Goal: Task Accomplishment & Management: Complete application form

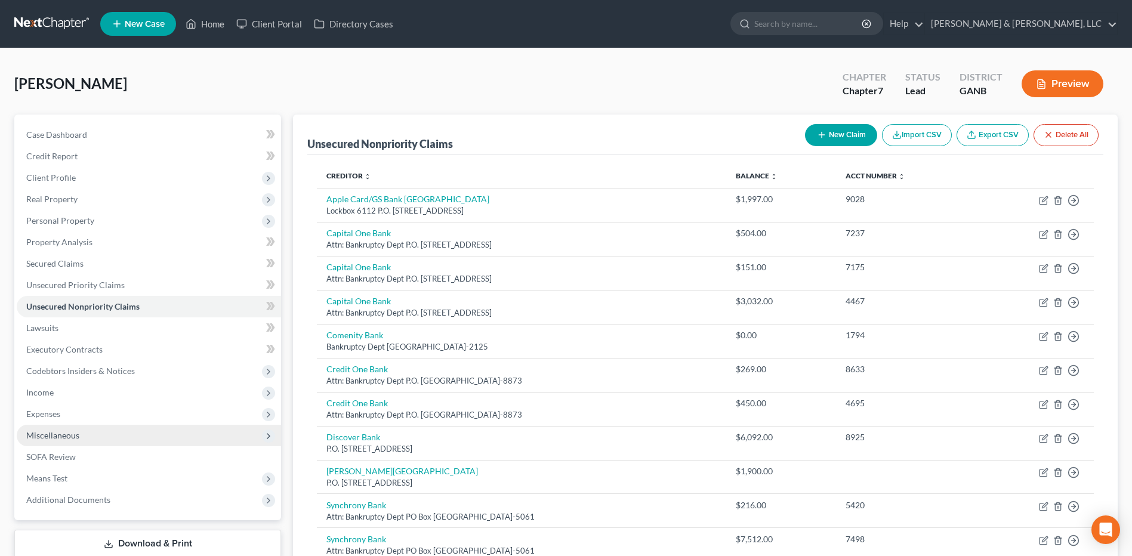
scroll to position [135, 0]
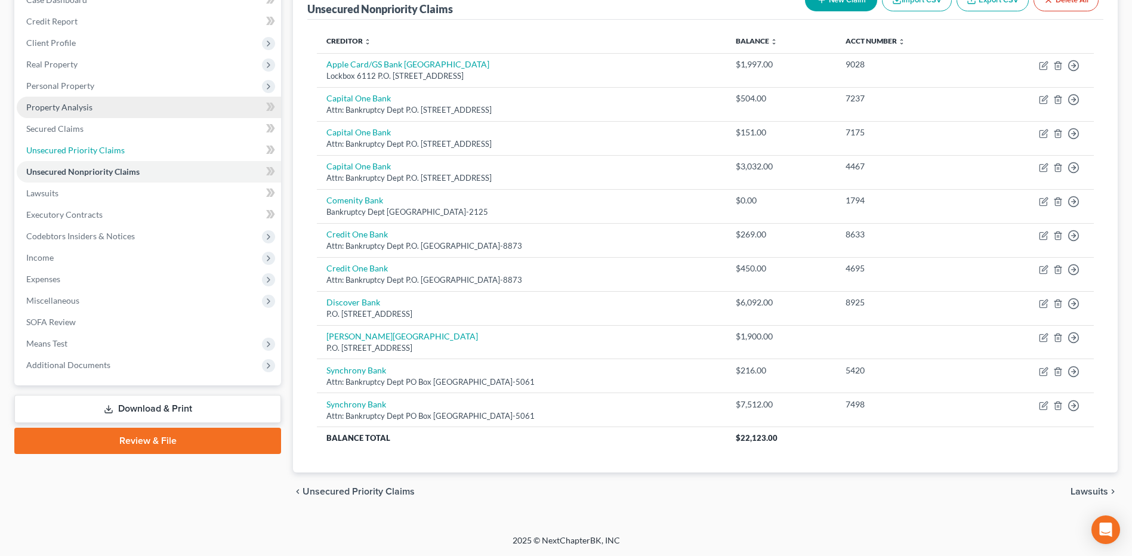
click at [107, 153] on span "Unsecured Priority Claims" at bounding box center [75, 150] width 98 height 10
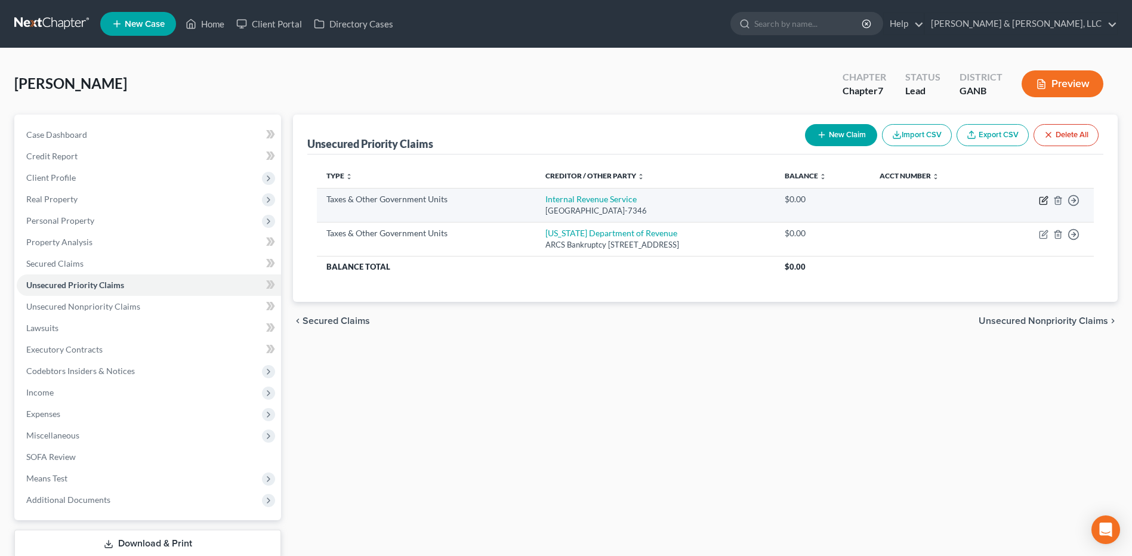
click at [1044, 201] on icon "button" at bounding box center [1044, 201] width 10 height 10
select select "0"
select select "39"
select select "0"
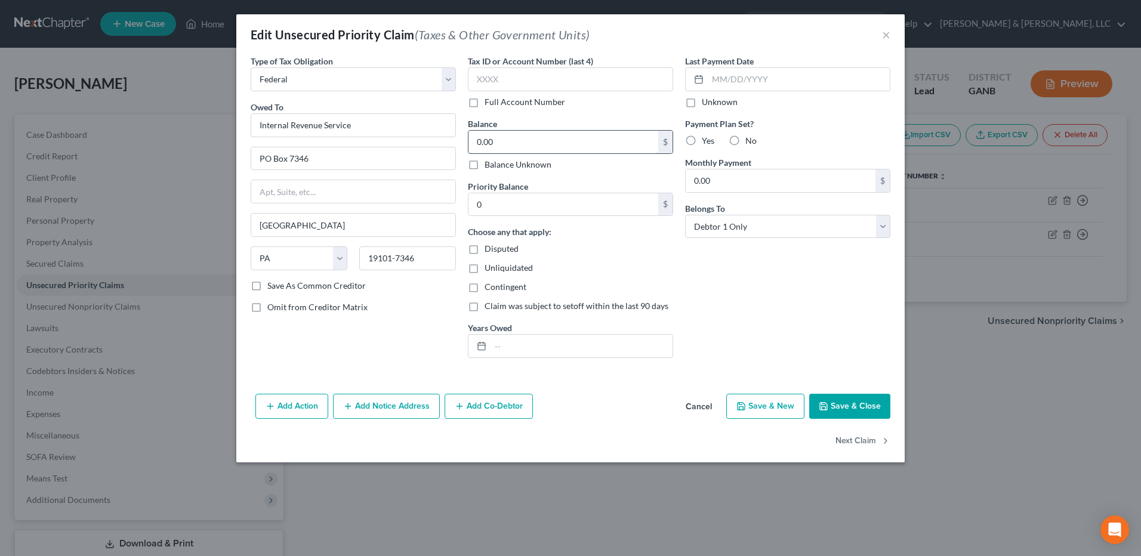
click at [565, 140] on input "0.00" at bounding box center [563, 142] width 190 height 23
type input "20,000"
click at [543, 199] on input "0" at bounding box center [563, 204] width 190 height 23
click at [858, 403] on button "Save & Close" at bounding box center [849, 406] width 81 height 25
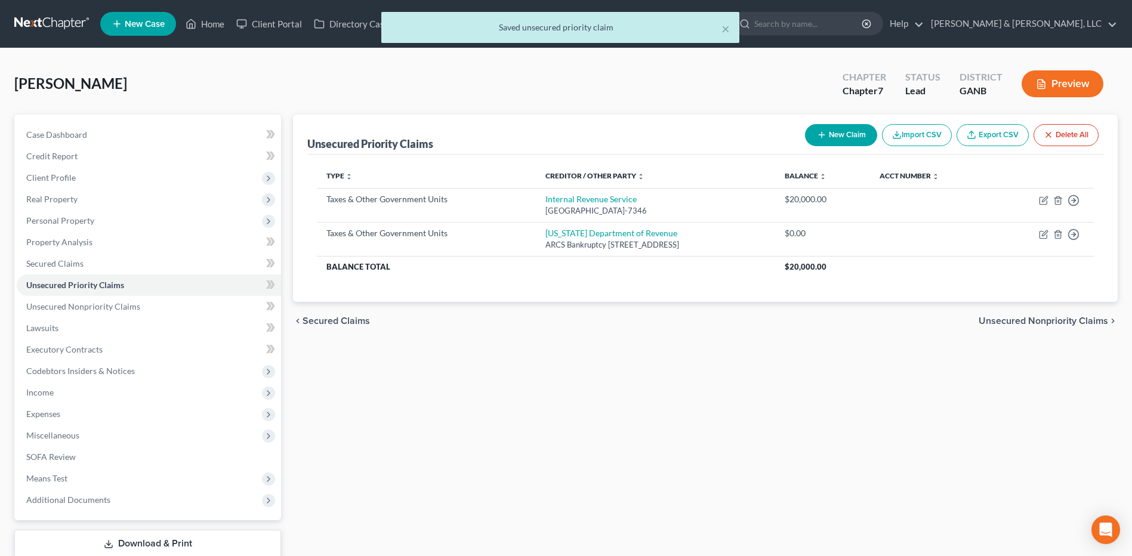
click at [1056, 88] on button "Preview" at bounding box center [1063, 83] width 82 height 27
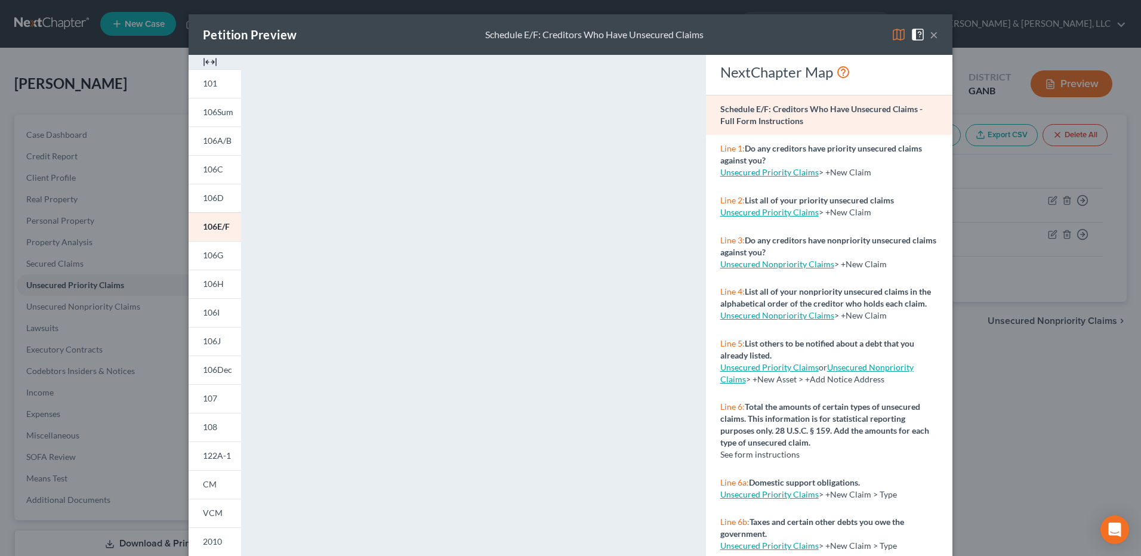
click at [896, 33] on img at bounding box center [899, 34] width 14 height 14
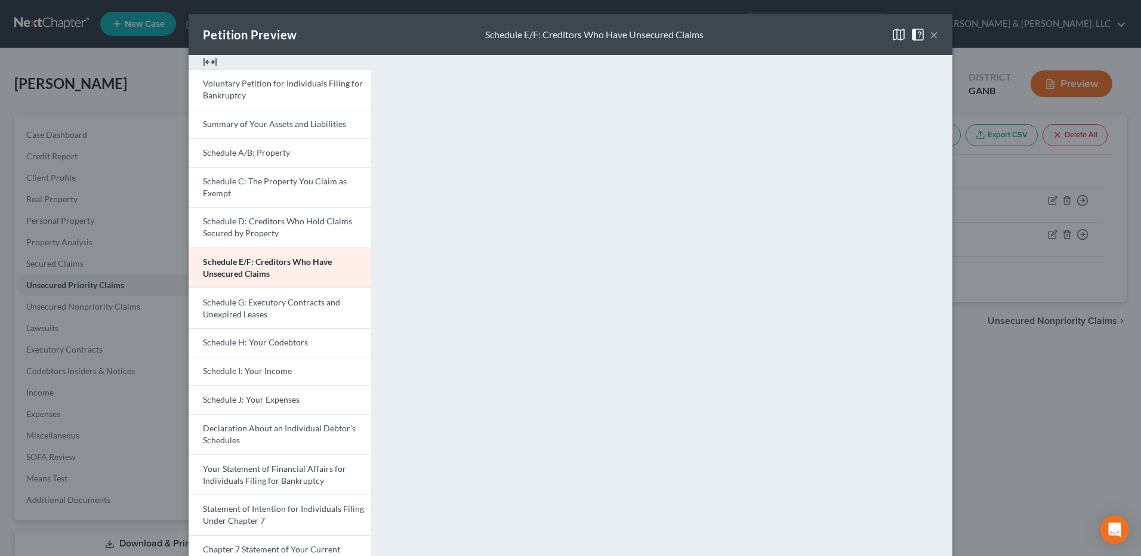
click at [932, 39] on button "×" at bounding box center [934, 34] width 8 height 14
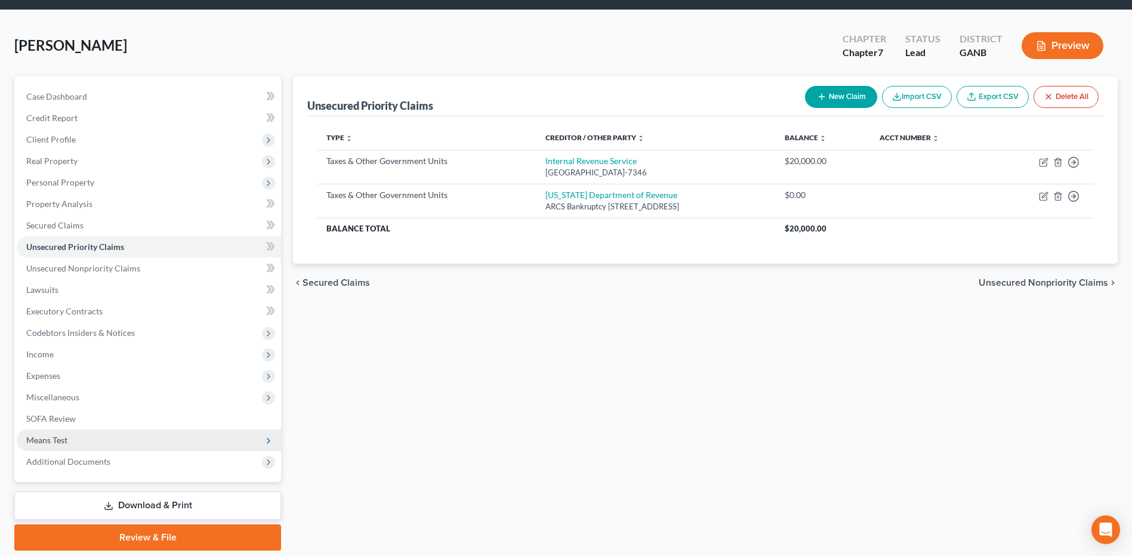
scroll to position [78, 0]
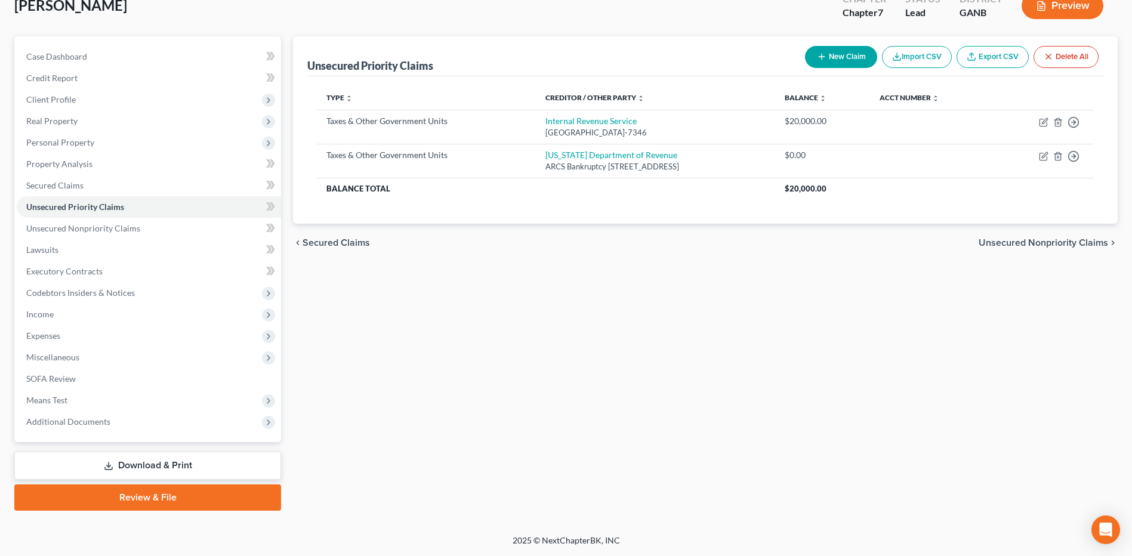
click at [154, 492] on link "Review & File" at bounding box center [147, 498] width 267 height 26
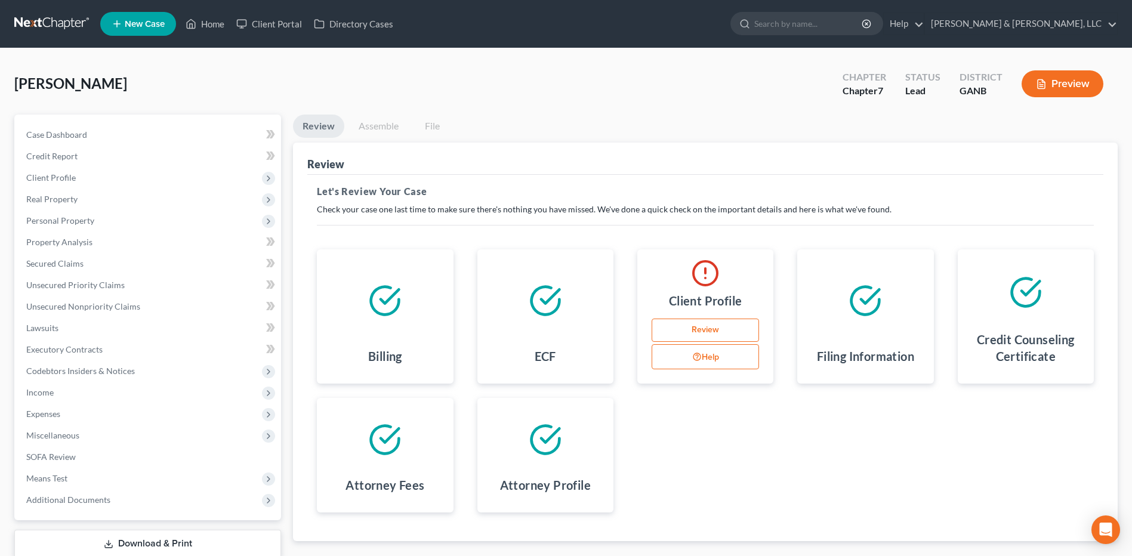
click at [732, 333] on link "Review" at bounding box center [705, 331] width 107 height 24
select select "4"
select select "0"
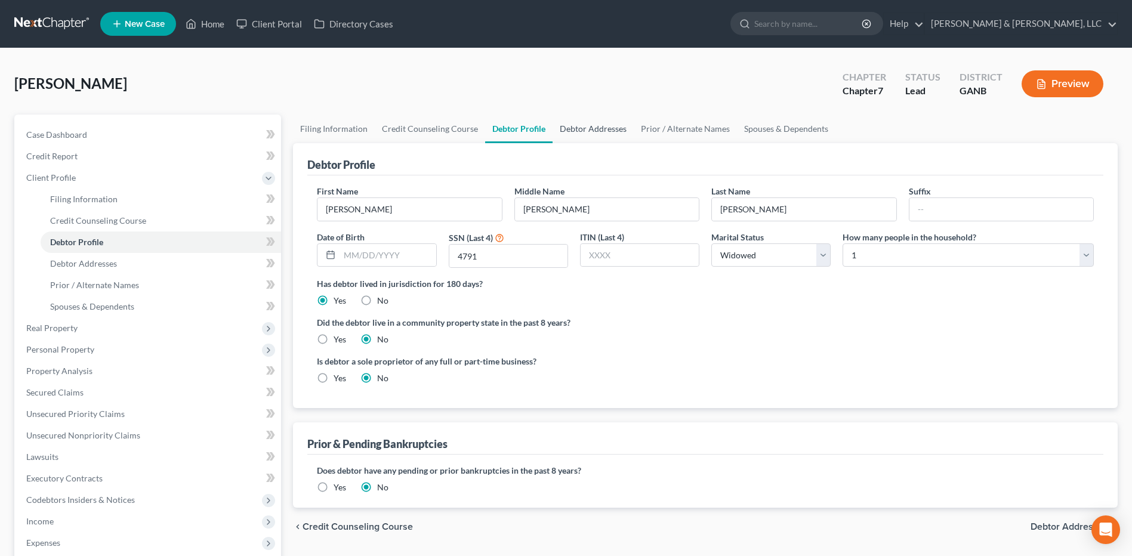
click at [576, 129] on link "Debtor Addresses" at bounding box center [593, 129] width 81 height 29
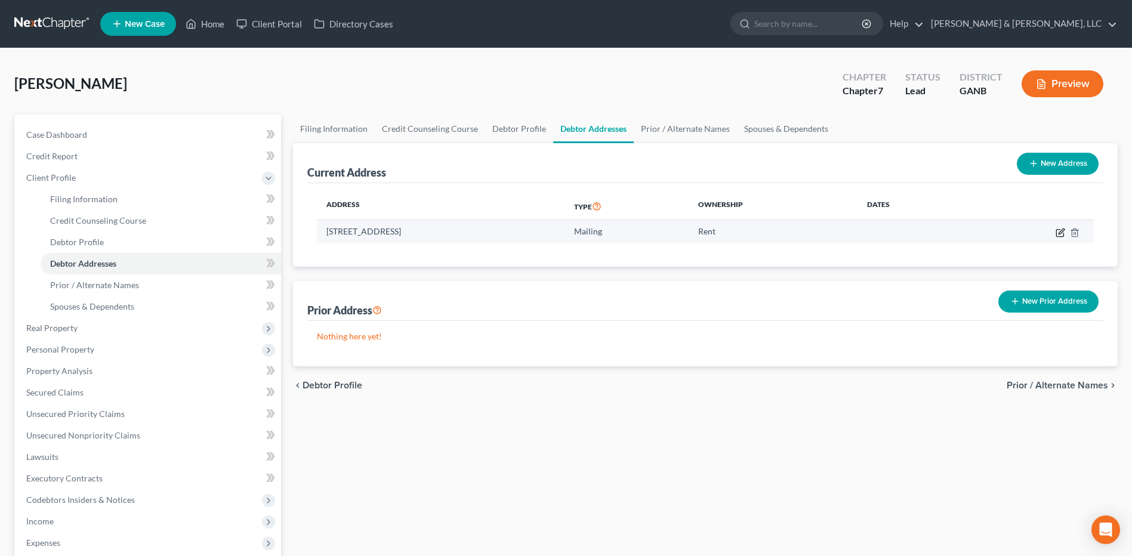
click at [1062, 234] on icon "button" at bounding box center [1061, 233] width 10 height 10
select select "10"
select select "154"
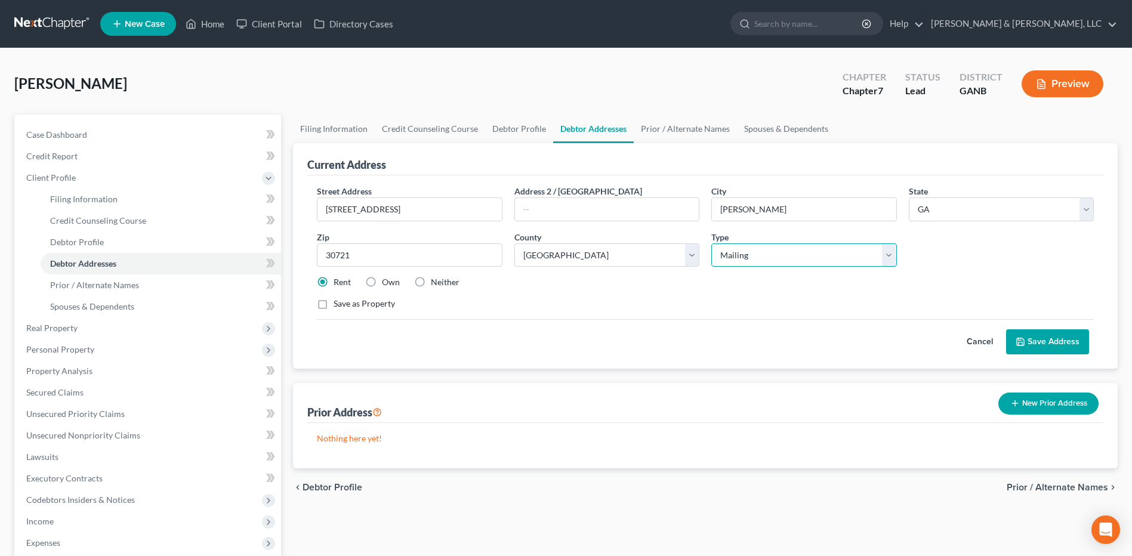
click at [760, 249] on select "Select Residential Mailing Rental Business" at bounding box center [803, 255] width 185 height 24
select select "0"
click at [711, 243] on select "Select Residential Mailing Rental Business" at bounding box center [803, 255] width 185 height 24
click at [1040, 338] on button "Save Address" at bounding box center [1047, 341] width 83 height 25
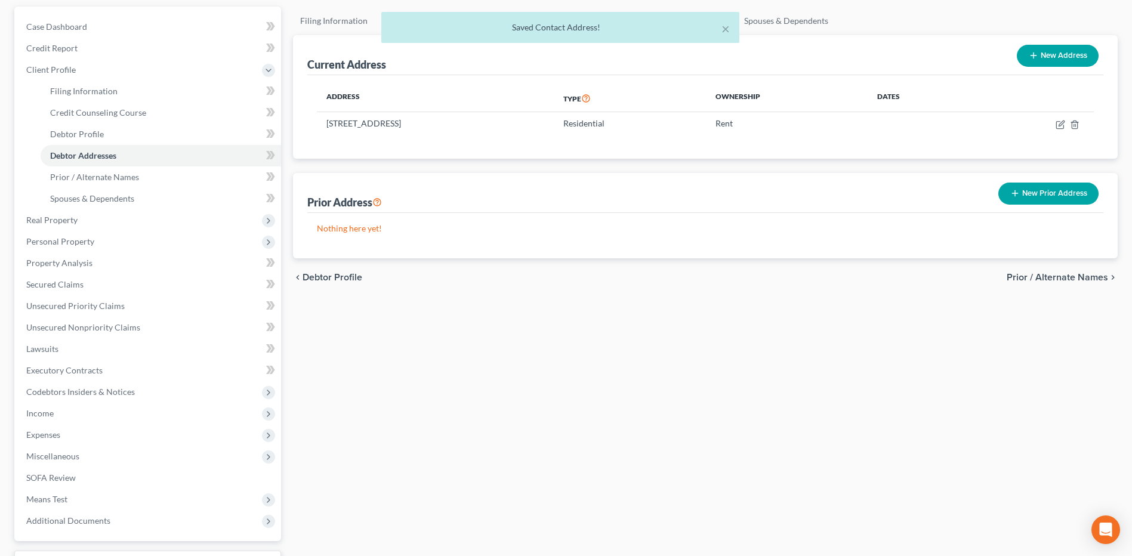
scroll to position [207, 0]
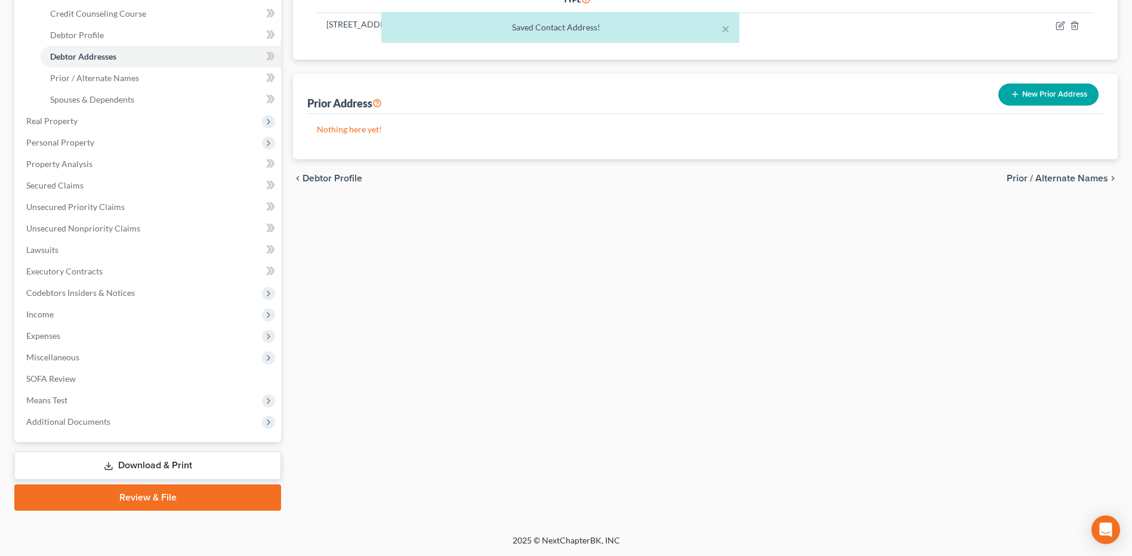
click at [115, 500] on link "Review & File" at bounding box center [147, 498] width 267 height 26
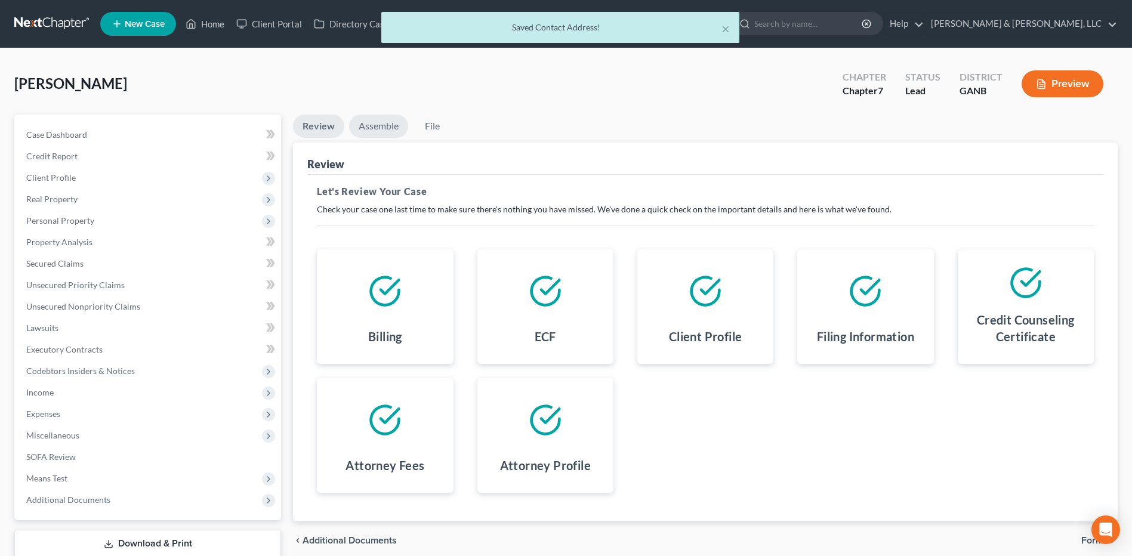
click at [387, 120] on link "Assemble" at bounding box center [378, 126] width 59 height 23
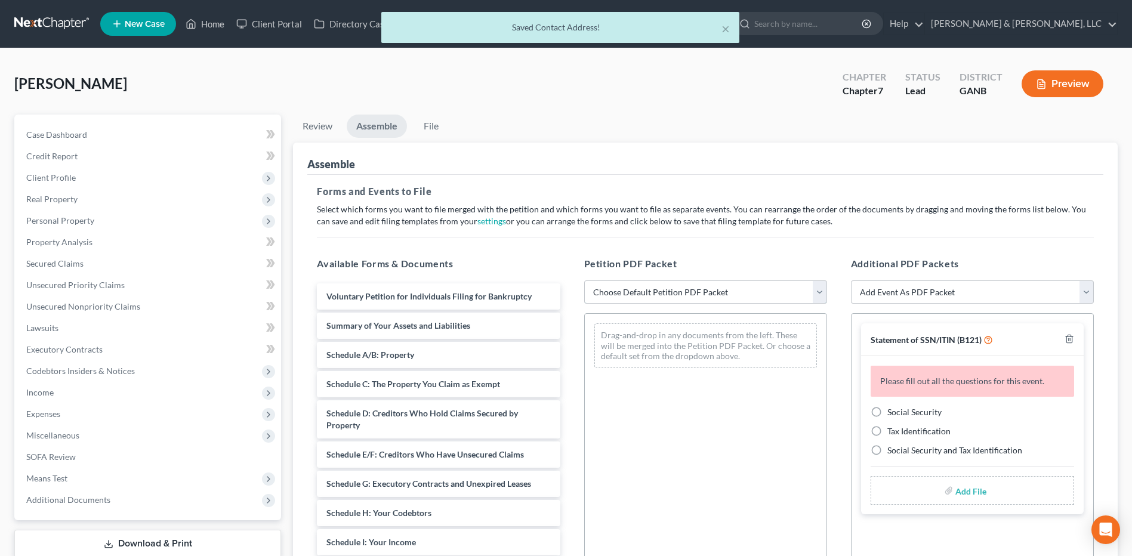
click at [754, 297] on select "Choose Default Petition PDF Packet Complete Bankruptcy Petition (all forms and …" at bounding box center [705, 292] width 243 height 24
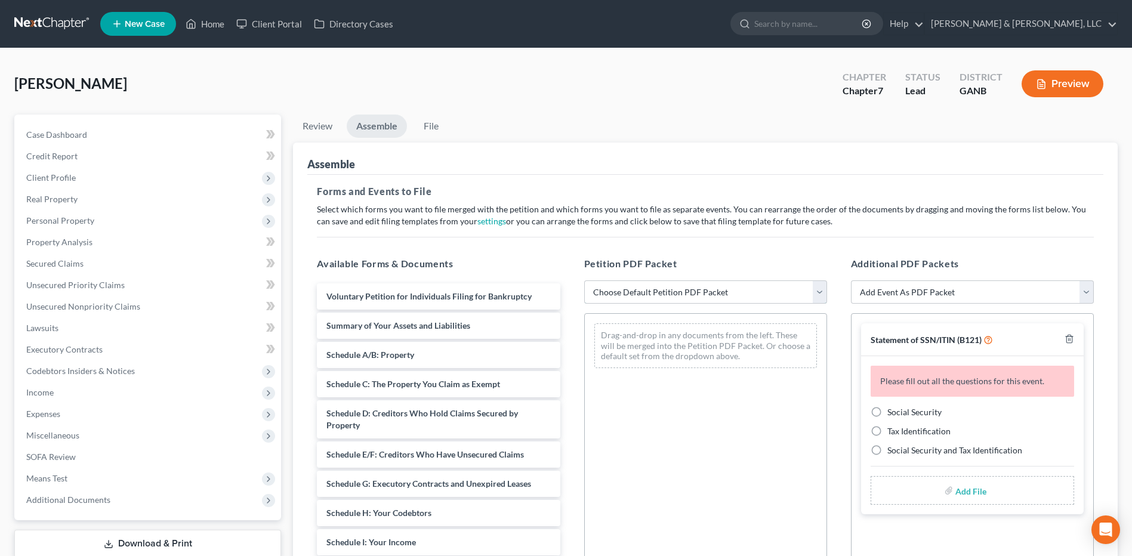
select select "2"
click at [584, 280] on select "Choose Default Petition PDF Packet Complete Bankruptcy Petition (all forms and …" at bounding box center [705, 292] width 243 height 24
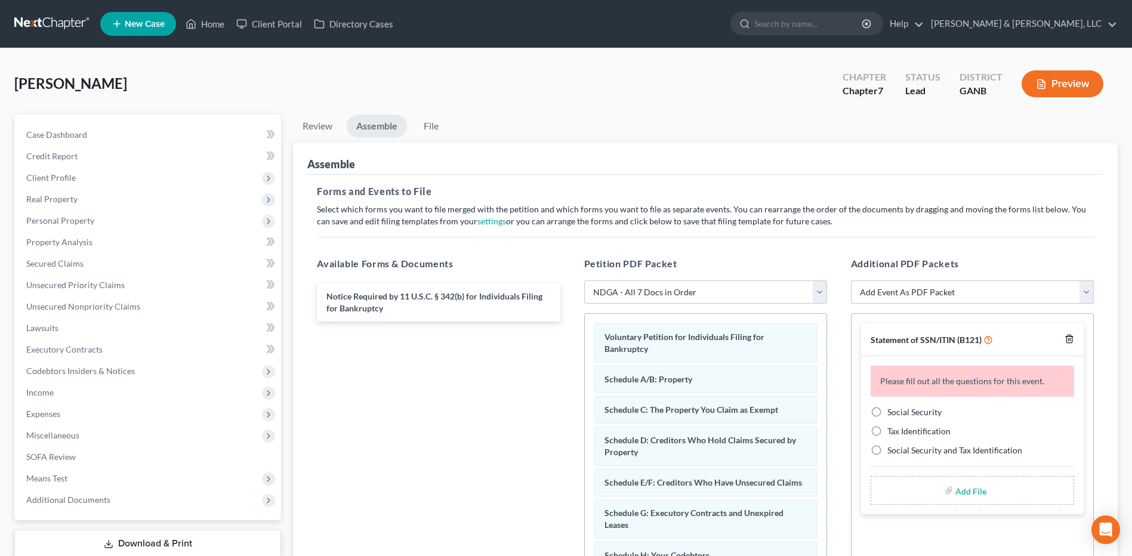
click at [1072, 337] on icon "button" at bounding box center [1068, 339] width 5 height 8
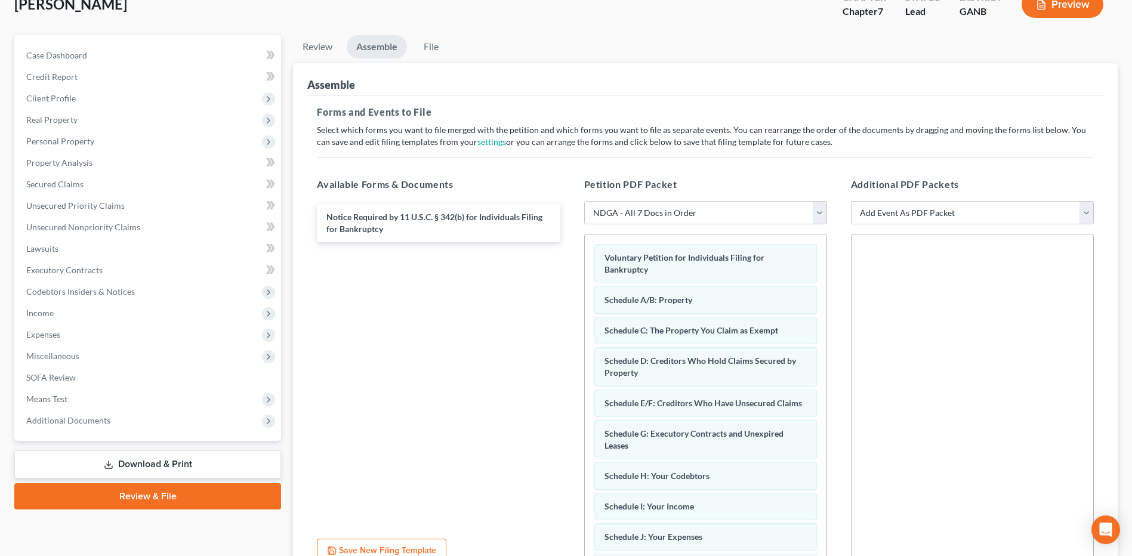
scroll to position [193, 0]
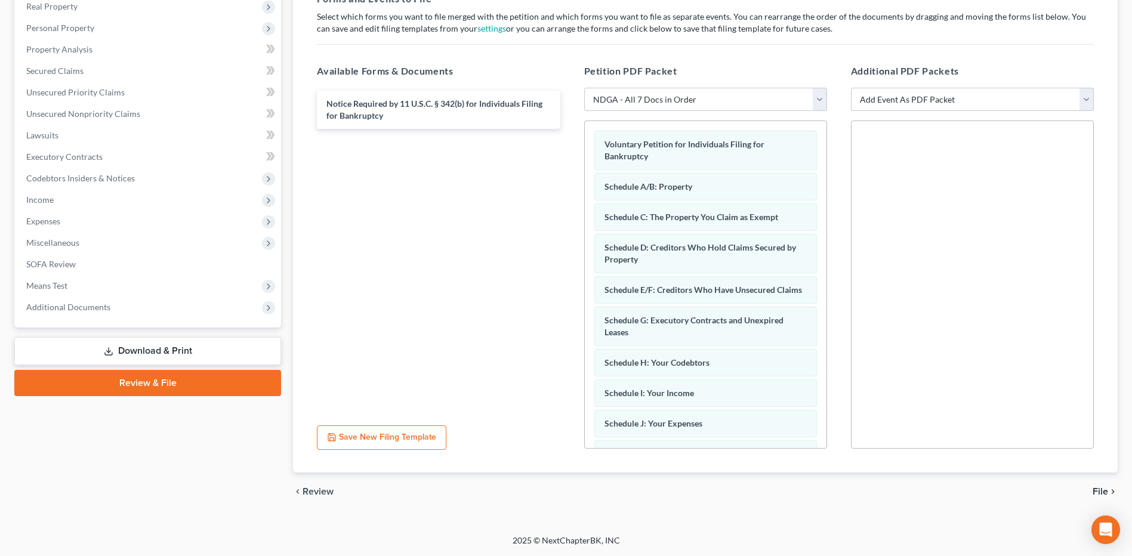
click at [1094, 488] on span "File" at bounding box center [1101, 492] width 16 height 10
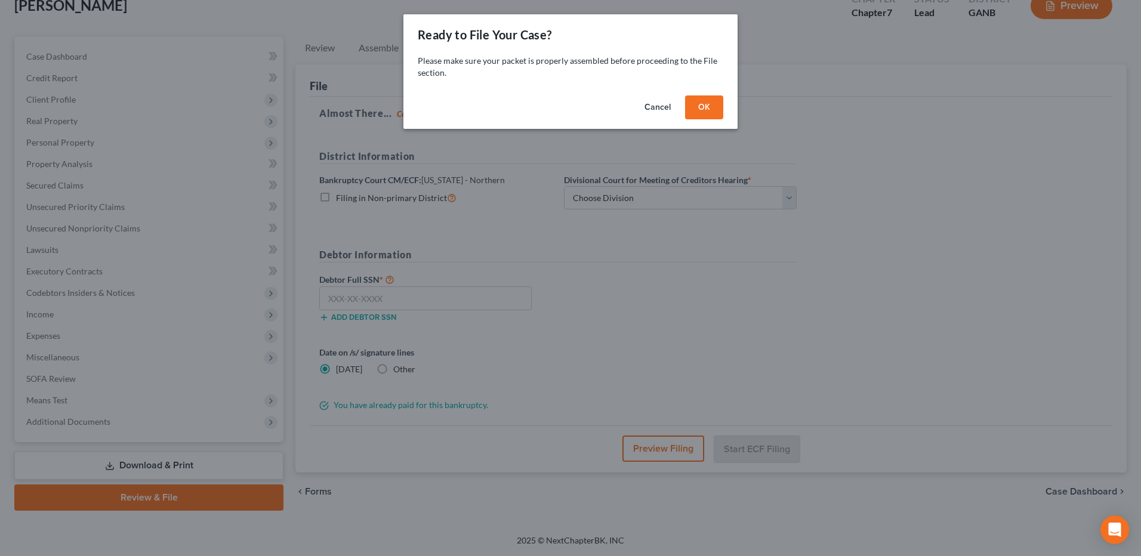
click at [704, 109] on button "OK" at bounding box center [704, 107] width 38 height 24
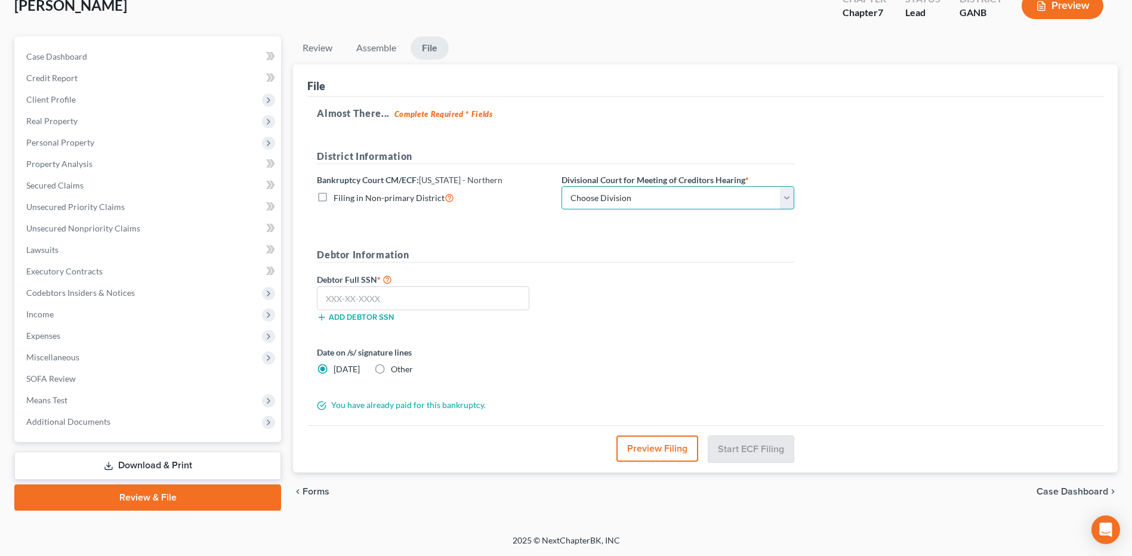
click at [652, 201] on select "Choose Division [GEOGRAPHIC_DATA] [GEOGRAPHIC_DATA] [GEOGRAPHIC_DATA] [GEOGRAPH…" at bounding box center [678, 198] width 233 height 24
select select "3"
click at [562, 186] on select "Choose Division [GEOGRAPHIC_DATA] [GEOGRAPHIC_DATA] [GEOGRAPHIC_DATA] [GEOGRAPH…" at bounding box center [678, 198] width 233 height 24
click at [659, 440] on button "Preview Filing" at bounding box center [657, 449] width 82 height 26
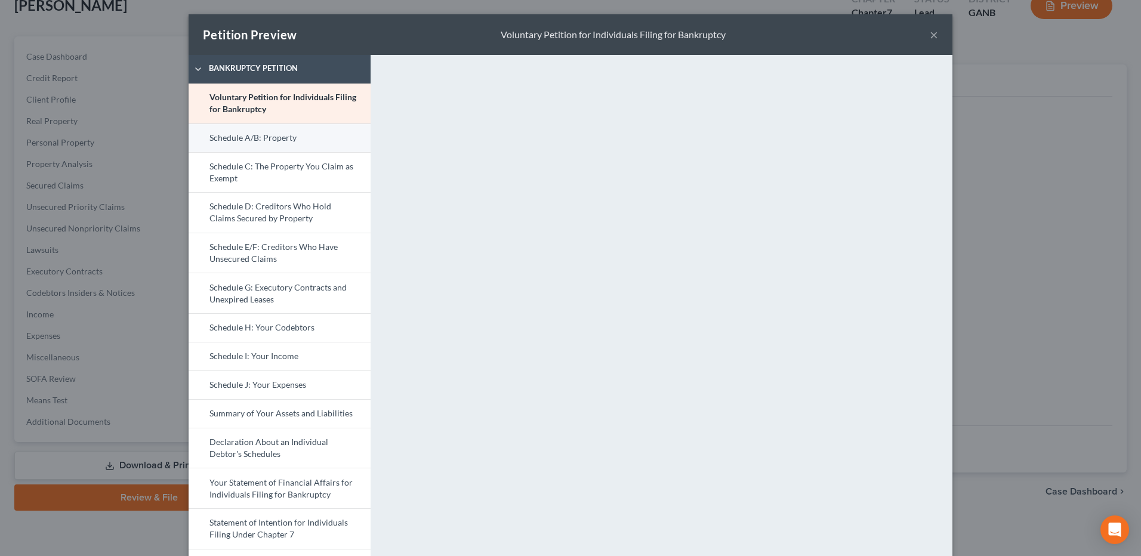
click at [286, 127] on link "Schedule A/B: Property" at bounding box center [280, 138] width 182 height 29
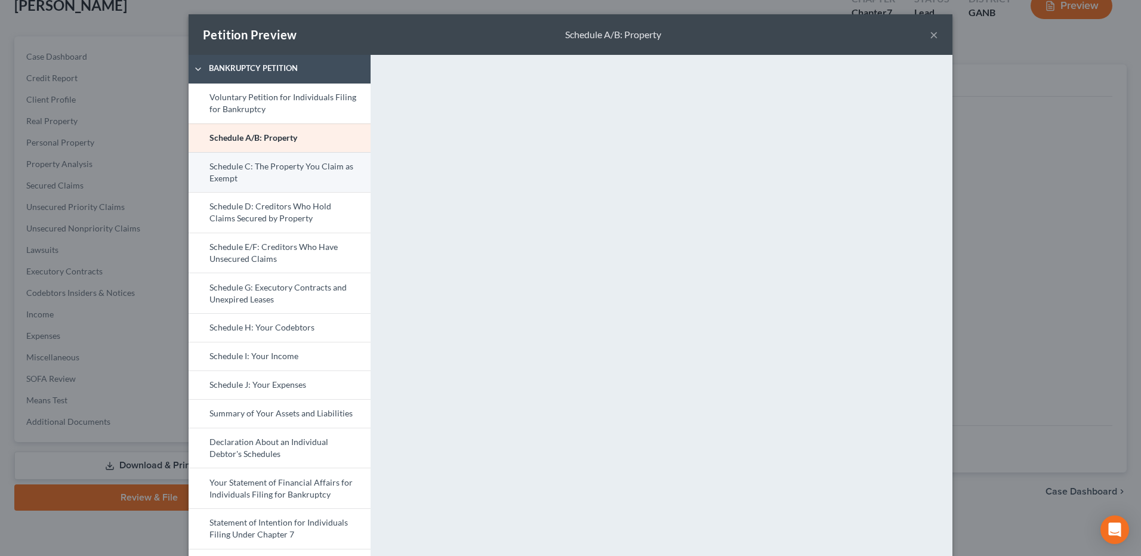
click at [279, 171] on link "Schedule C: The Property You Claim as Exempt" at bounding box center [280, 172] width 182 height 41
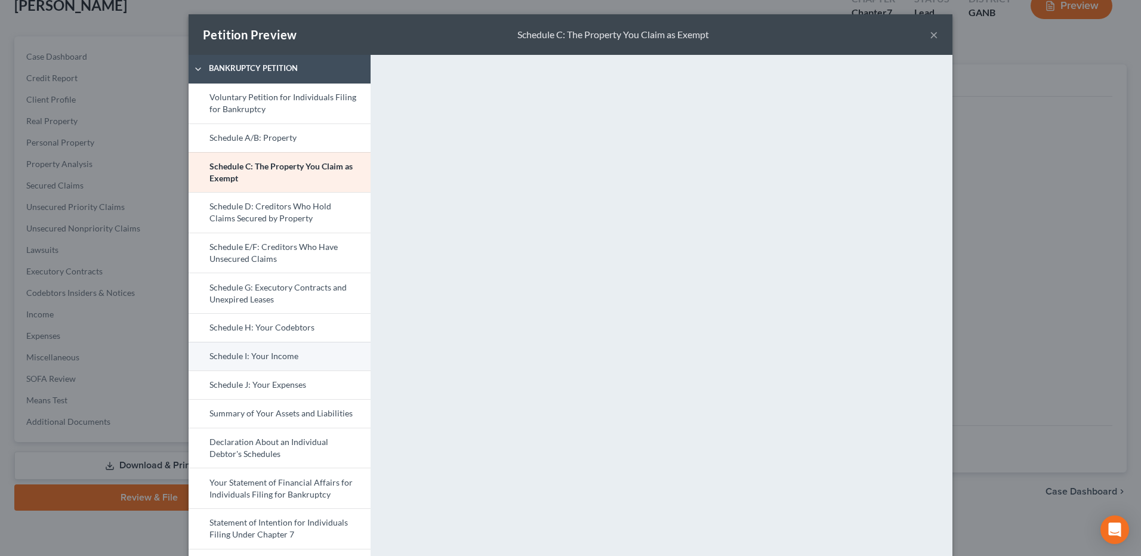
click at [320, 355] on link "Schedule I: Your Income" at bounding box center [280, 356] width 182 height 29
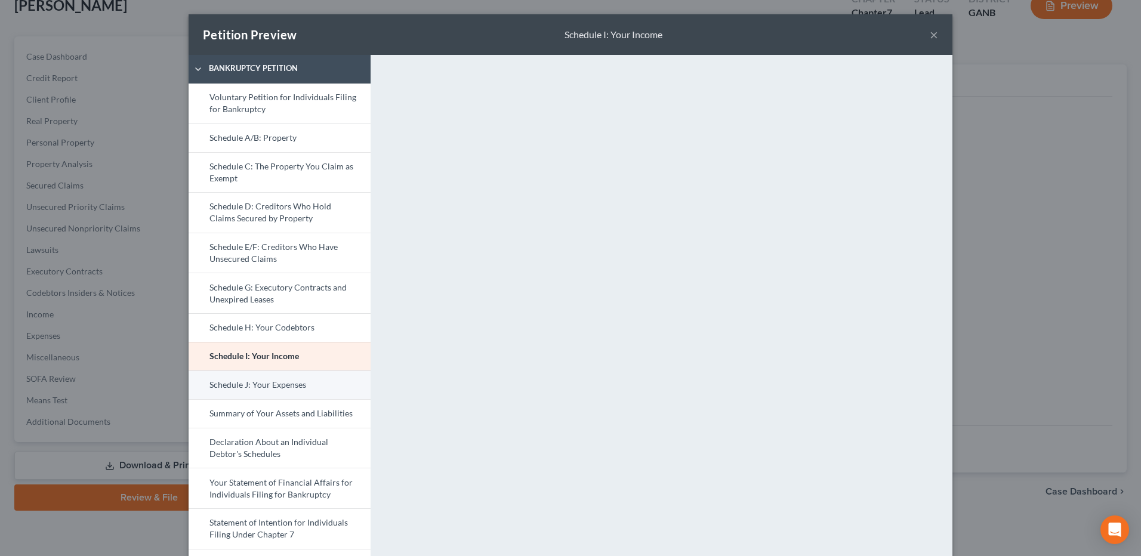
click at [301, 388] on link "Schedule J: Your Expenses" at bounding box center [280, 385] width 182 height 29
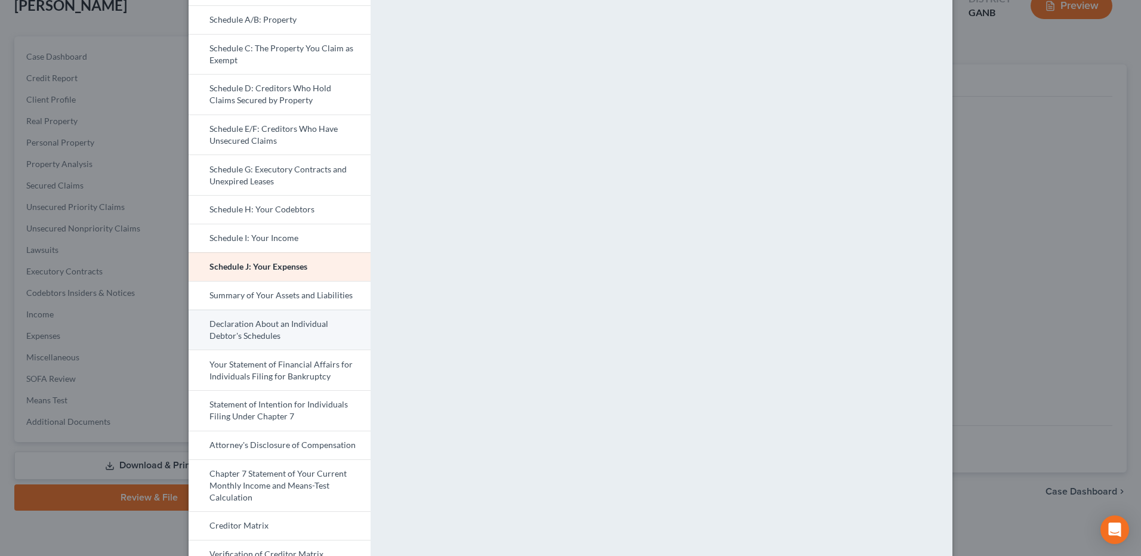
scroll to position [119, 0]
click at [292, 445] on link "Attorney's Disclosure of Compensation" at bounding box center [280, 444] width 182 height 29
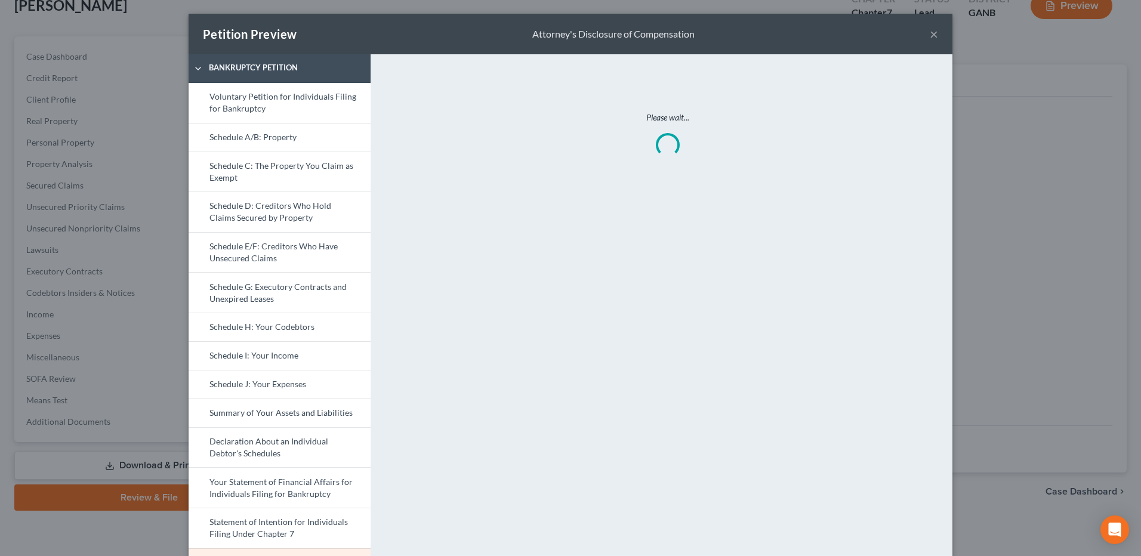
scroll to position [0, 0]
click at [283, 486] on link "Your Statement of Financial Affairs for Individuals Filing for Bankruptcy" at bounding box center [280, 488] width 182 height 41
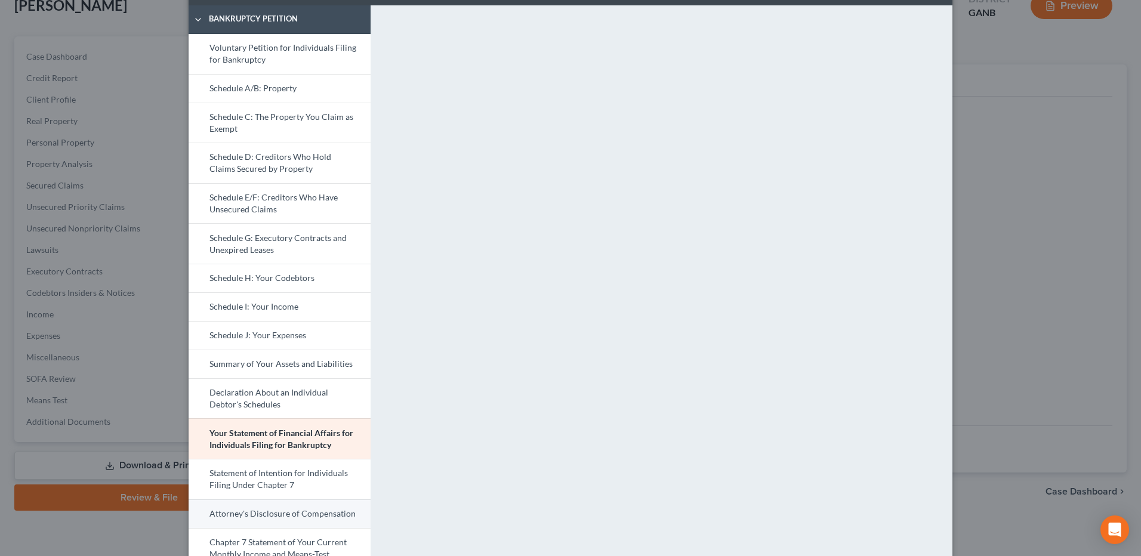
scroll to position [145, 0]
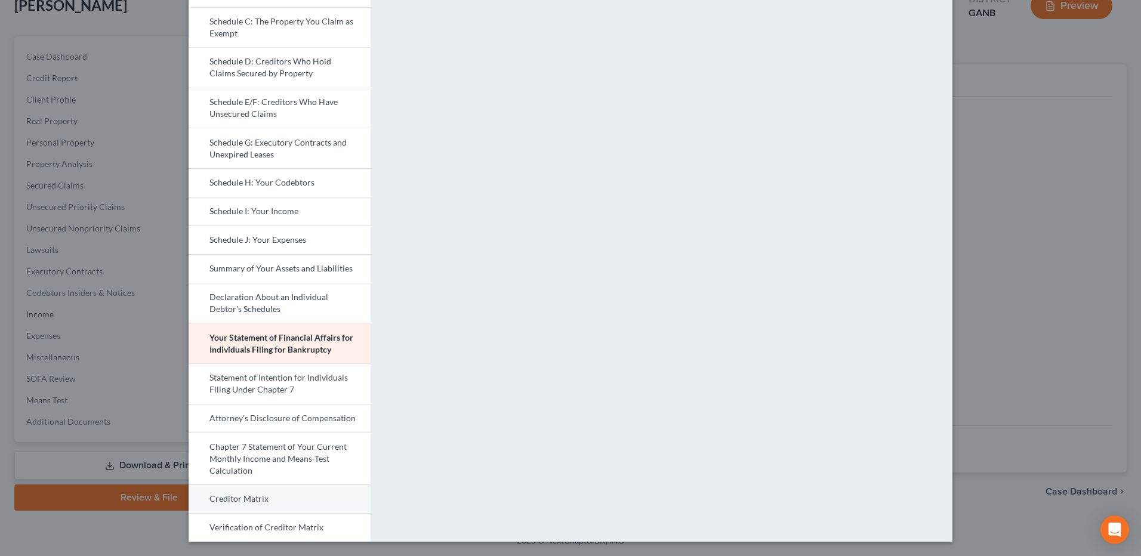
click at [274, 497] on link "Creditor Matrix" at bounding box center [280, 499] width 182 height 29
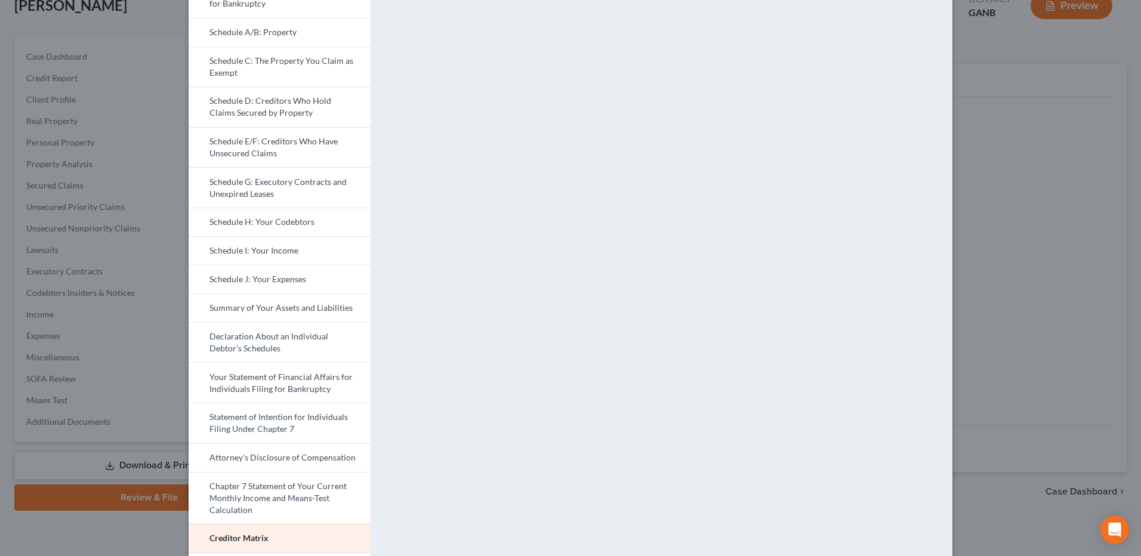
scroll to position [26, 0]
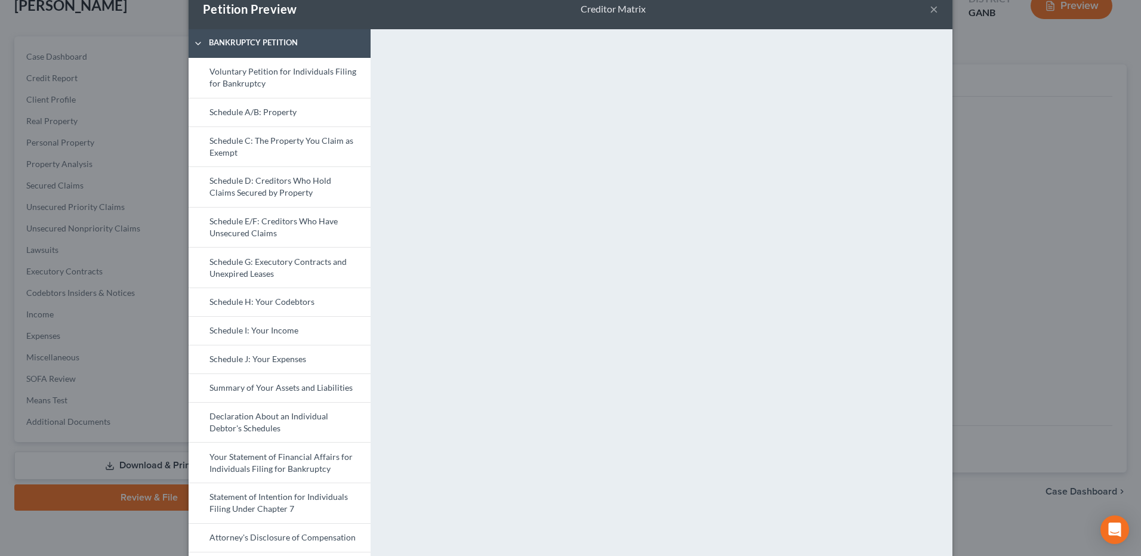
click at [933, 9] on button "×" at bounding box center [934, 9] width 8 height 14
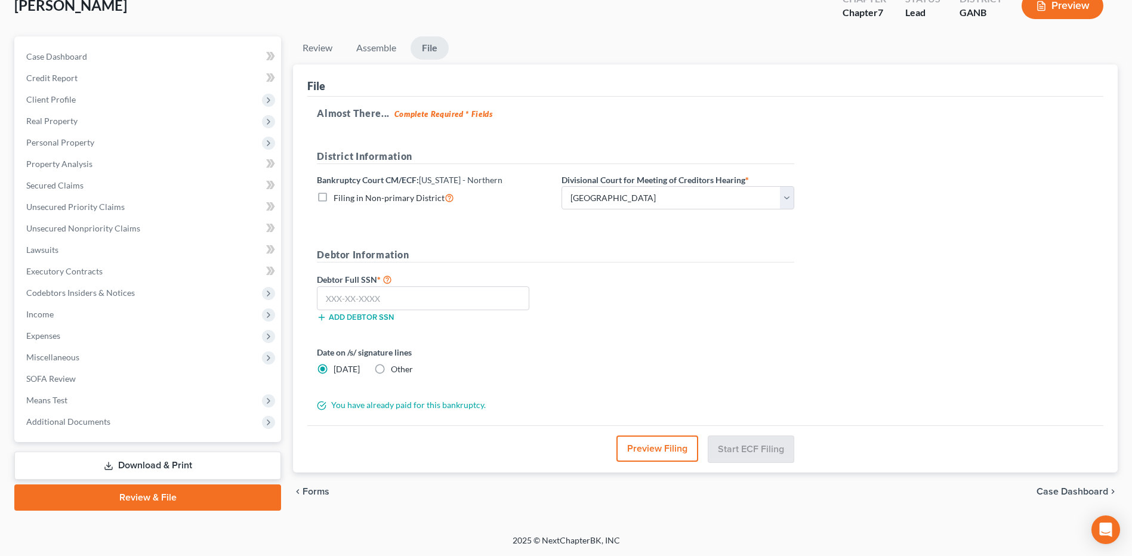
click at [673, 446] on button "Preview Filing" at bounding box center [657, 449] width 82 height 26
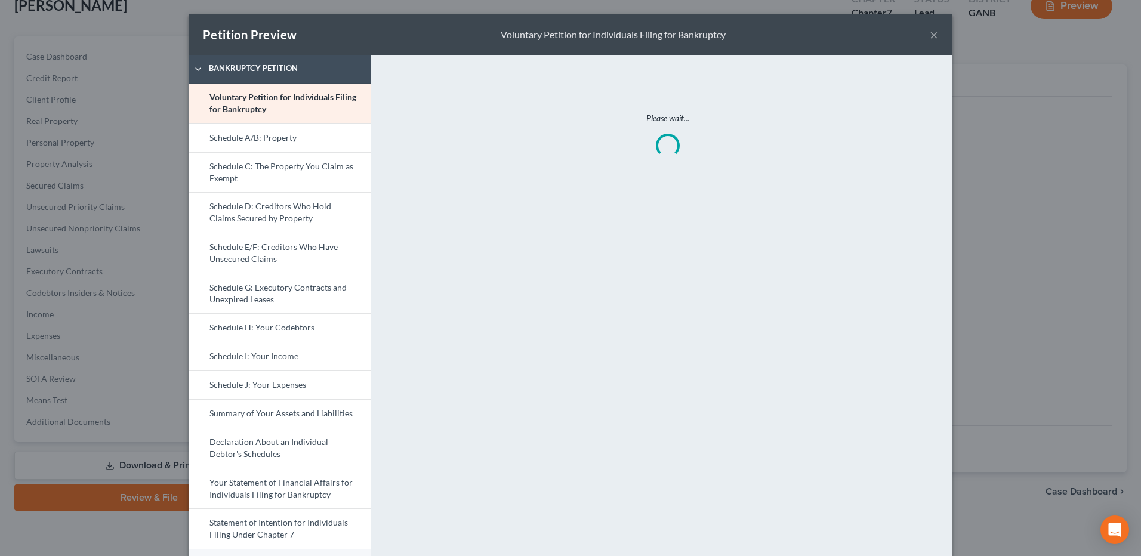
scroll to position [145, 0]
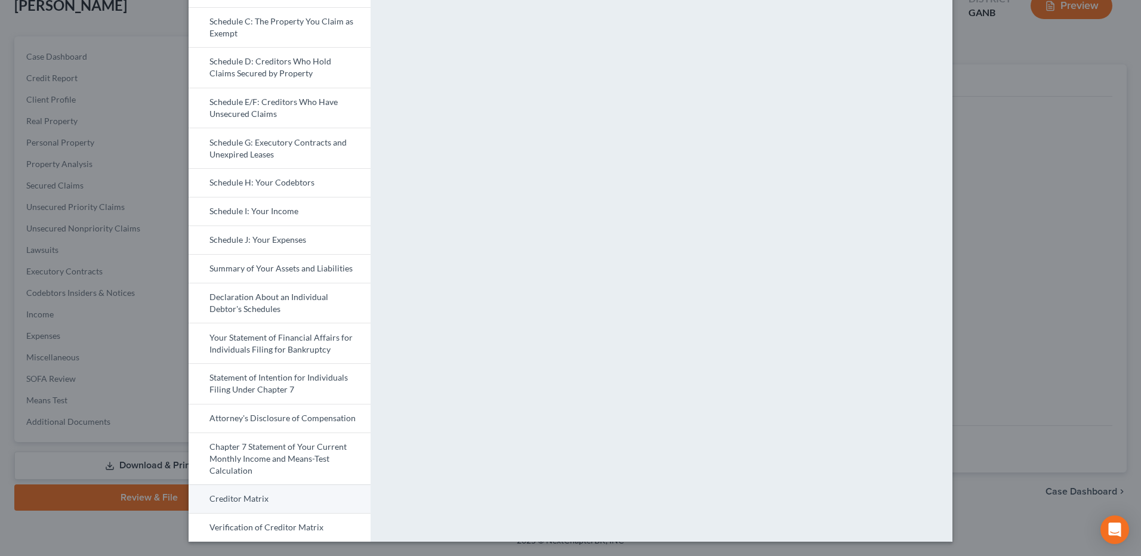
click at [264, 498] on link "Creditor Matrix" at bounding box center [280, 499] width 182 height 29
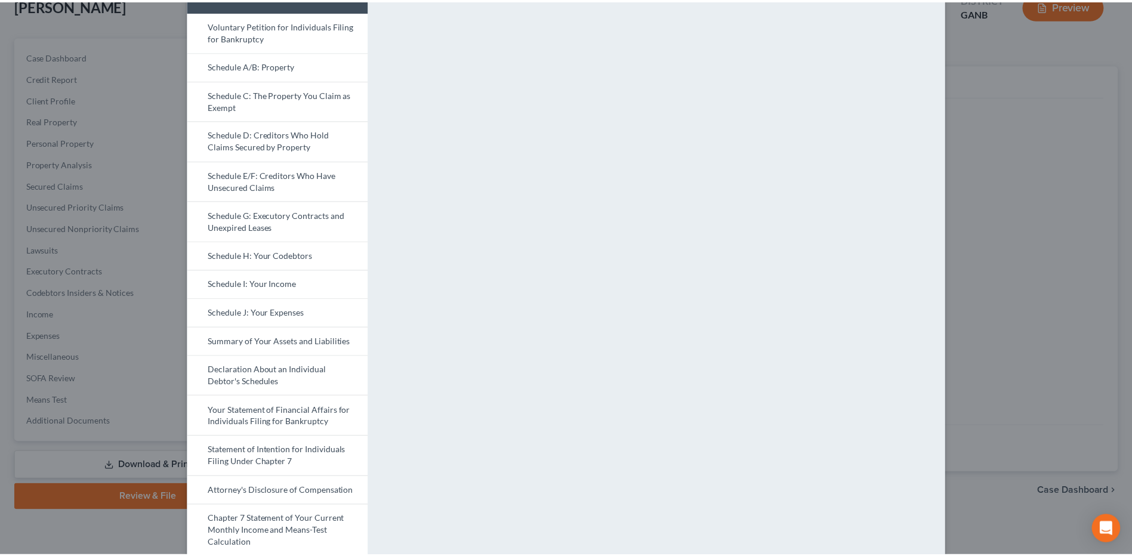
scroll to position [26, 0]
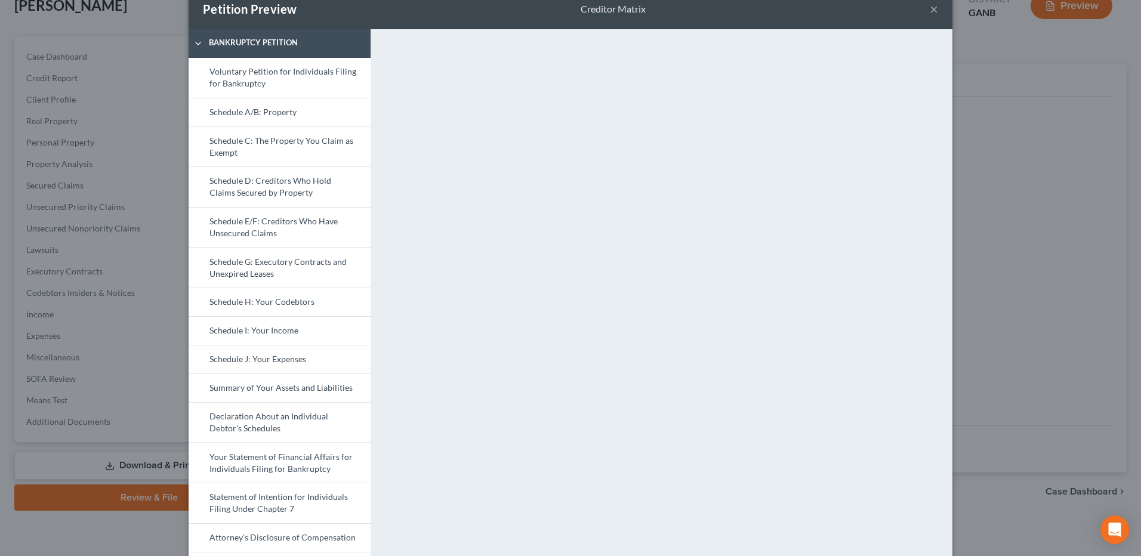
click at [933, 10] on button "×" at bounding box center [934, 9] width 8 height 14
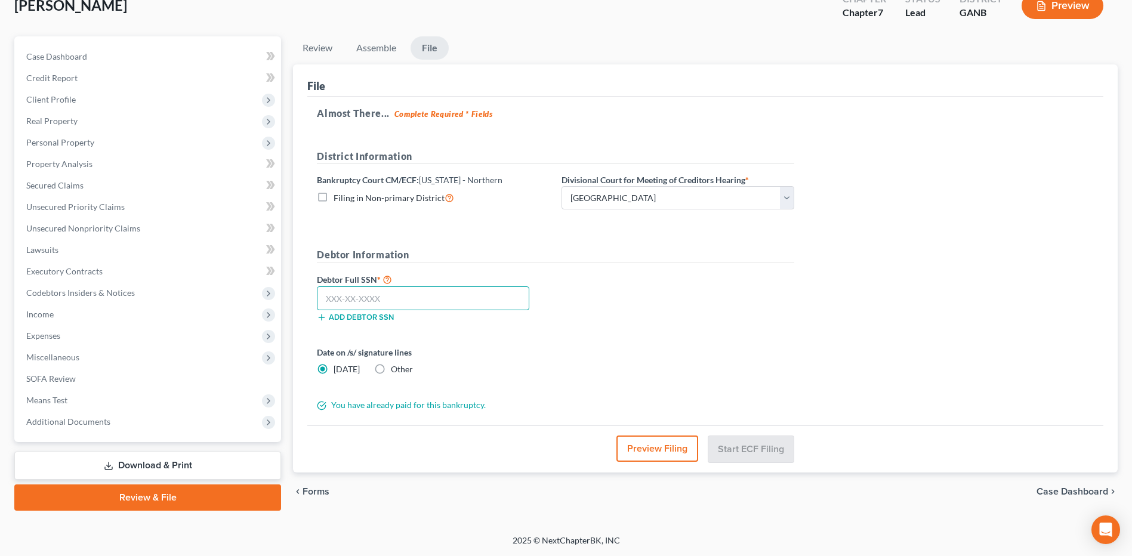
click at [440, 297] on input "text" at bounding box center [423, 298] width 212 height 24
type input "256-19-4791"
click at [770, 451] on button "Start ECF Filing" at bounding box center [750, 449] width 85 height 26
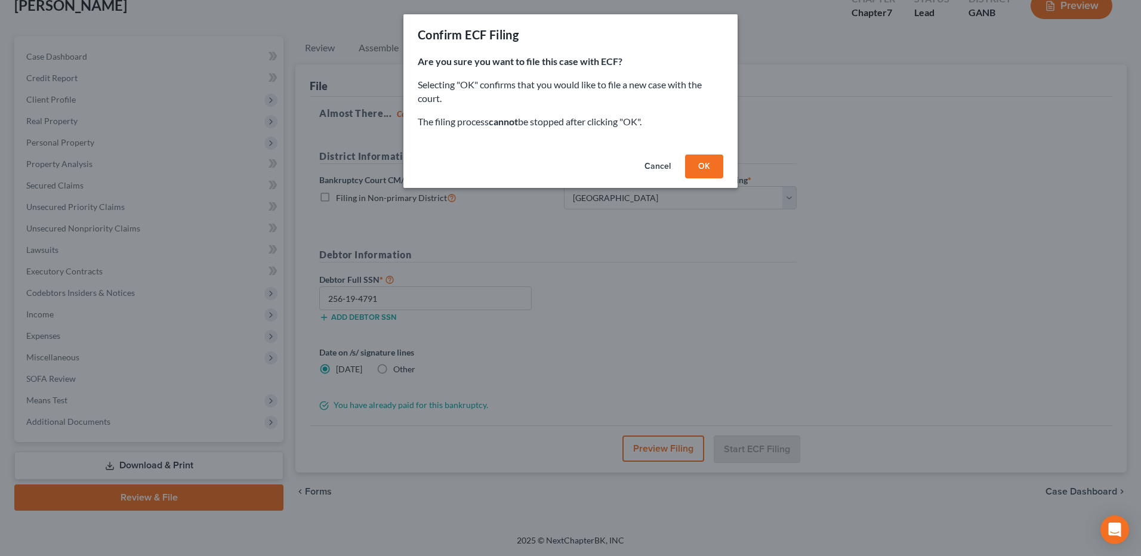
click at [713, 168] on button "OK" at bounding box center [704, 167] width 38 height 24
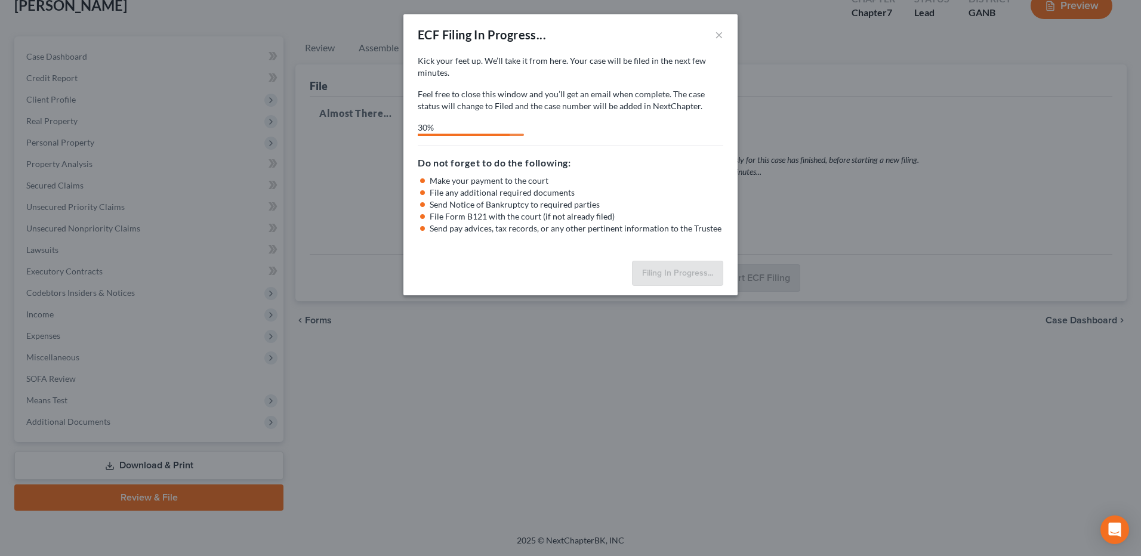
select select "3"
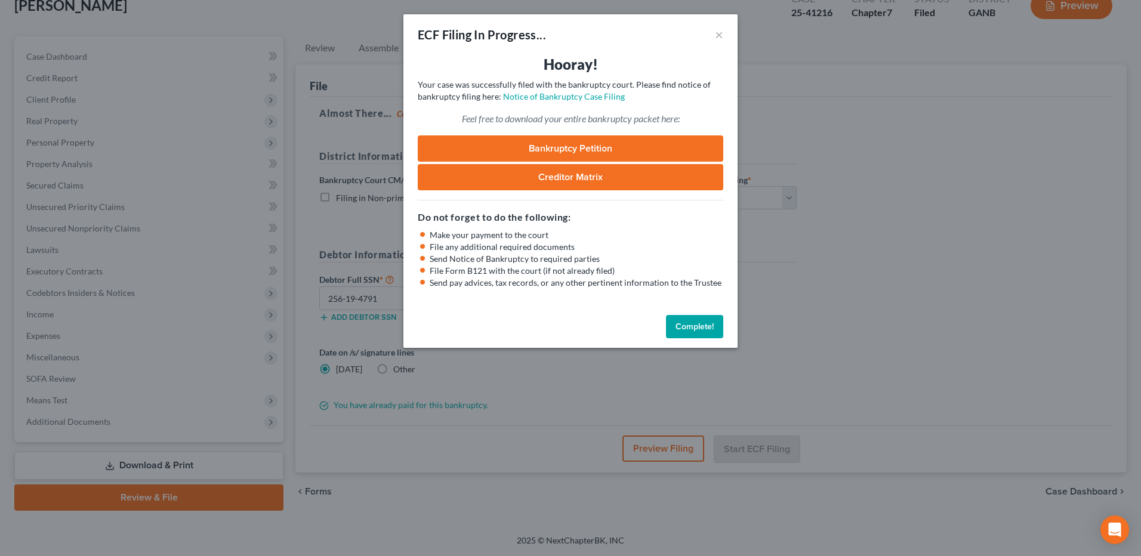
click at [675, 331] on button "Complete!" at bounding box center [694, 327] width 57 height 24
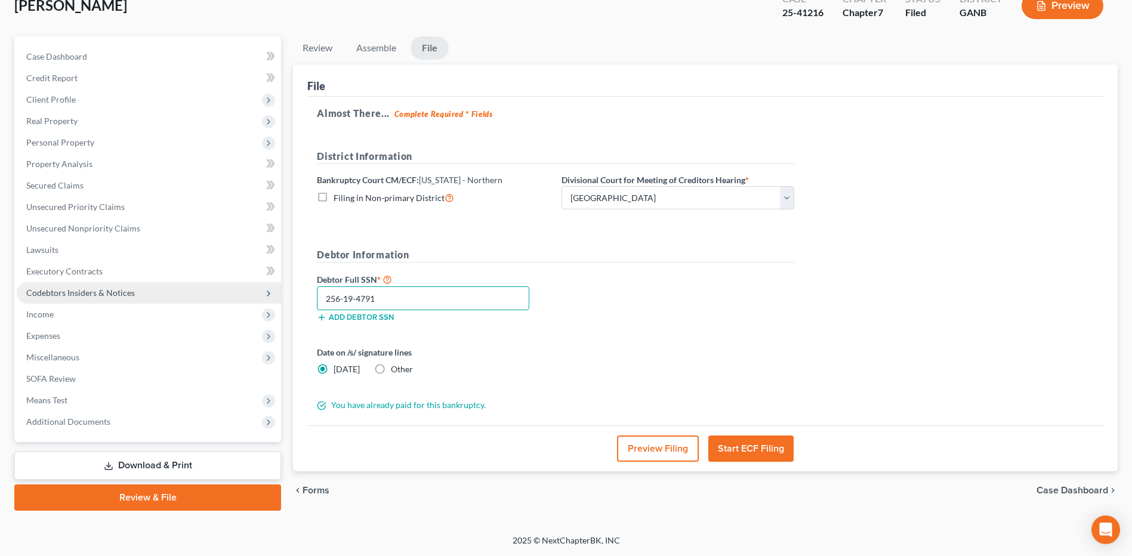
drag, startPoint x: 417, startPoint y: 304, endPoint x: 218, endPoint y: 283, distance: 199.9
click at [218, 283] on div "Petition Navigation Case Dashboard Payments Invoices Payments Payments Credit R…" at bounding box center [565, 273] width 1115 height 474
click at [168, 460] on link "Download & Print" at bounding box center [147, 466] width 267 height 28
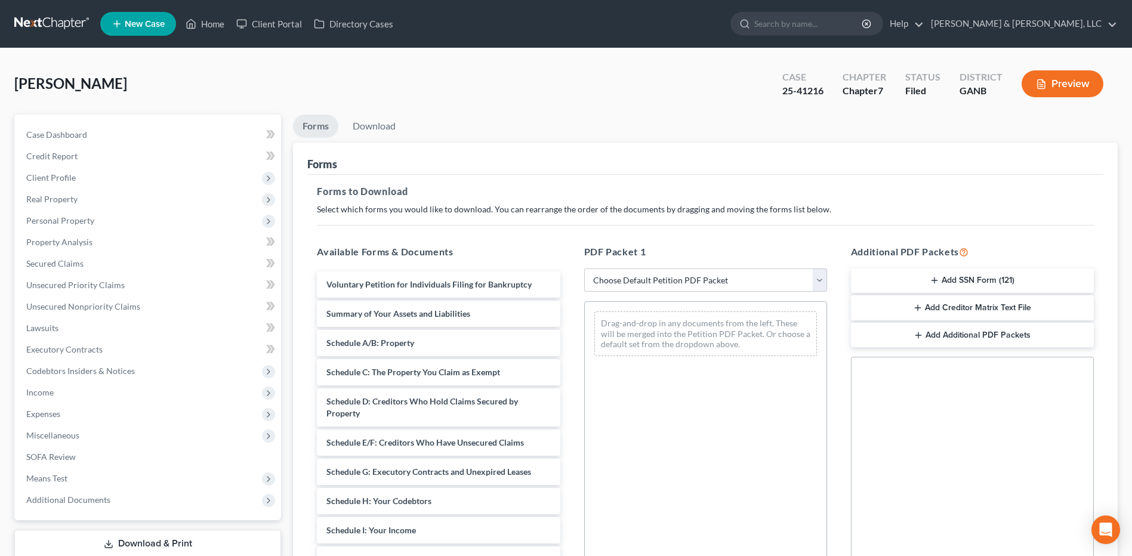
click at [976, 278] on button "Add SSN Form (121)" at bounding box center [972, 281] width 243 height 25
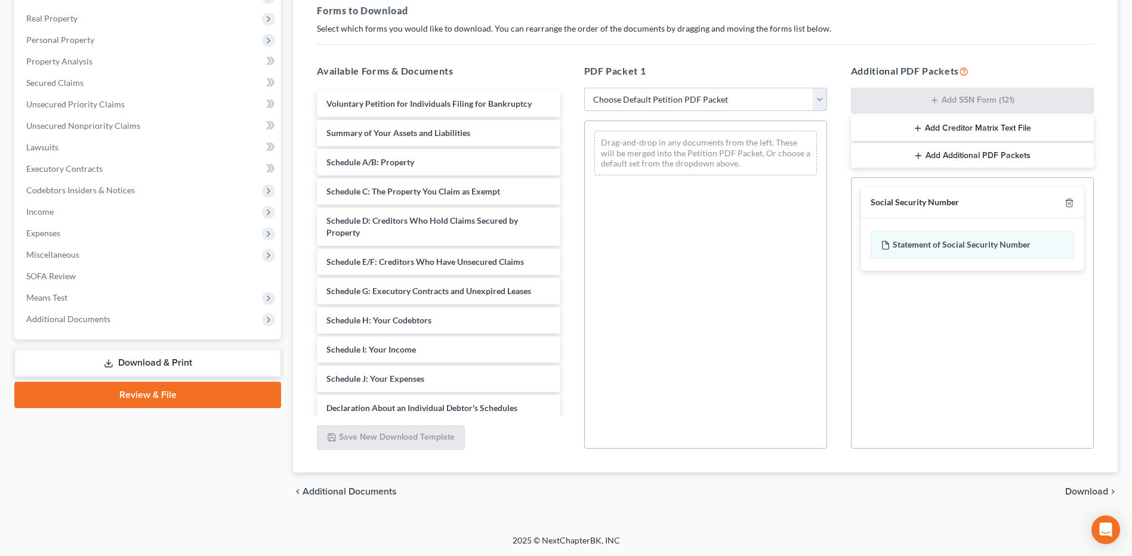
click at [1094, 491] on span "Download" at bounding box center [1086, 492] width 43 height 10
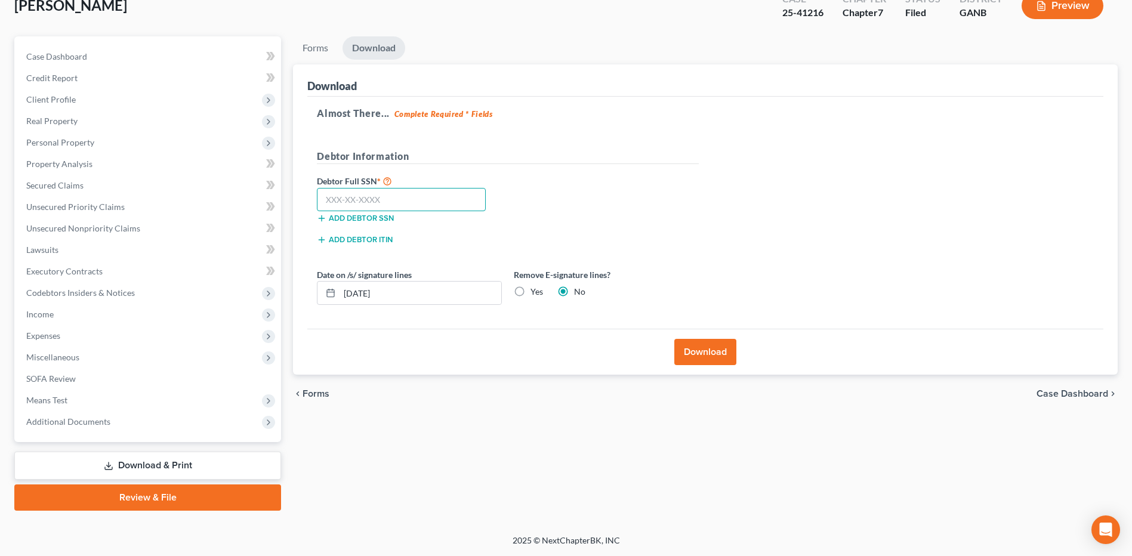
click at [407, 201] on input "text" at bounding box center [401, 200] width 169 height 24
paste input "256-19-4791"
type input "256-19-4791"
click at [697, 353] on button "Download" at bounding box center [705, 352] width 62 height 26
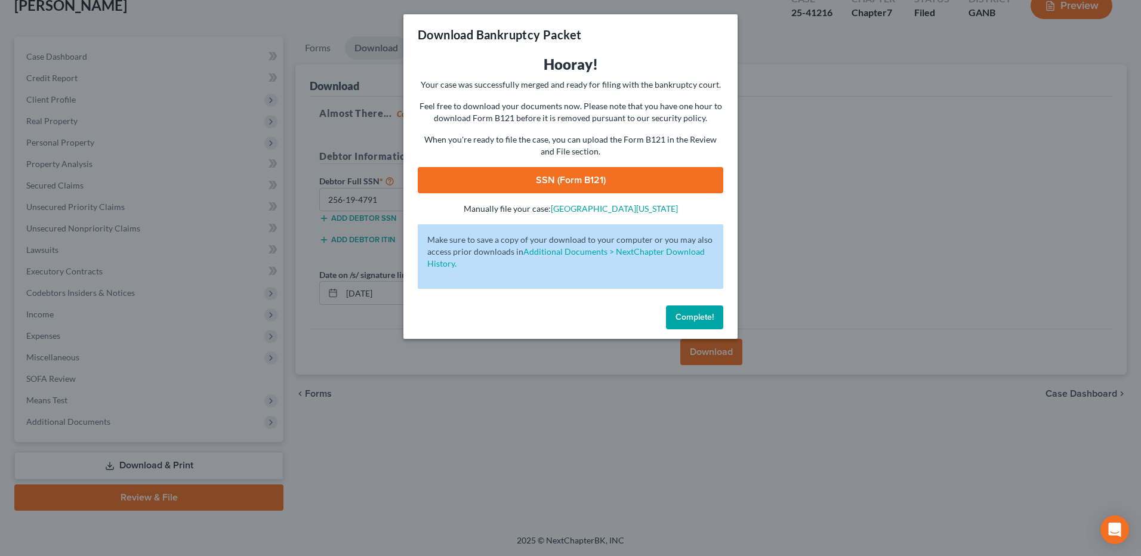
click at [575, 184] on link "SSN (Form B121)" at bounding box center [571, 180] width 306 height 26
click at [699, 313] on span "Complete!" at bounding box center [695, 317] width 38 height 10
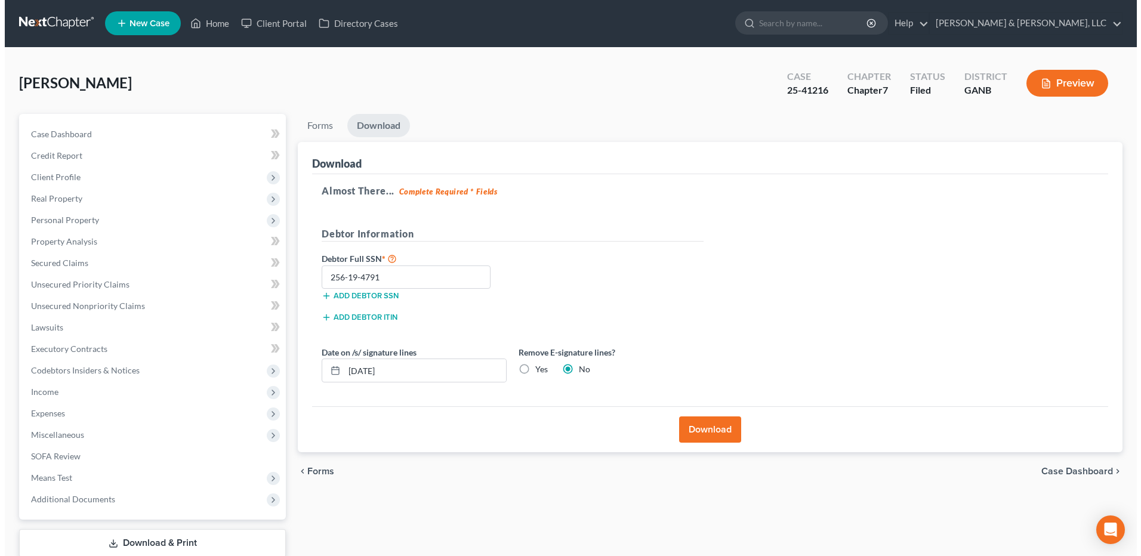
scroll to position [0, 0]
click at [216, 24] on link "Home" at bounding box center [205, 23] width 51 height 21
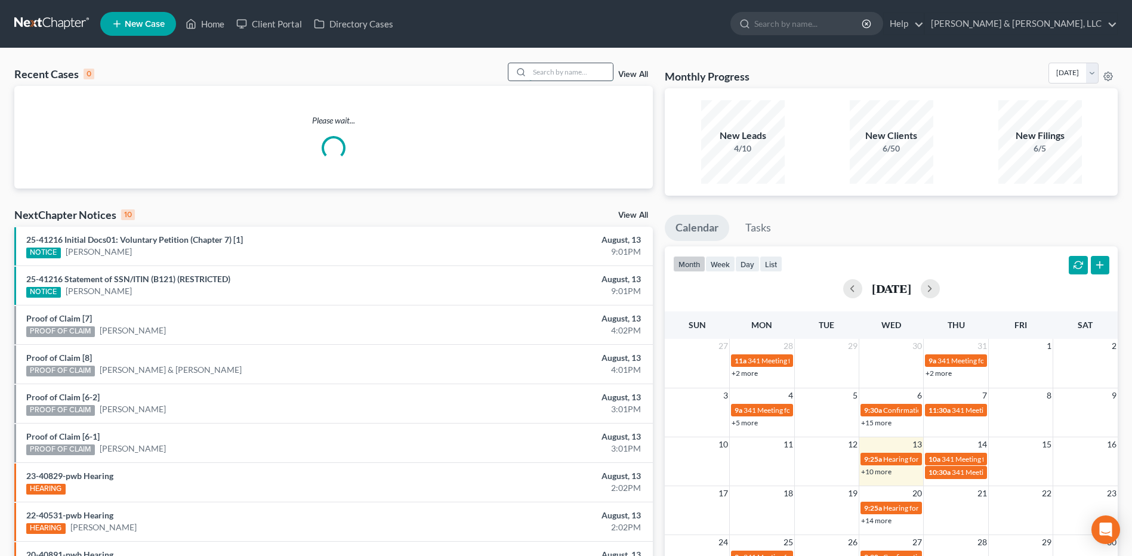
click at [587, 76] on input "search" at bounding box center [571, 71] width 84 height 17
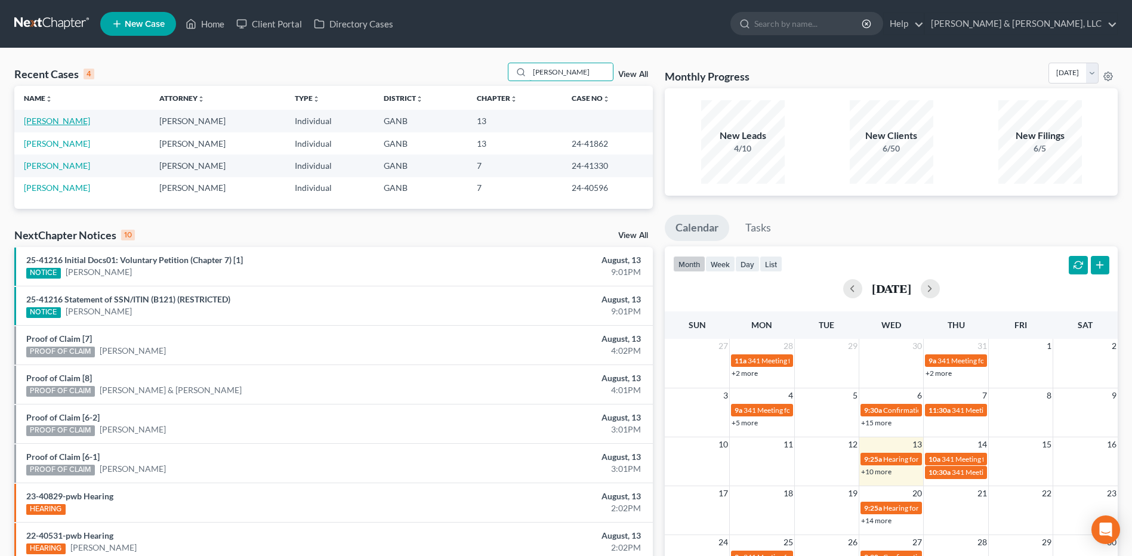
type input "[PERSON_NAME]"
click at [55, 118] on link "[PERSON_NAME]" at bounding box center [57, 121] width 66 height 10
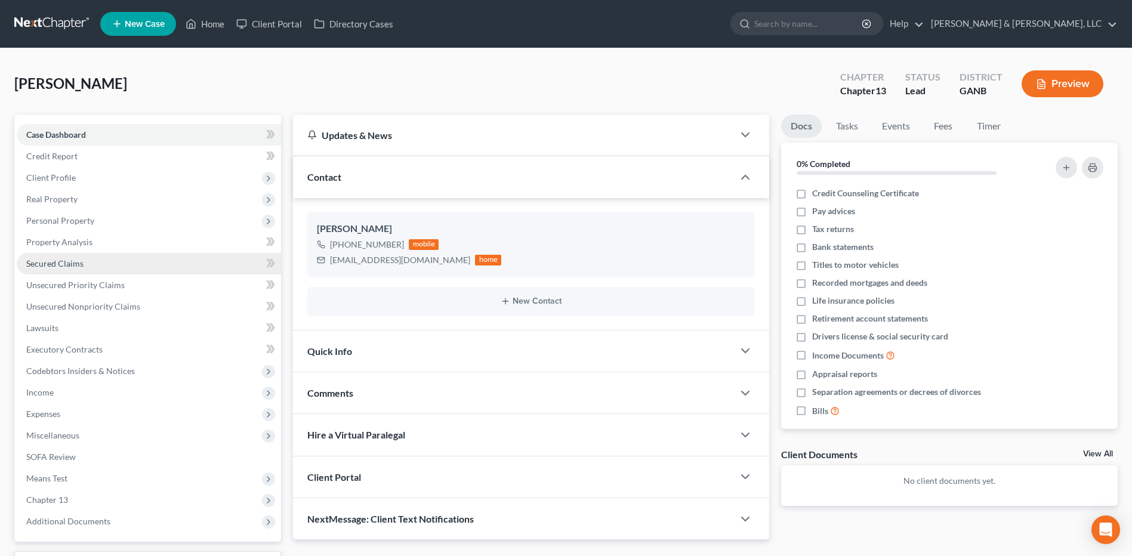
click at [102, 264] on link "Secured Claims" at bounding box center [149, 263] width 264 height 21
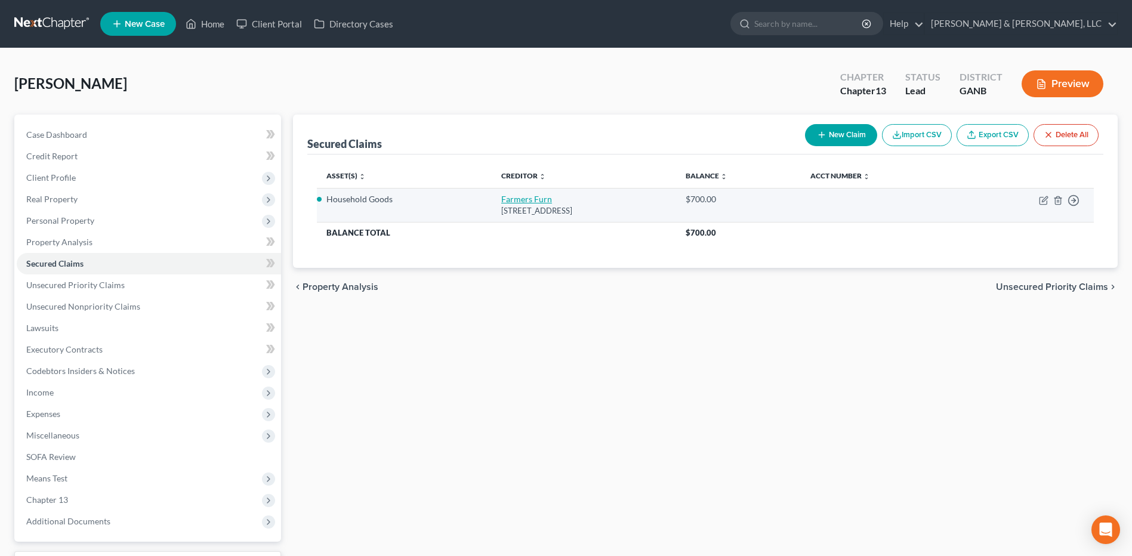
click at [510, 195] on link "Farmers Furn" at bounding box center [526, 199] width 51 height 10
select select "10"
select select "0"
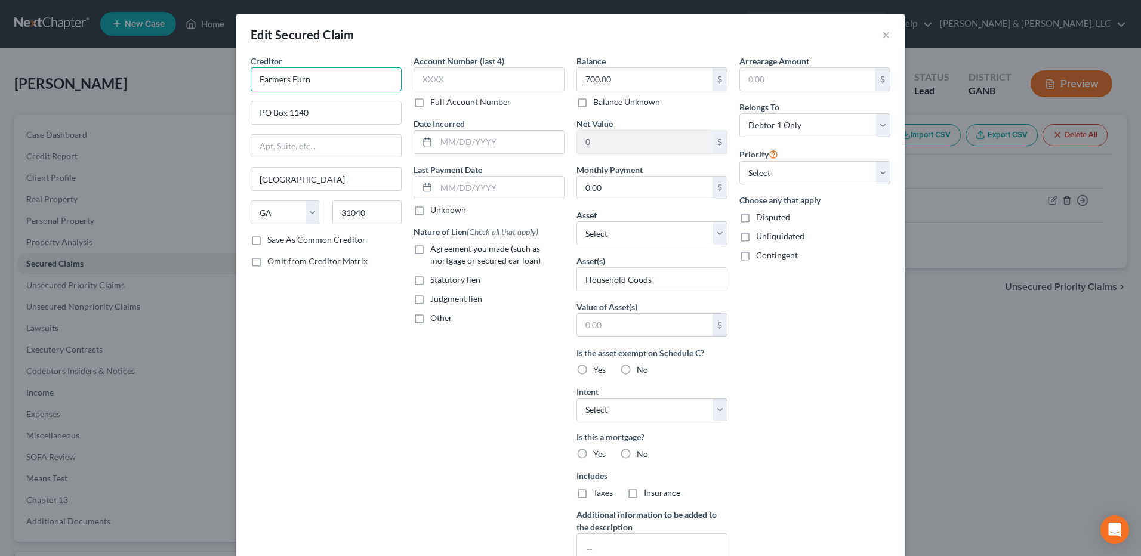
drag, startPoint x: 341, startPoint y: 78, endPoint x: 160, endPoint y: 81, distance: 180.8
click at [160, 81] on div "Edit Secured Claim × Creditor * Farmers Furn [GEOGRAPHIC_DATA] [US_STATE] AK AR…" at bounding box center [570, 278] width 1141 height 556
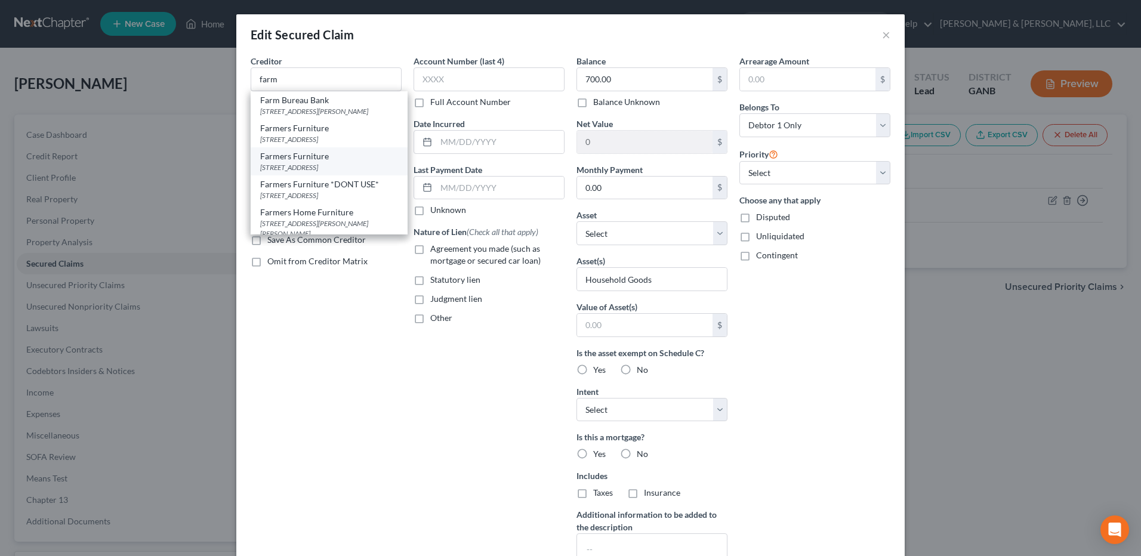
click at [335, 162] on div "Farmers Furniture" at bounding box center [329, 156] width 138 height 12
type input "Farmers Furniture"
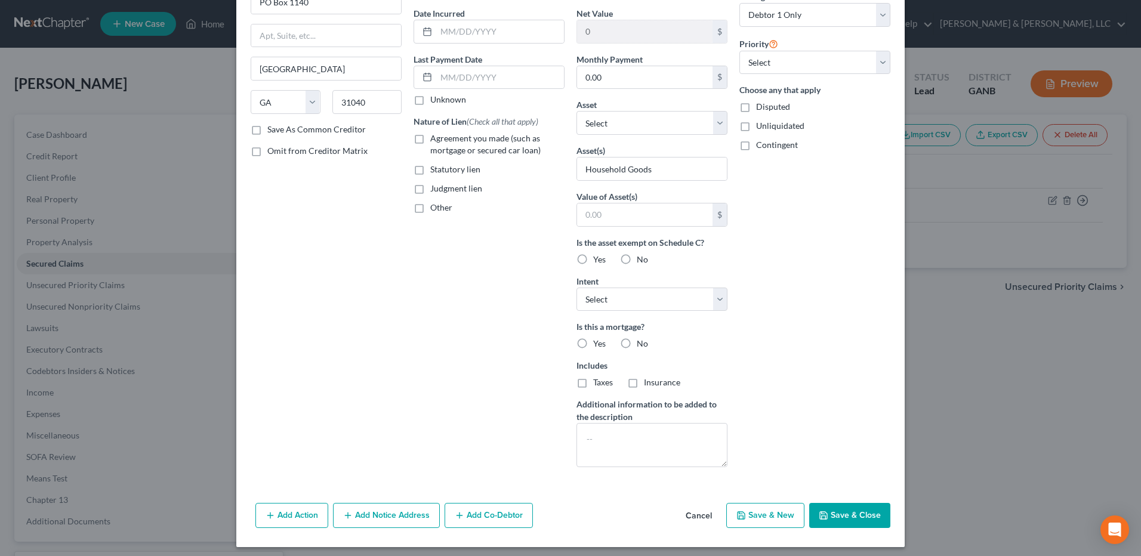
scroll to position [116, 0]
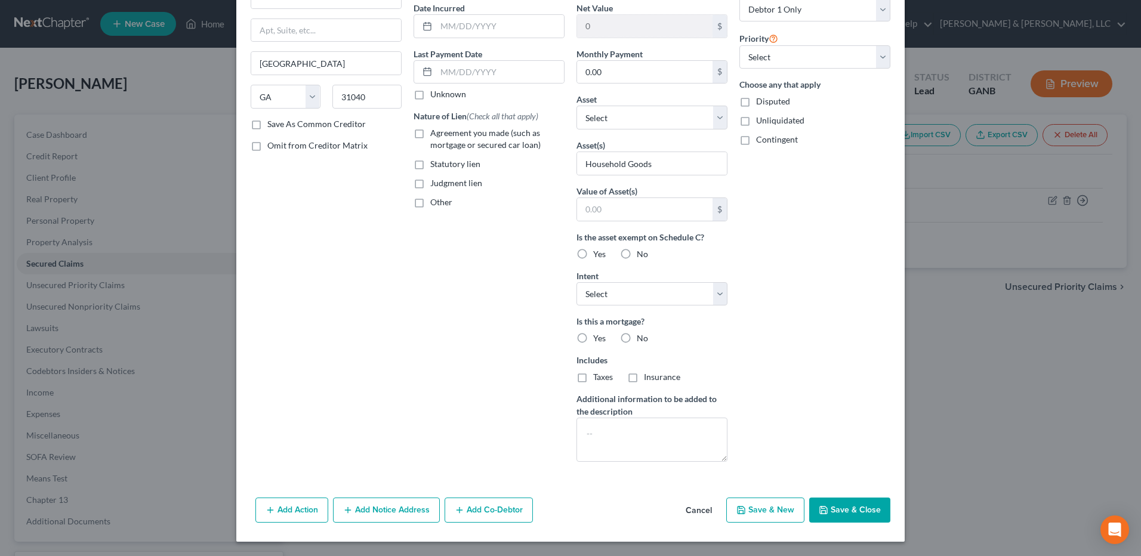
click at [873, 505] on button "Save & Close" at bounding box center [849, 510] width 81 height 25
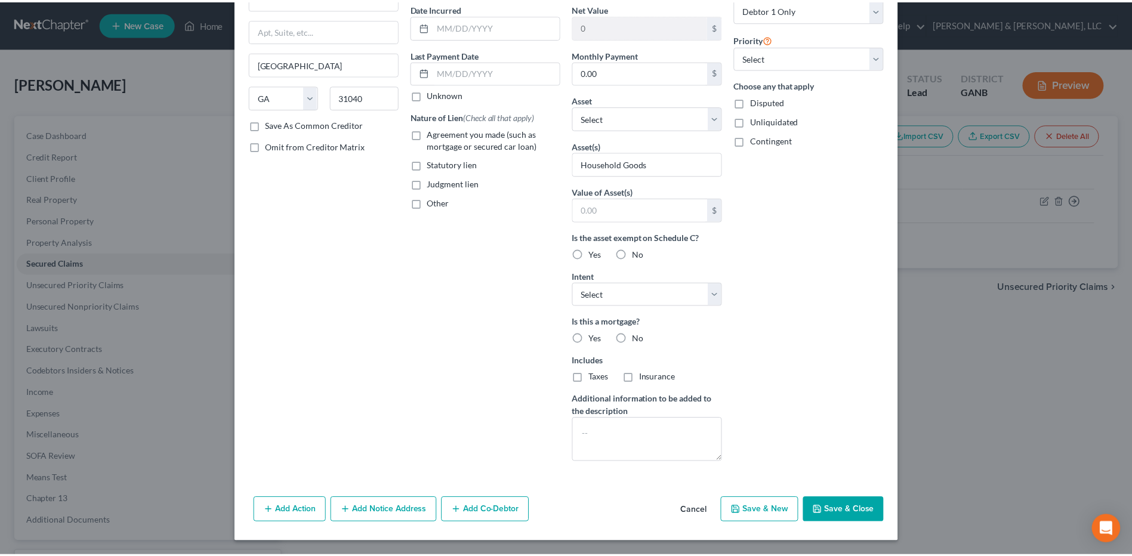
scroll to position [0, 0]
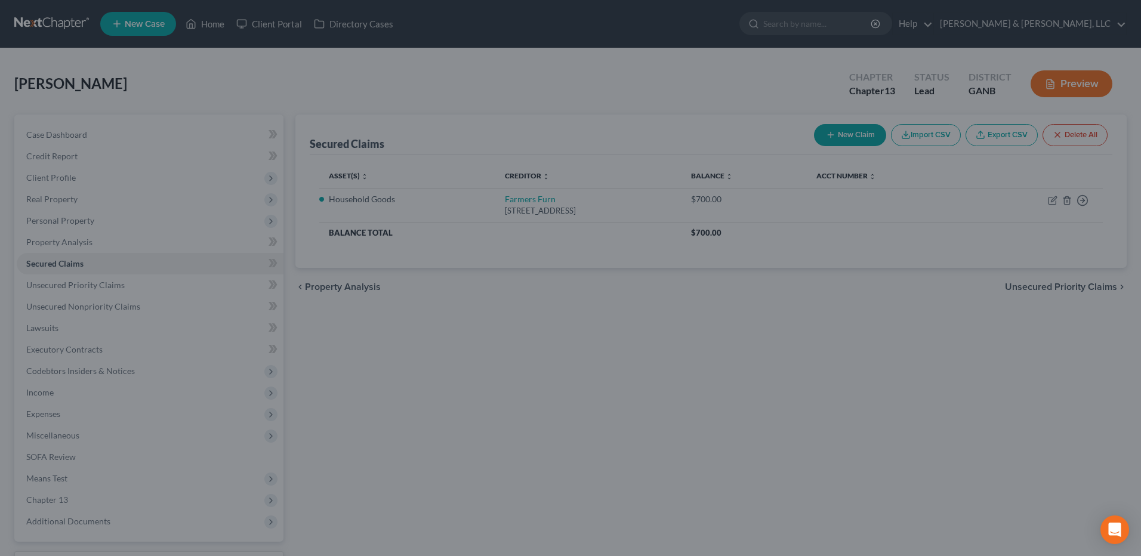
type input "0"
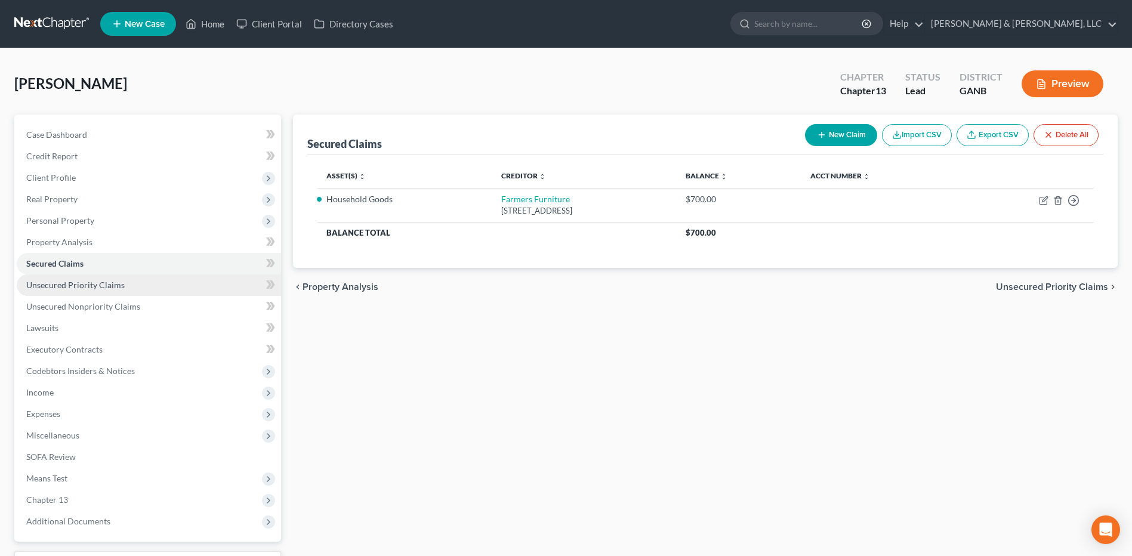
click at [144, 292] on link "Unsecured Priority Claims" at bounding box center [149, 285] width 264 height 21
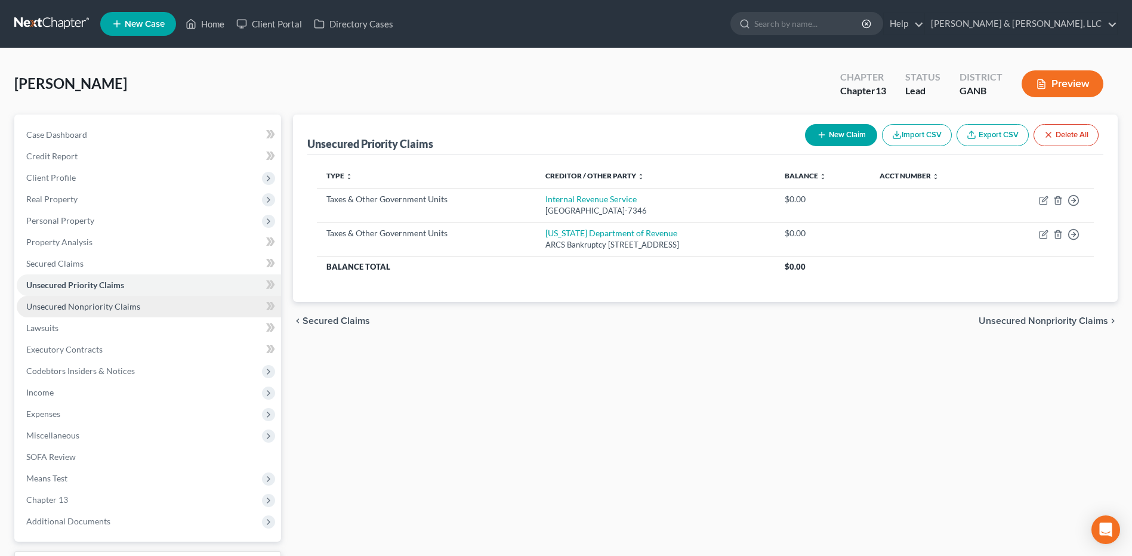
click at [150, 304] on link "Unsecured Nonpriority Claims" at bounding box center [149, 306] width 264 height 21
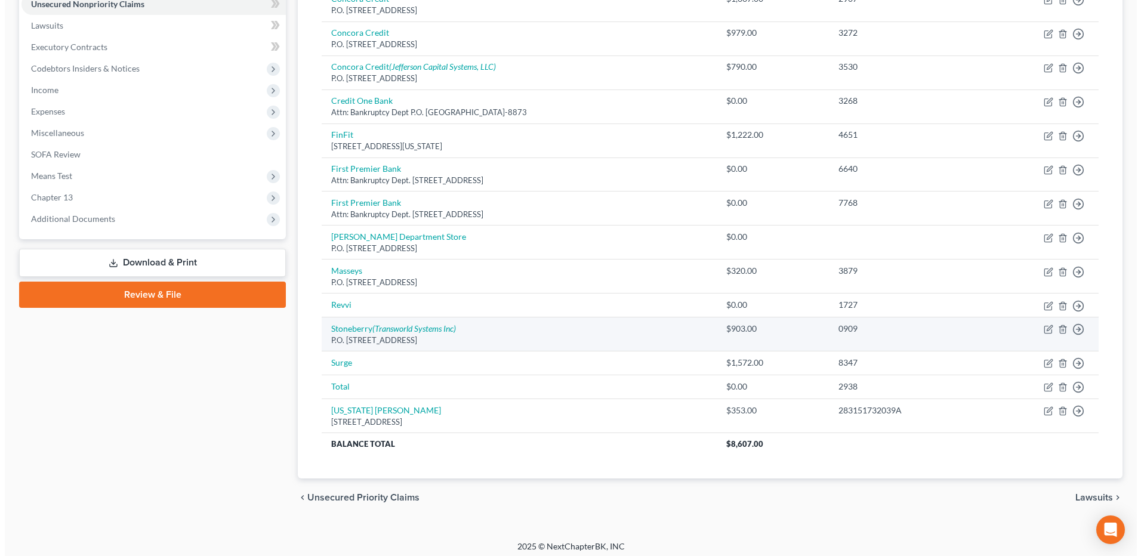
scroll to position [309, 0]
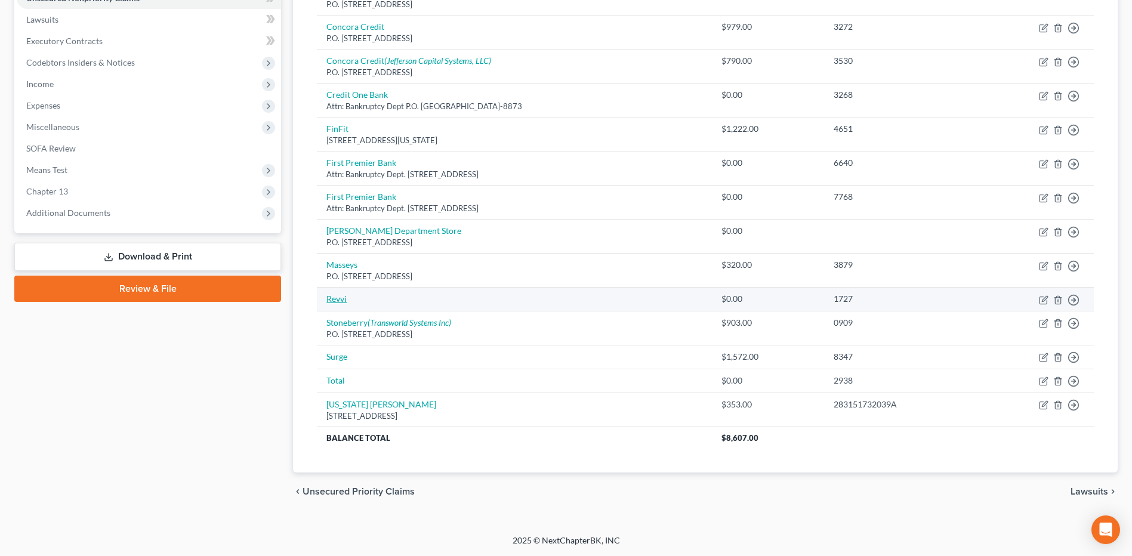
click at [338, 302] on link "Revvi" at bounding box center [336, 299] width 20 height 10
select select "0"
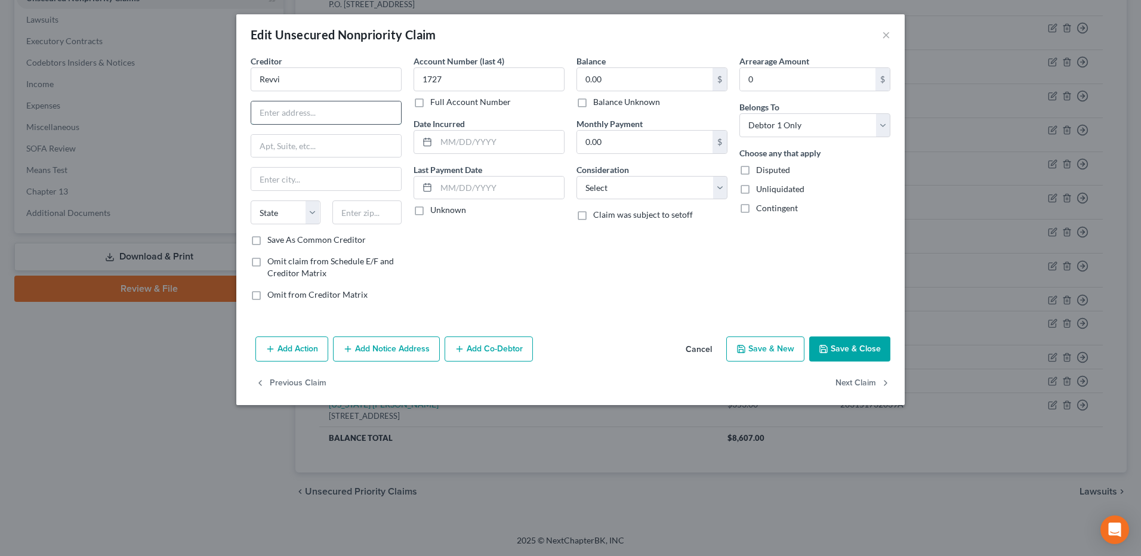
click at [314, 118] on input "text" at bounding box center [326, 112] width 150 height 23
paste input "PO Box 85800"
type input "PO Box 85800"
click at [361, 209] on input "text" at bounding box center [367, 213] width 70 height 24
paste input "57118"
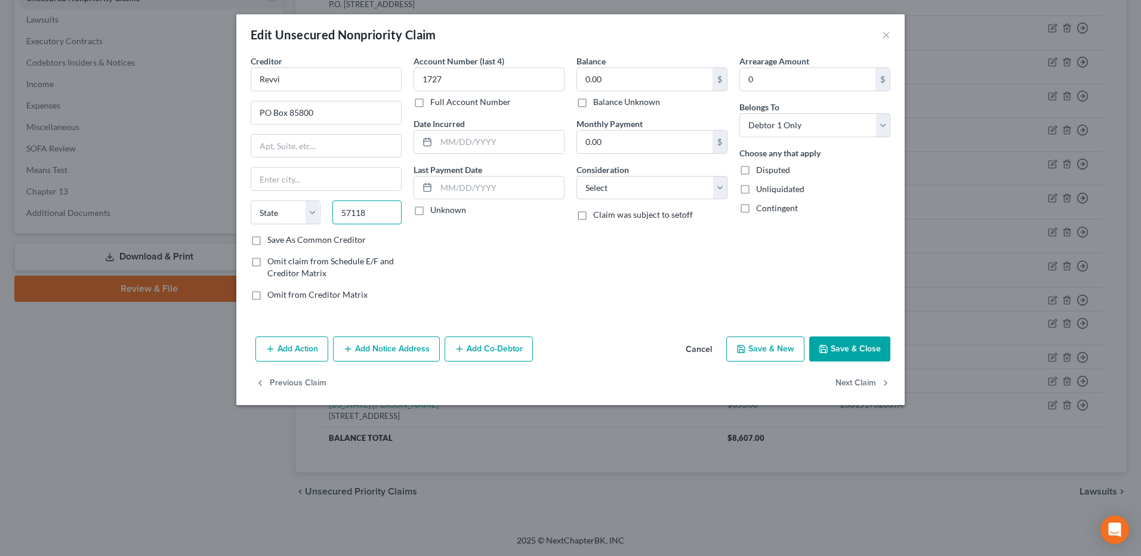
type input "57118"
type input "[GEOGRAPHIC_DATA]"
select select "43"
click at [594, 295] on div "Balance 0.00 $ Balance Unknown Balance Undetermined 0.00 $ Balance Unknown Mont…" at bounding box center [652, 182] width 163 height 255
click at [395, 220] on input "57118" at bounding box center [367, 213] width 70 height 24
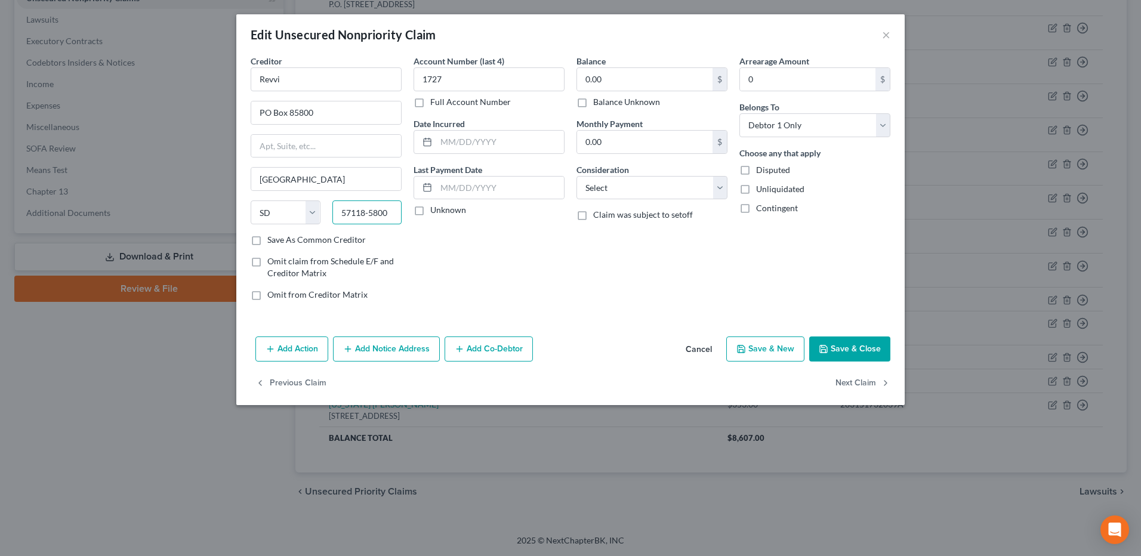
type input "57118-5800"
click at [861, 346] on button "Save & Close" at bounding box center [849, 349] width 81 height 25
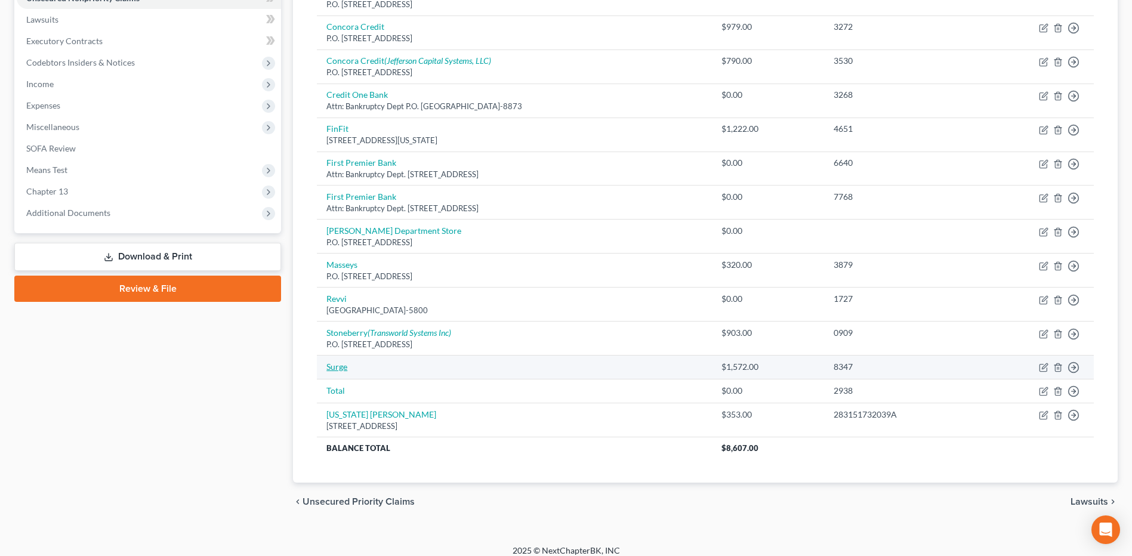
click at [339, 368] on link "Surge" at bounding box center [336, 367] width 21 height 10
select select "2"
select select "0"
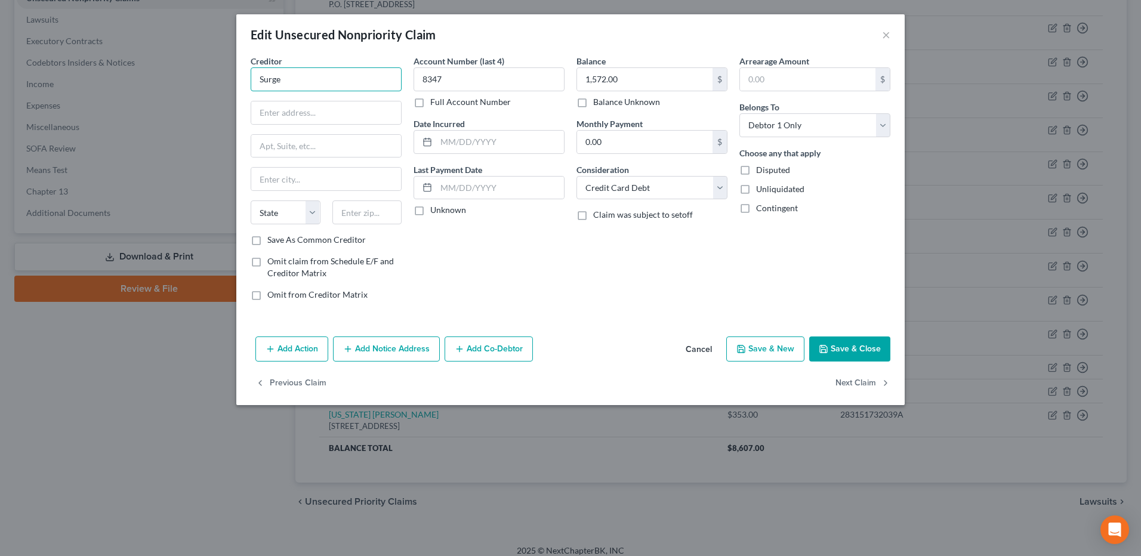
click at [315, 80] on input "Surge" at bounding box center [326, 79] width 151 height 24
click at [313, 109] on input "text" at bounding box center [326, 112] width 150 height 23
type input "Cardholder Services"
type input "PO Box 3220"
click at [379, 211] on input "text" at bounding box center [367, 213] width 70 height 24
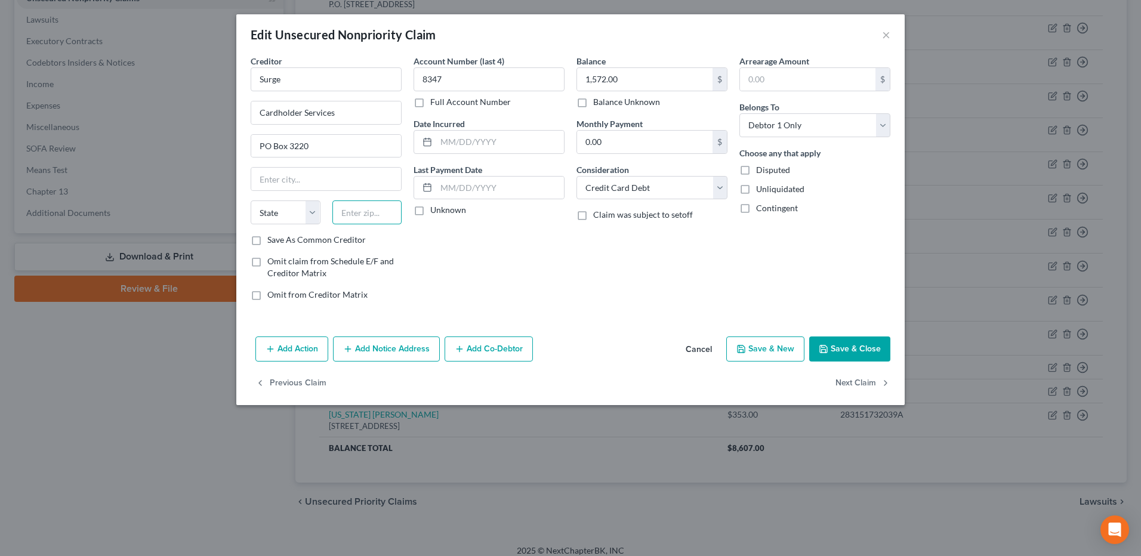
paste input "14240"
type input "14240"
click at [572, 289] on div "Balance 1,572.00 $ Balance Unknown Balance Undetermined 1,572.00 $ Balance Unkn…" at bounding box center [652, 182] width 163 height 255
type input "Buffalo"
select select "35"
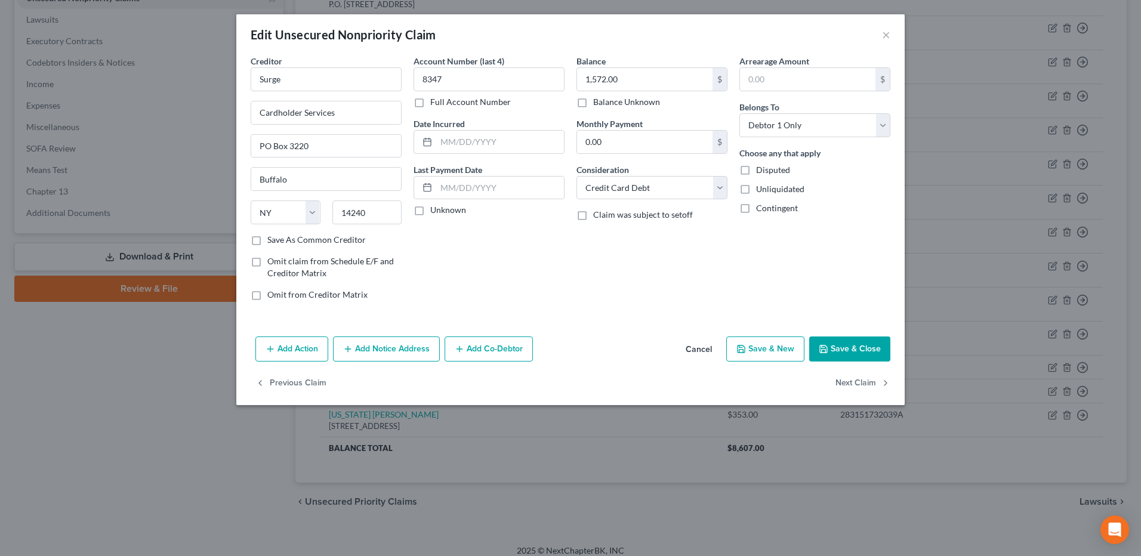
click at [396, 354] on button "Add Notice Address" at bounding box center [386, 349] width 107 height 25
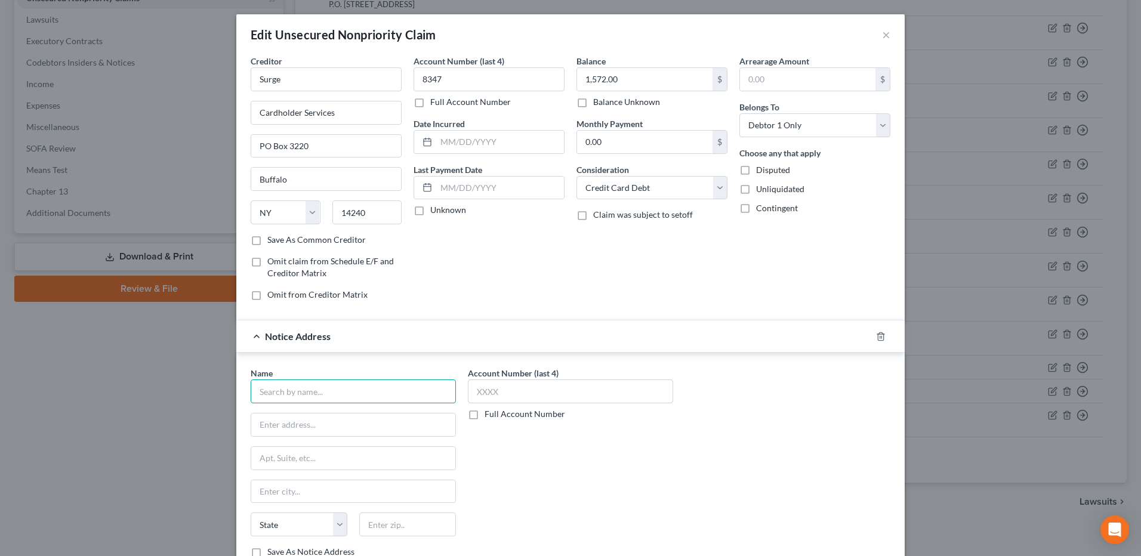
click at [355, 397] on input "text" at bounding box center [353, 392] width 205 height 24
click at [312, 425] on div "[STREET_ADDRESS]" at bounding box center [322, 423] width 124 height 10
type input "Celtic Bank"
type input "[STREET_ADDRESS]"
type input "[GEOGRAPHIC_DATA]"
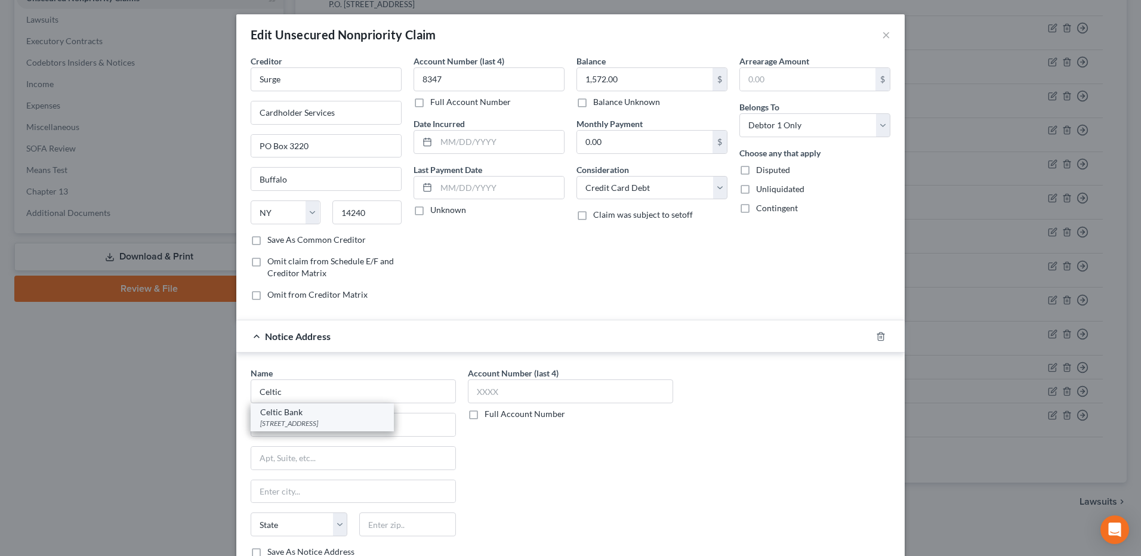
select select "46"
type input "84111"
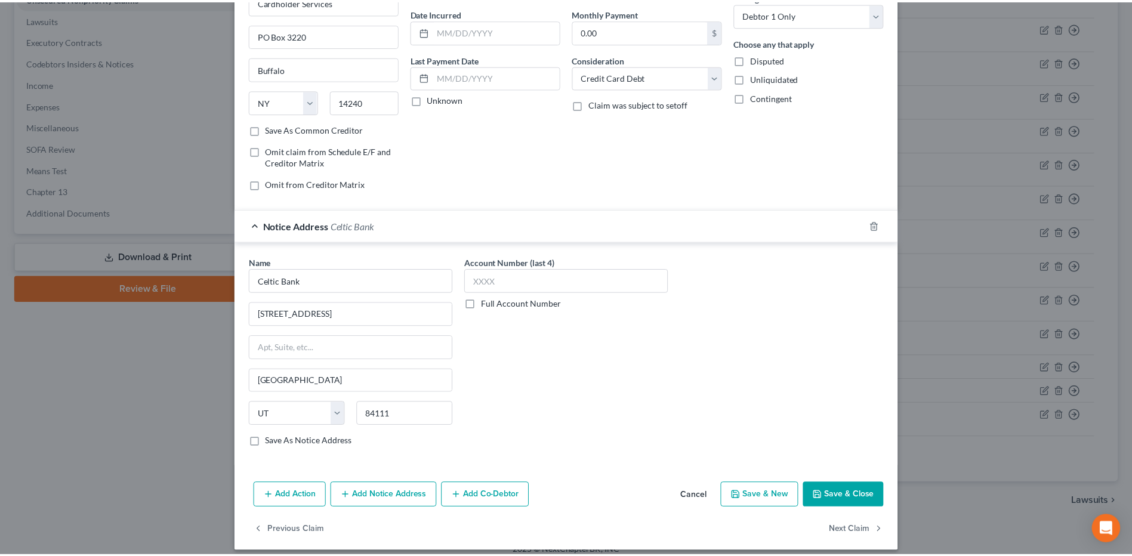
scroll to position [121, 0]
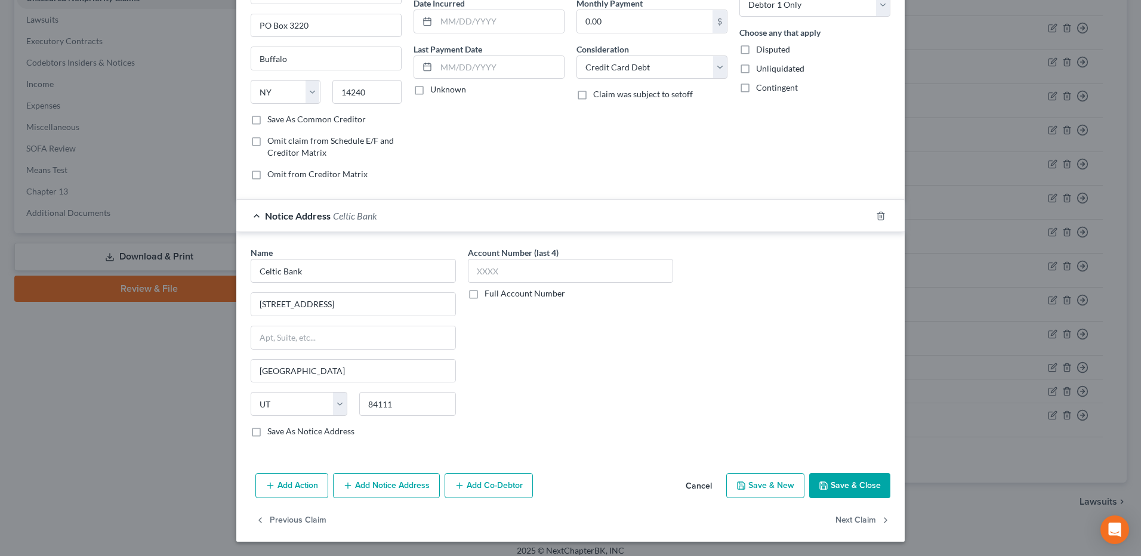
click at [856, 486] on button "Save & Close" at bounding box center [849, 485] width 81 height 25
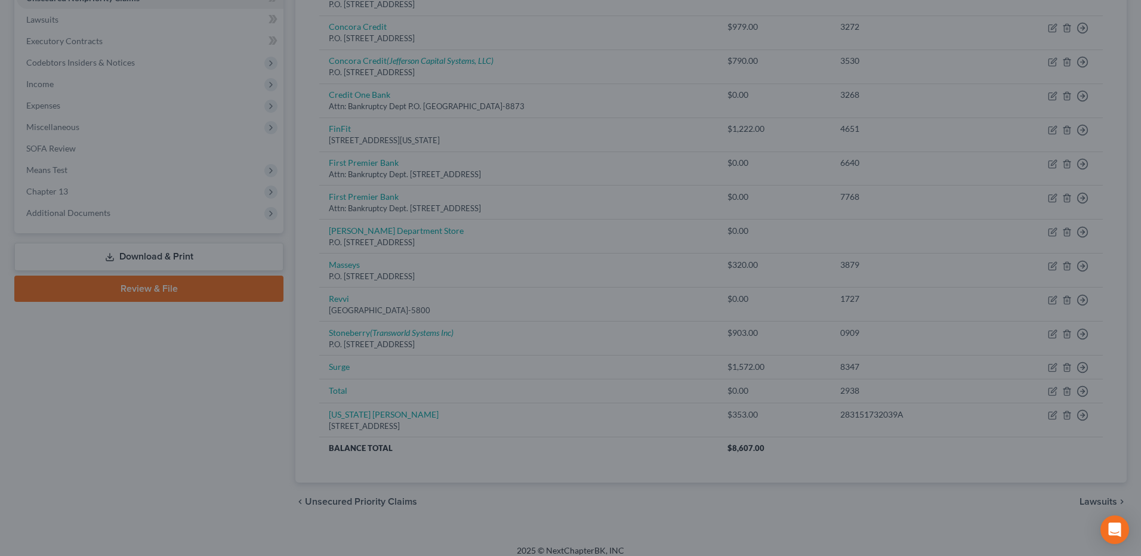
type input "0"
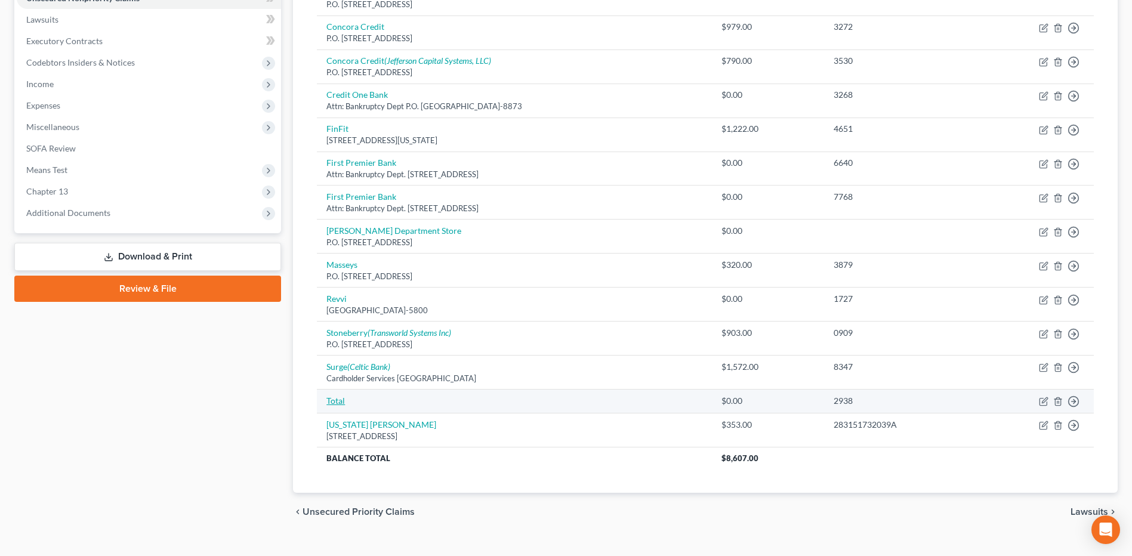
click at [331, 403] on link "Total" at bounding box center [335, 401] width 19 height 10
select select "0"
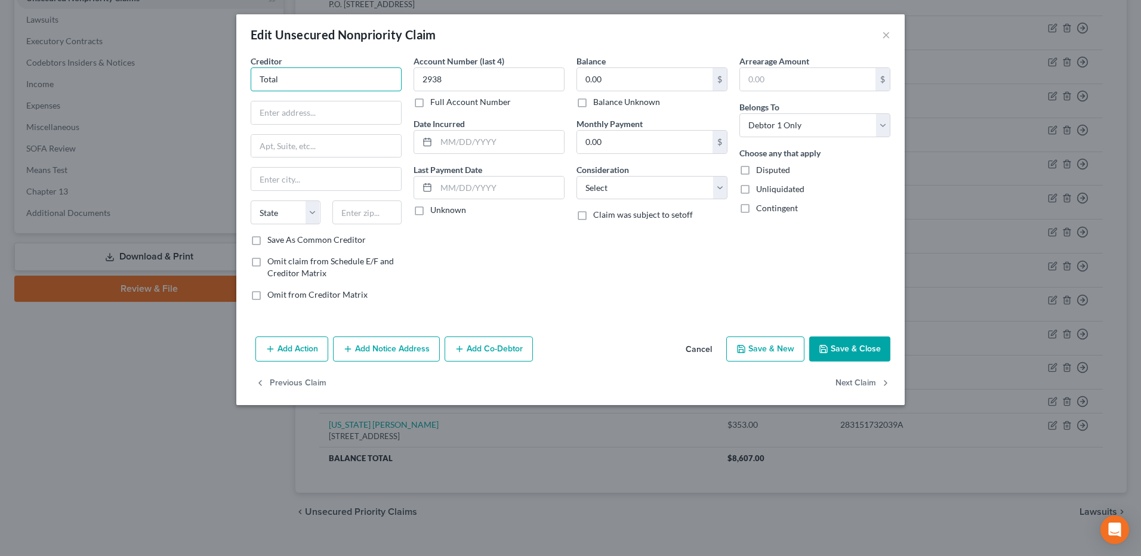
click at [350, 83] on input "Total" at bounding box center [326, 79] width 151 height 24
type input "Total VISA"
paste input "84930"
type input "PO Box 84930"
click at [354, 211] on input "text" at bounding box center [367, 213] width 70 height 24
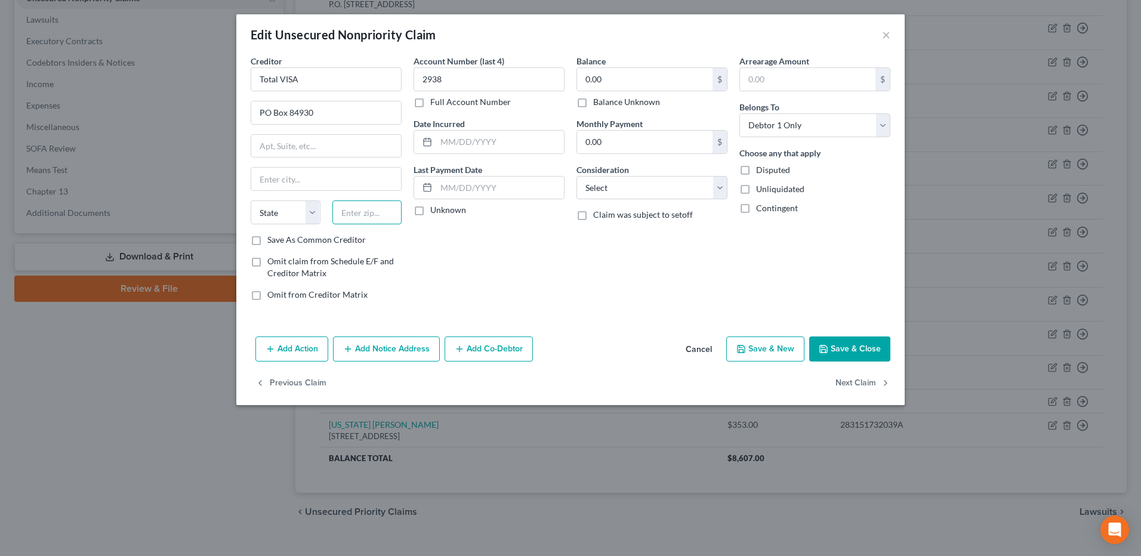
paste input "57118"
type input "57118"
type input "[GEOGRAPHIC_DATA]"
select select "43"
click at [531, 293] on div "Account Number (last 4) 2938 Full Account Number Date Incurred Last Payment Dat…" at bounding box center [489, 182] width 163 height 255
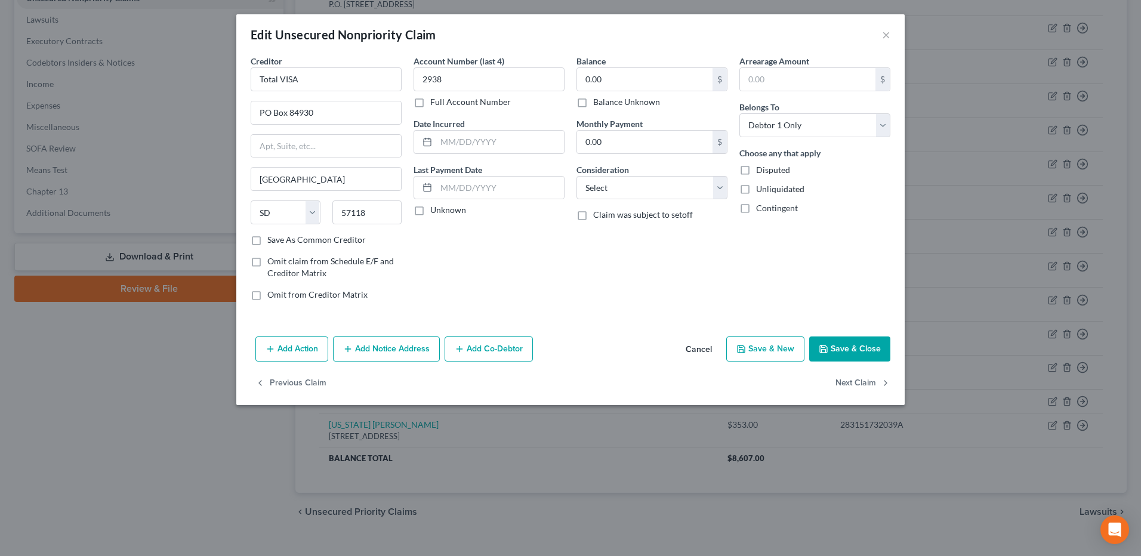
click at [833, 340] on button "Save & Close" at bounding box center [849, 349] width 81 height 25
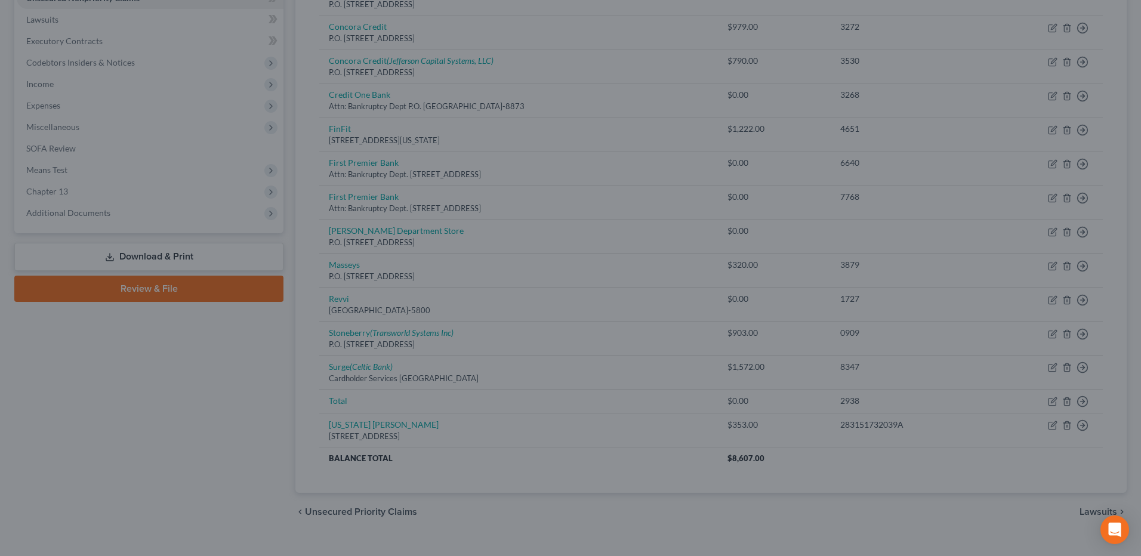
type input "0"
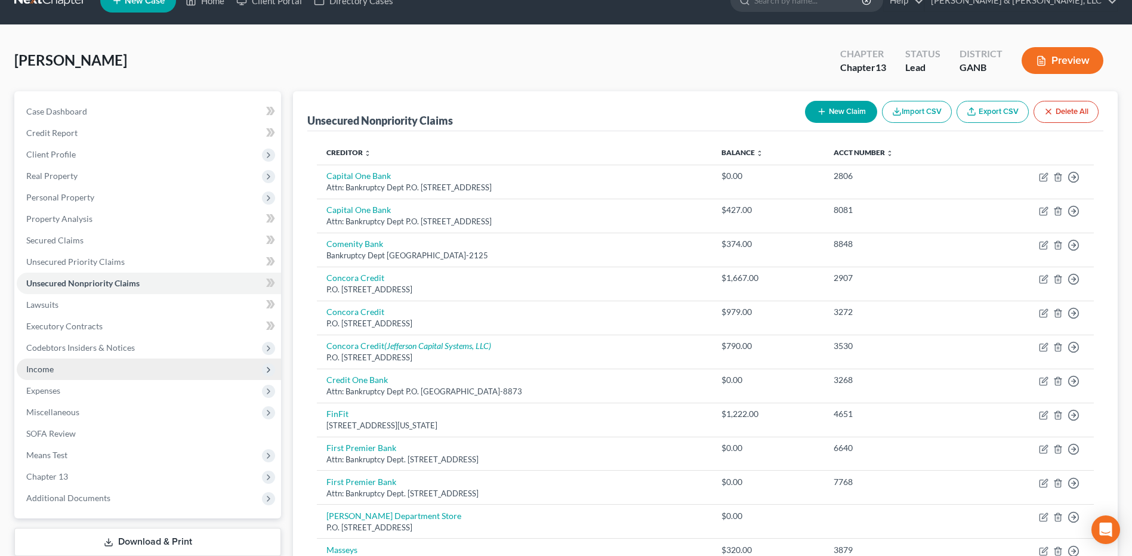
scroll to position [0, 0]
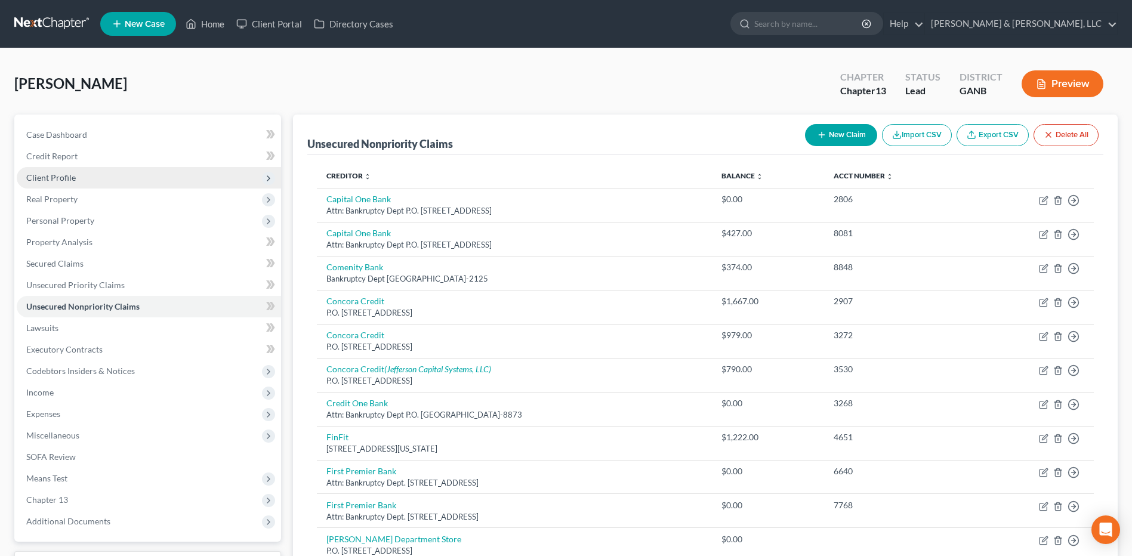
click at [124, 171] on span "Client Profile" at bounding box center [149, 177] width 264 height 21
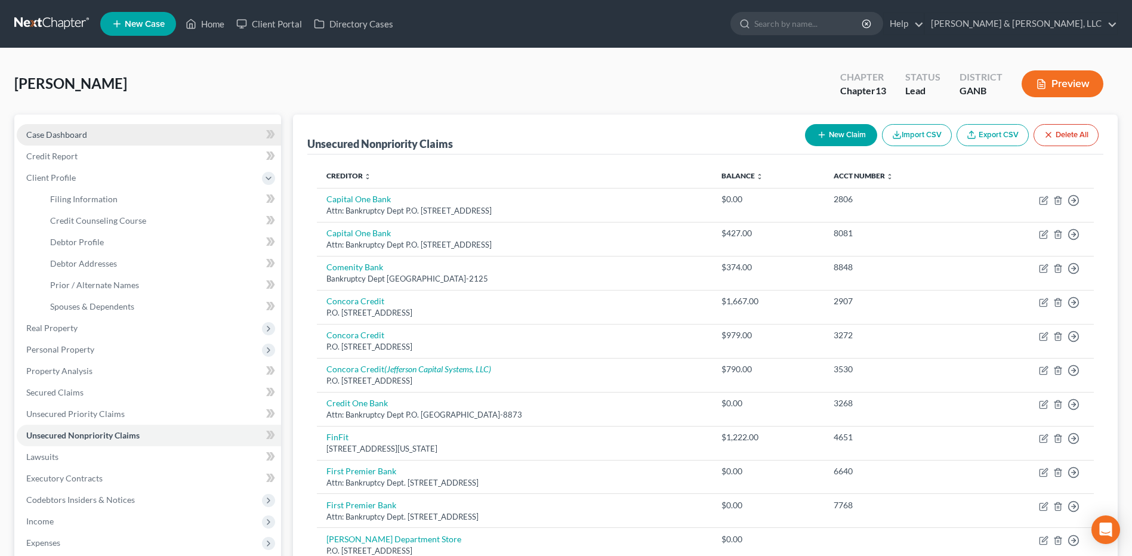
click at [127, 140] on link "Case Dashboard" at bounding box center [149, 134] width 264 height 21
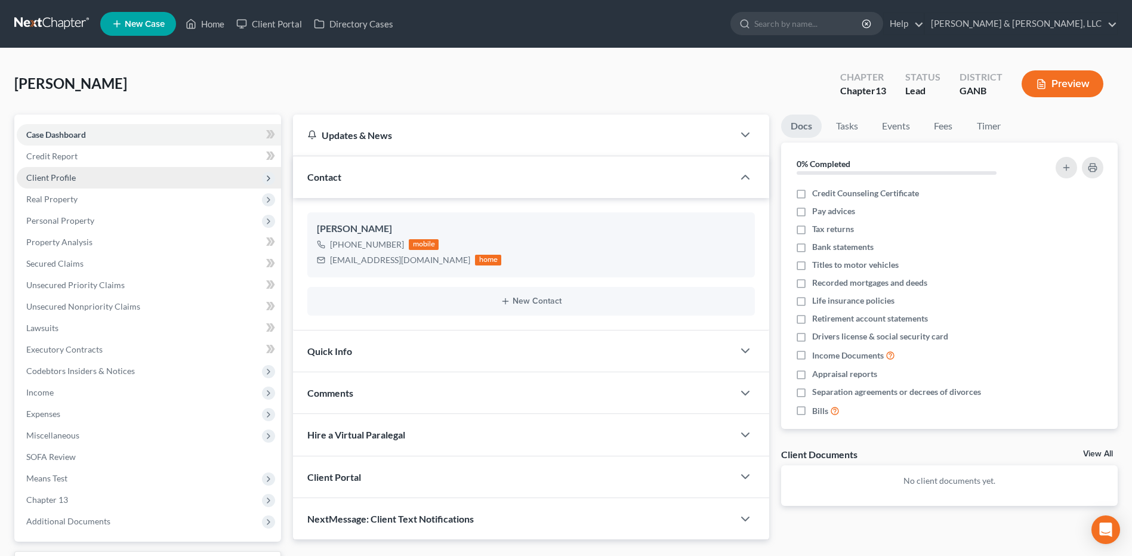
click at [113, 184] on span "Client Profile" at bounding box center [149, 177] width 264 height 21
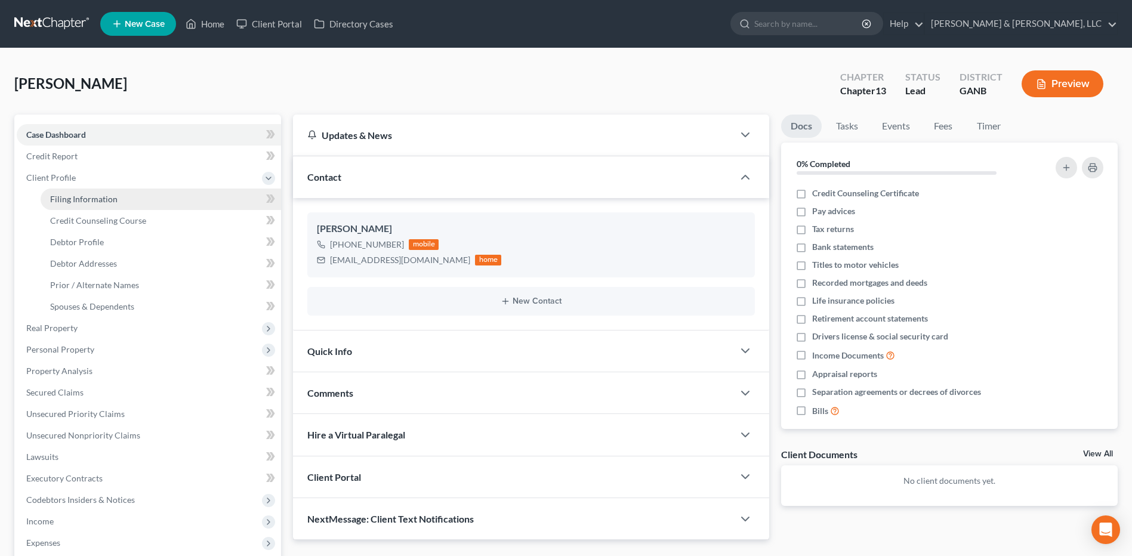
click at [110, 196] on span "Filing Information" at bounding box center [83, 199] width 67 height 10
select select "1"
select select "0"
select select "3"
select select "10"
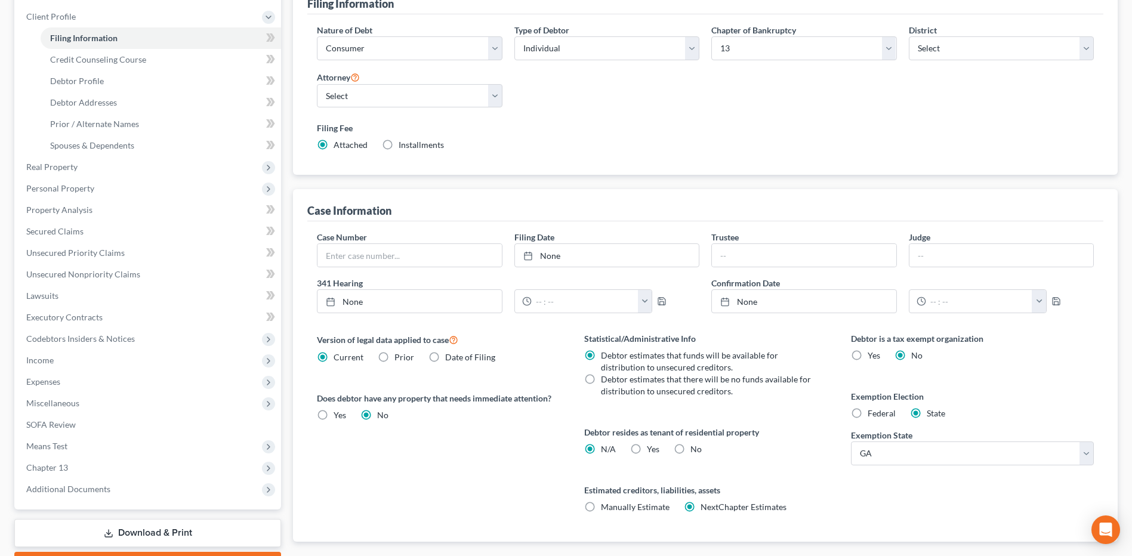
scroll to position [179, 0]
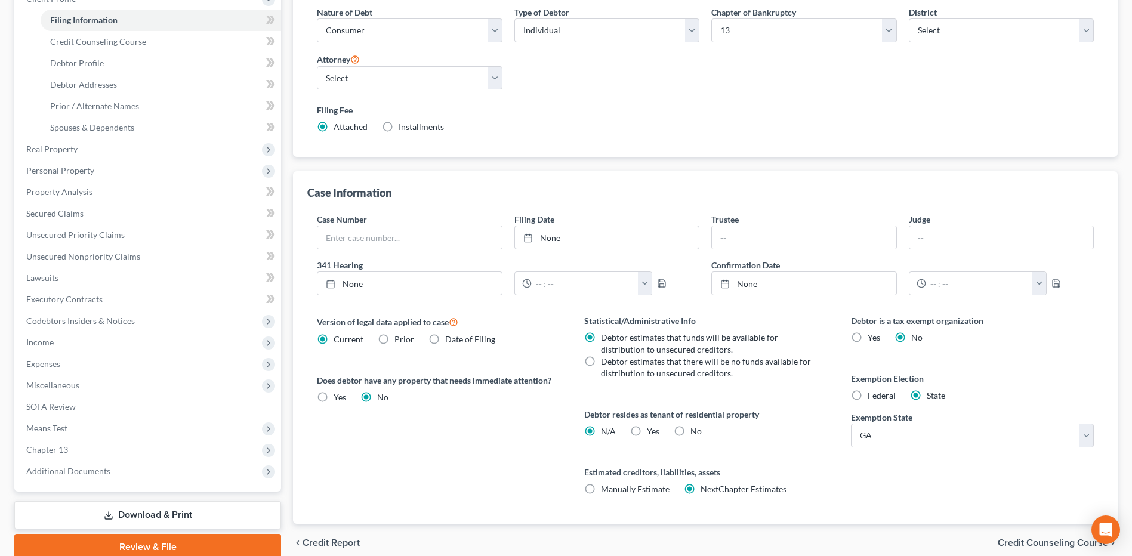
click at [647, 431] on label "Yes Yes" at bounding box center [653, 432] width 13 height 12
click at [652, 431] on input "Yes Yes" at bounding box center [656, 430] width 8 height 8
radio input "true"
radio input "false"
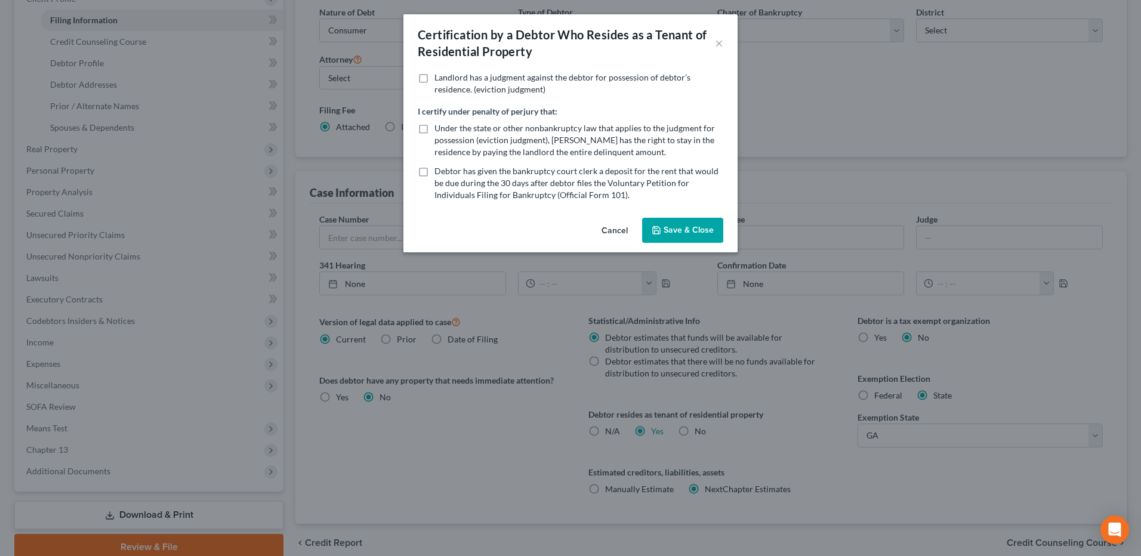
click at [674, 232] on button "Save & Close" at bounding box center [682, 230] width 81 height 25
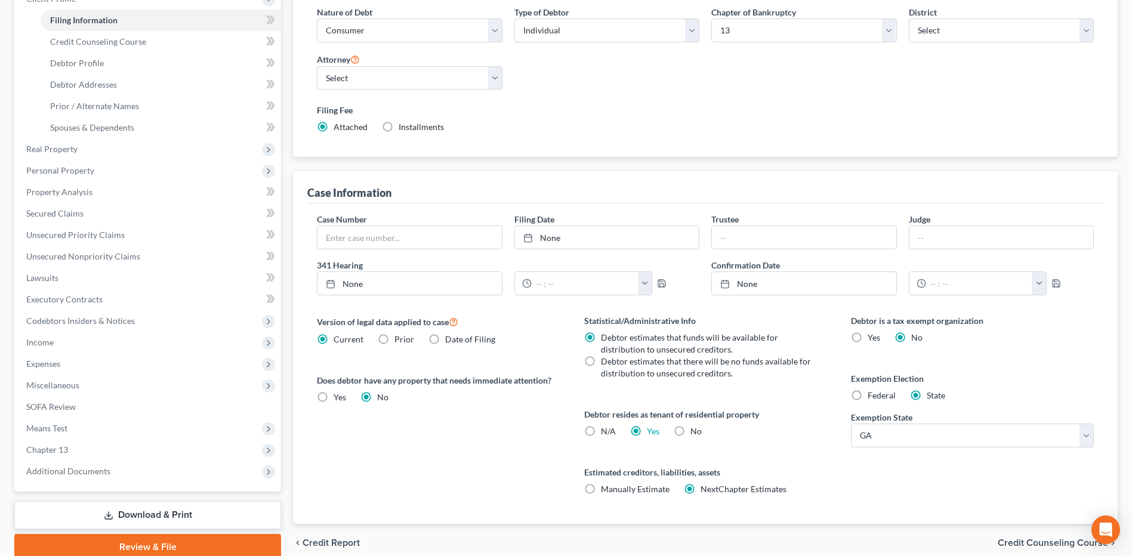
click at [1034, 538] on span "Credit Counseling Course" at bounding box center [1053, 543] width 110 height 10
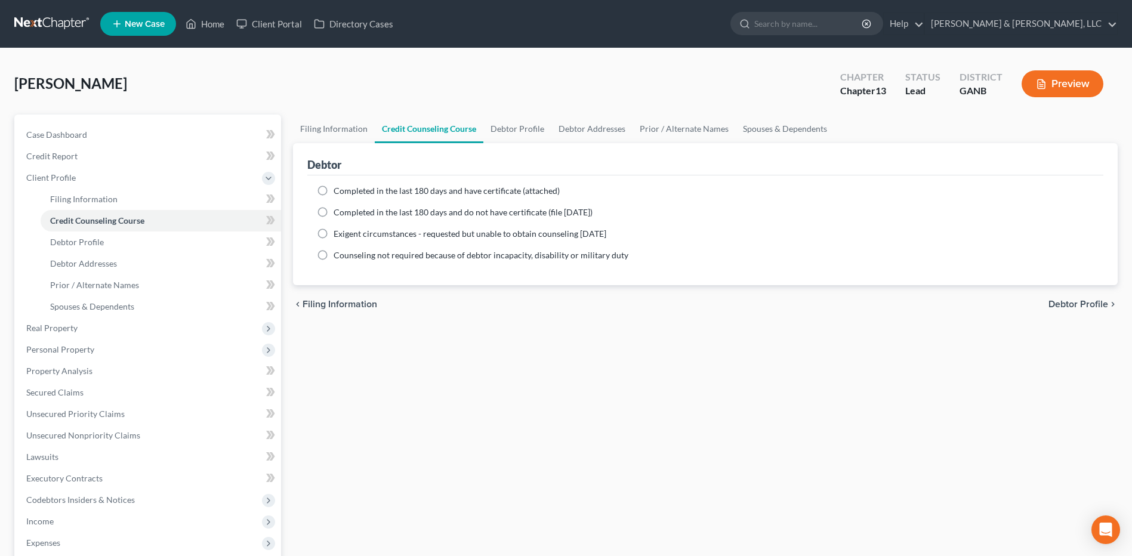
click at [390, 193] on span "Completed in the last 180 days and have certificate (attached)" at bounding box center [447, 191] width 226 height 10
click at [346, 193] on input "Completed in the last 180 days and have certificate (attached)" at bounding box center [342, 189] width 8 height 8
radio input "true"
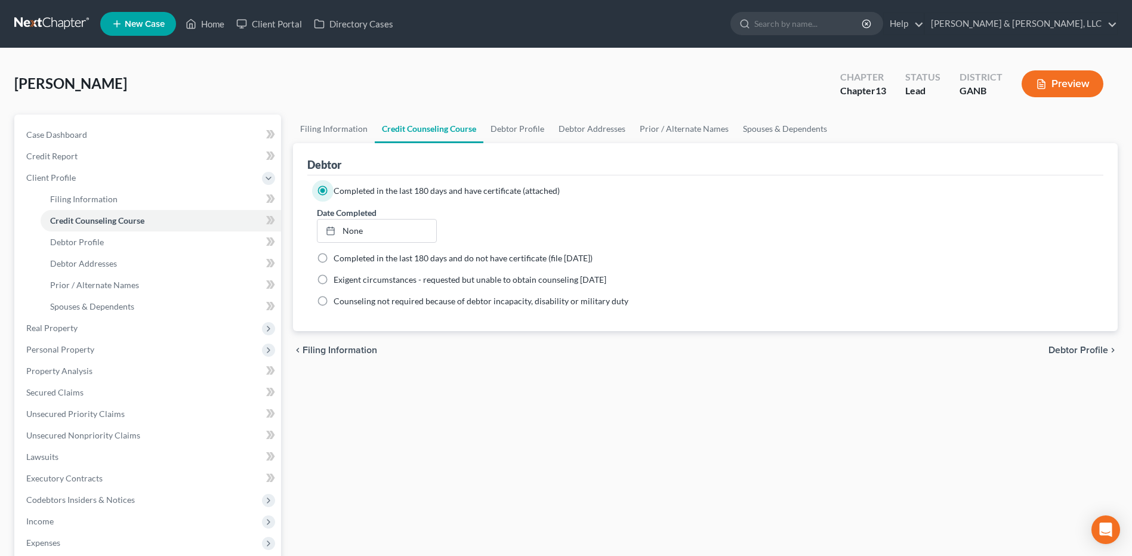
click at [1062, 347] on span "Debtor Profile" at bounding box center [1079, 351] width 60 height 10
select select "3"
select select "0"
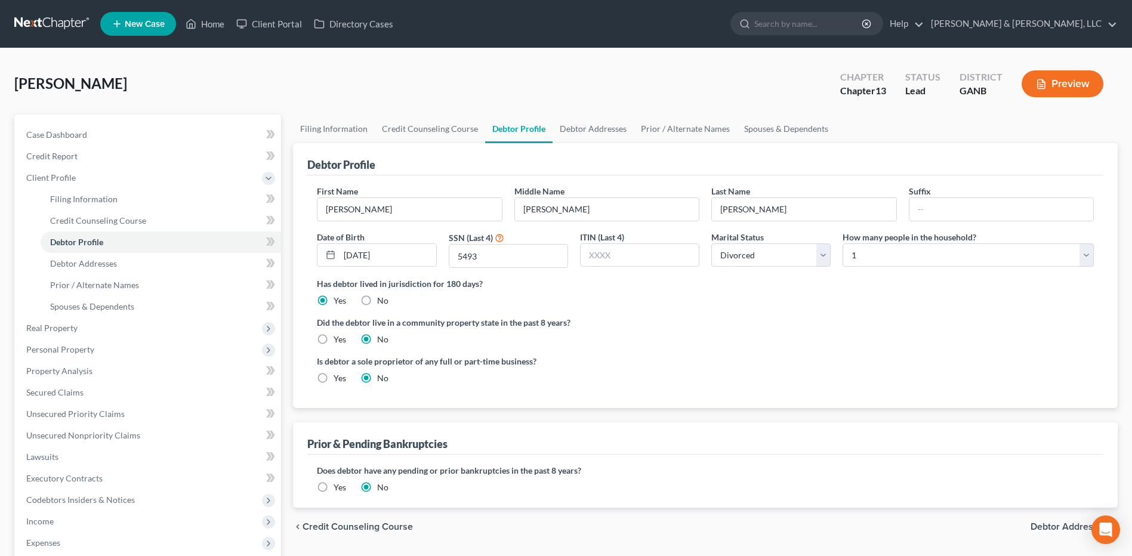
click at [334, 485] on label "Yes" at bounding box center [340, 488] width 13 height 12
click at [338, 485] on input "Yes" at bounding box center [342, 486] width 8 height 8
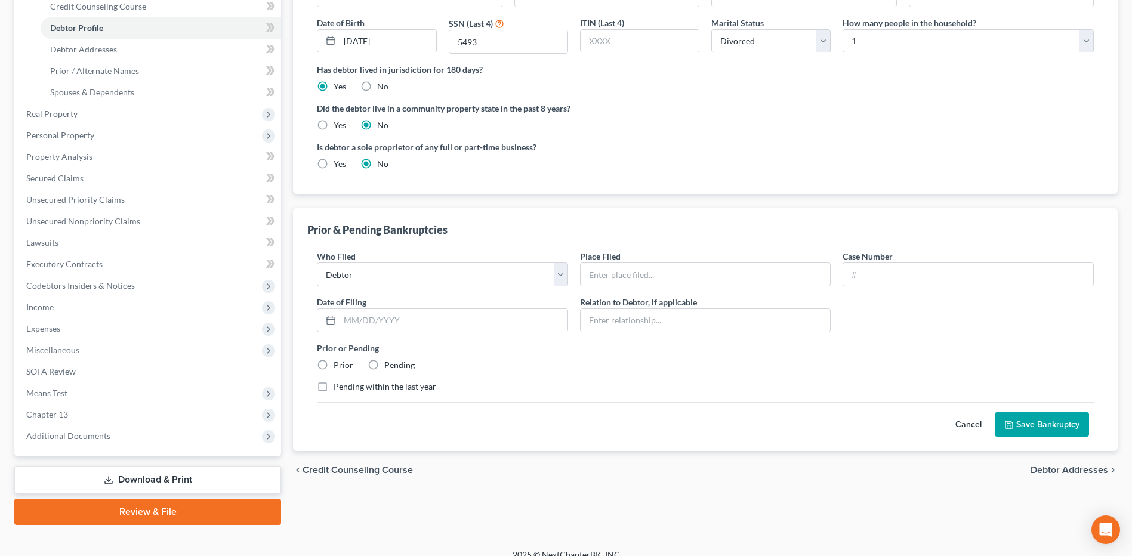
scroll to position [229, 0]
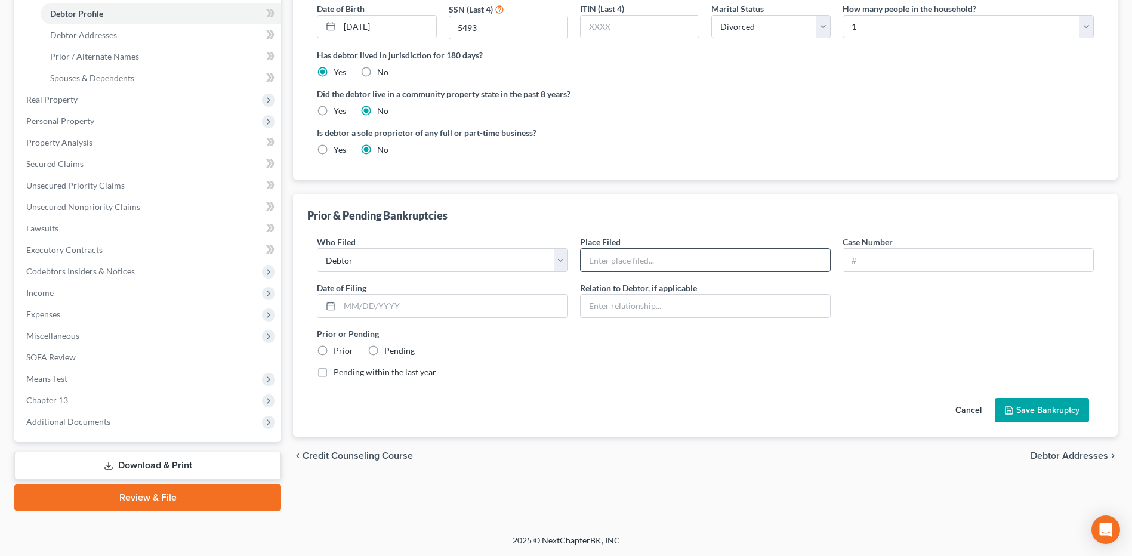
click at [609, 257] on input "text" at bounding box center [706, 260] width 250 height 23
type input "EDTN"
type input "19-12382"
type input "[DATE]"
click at [347, 348] on label "Prior" at bounding box center [344, 351] width 20 height 12
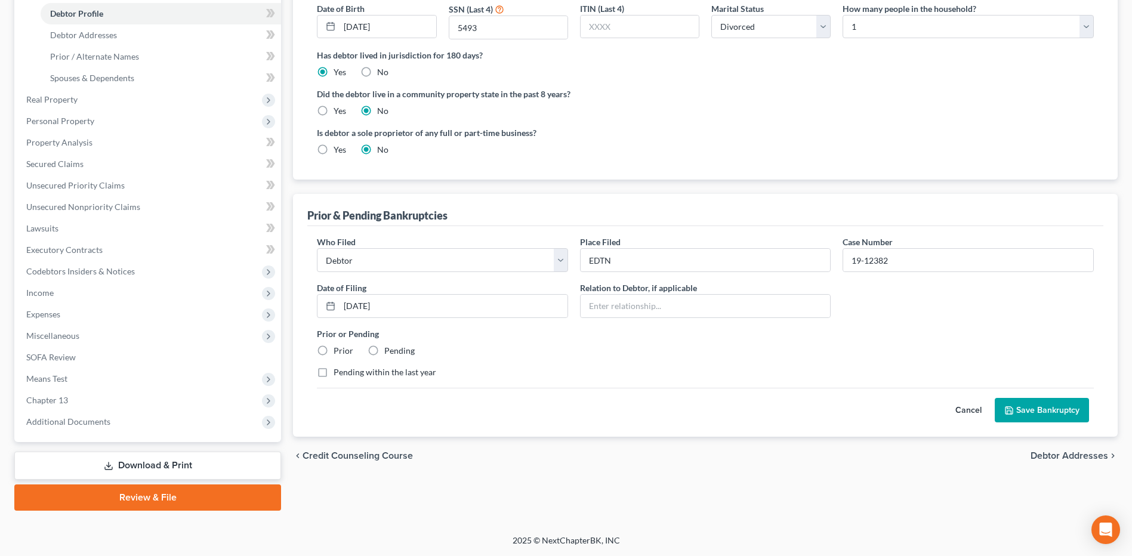
click at [346, 348] on input "Prior" at bounding box center [342, 349] width 8 height 8
radio input "true"
click at [1051, 401] on button "Save Bankruptcy" at bounding box center [1042, 410] width 94 height 25
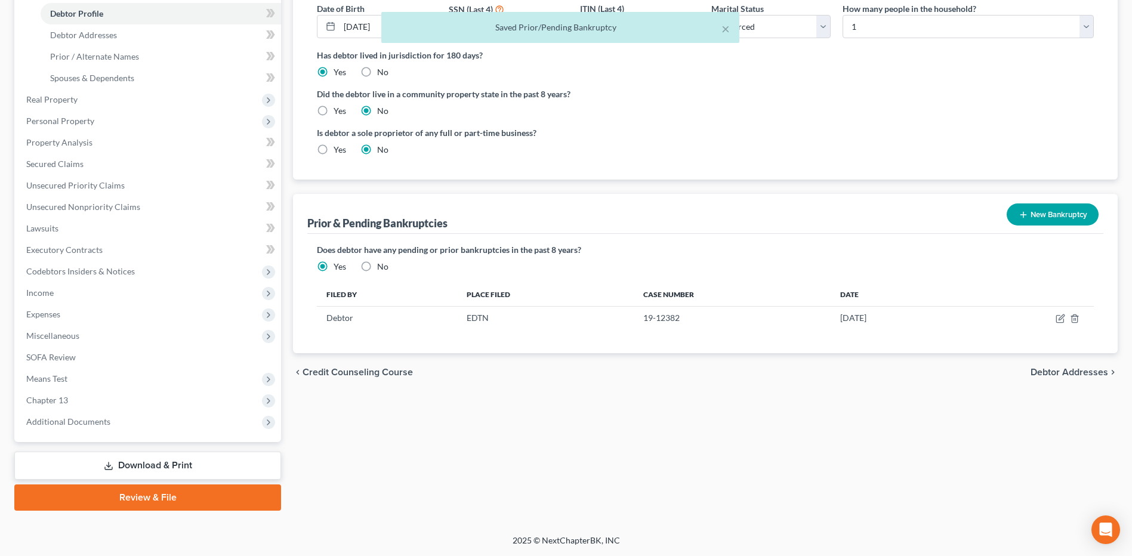
click at [1076, 372] on span "Debtor Addresses" at bounding box center [1070, 373] width 78 height 10
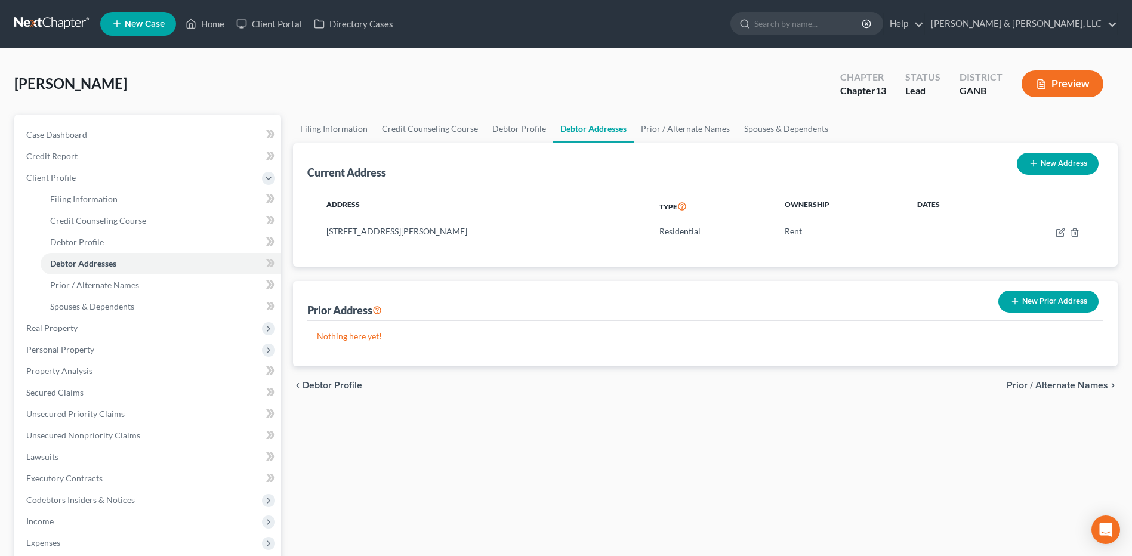
click at [1039, 388] on span "Prior / Alternate Names" at bounding box center [1057, 386] width 101 height 10
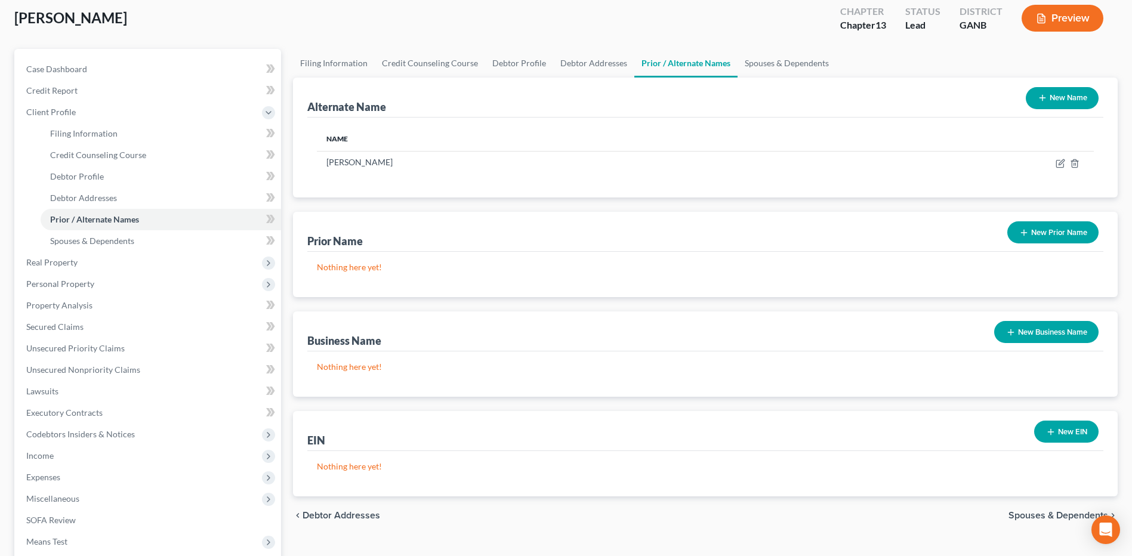
scroll to position [50, 0]
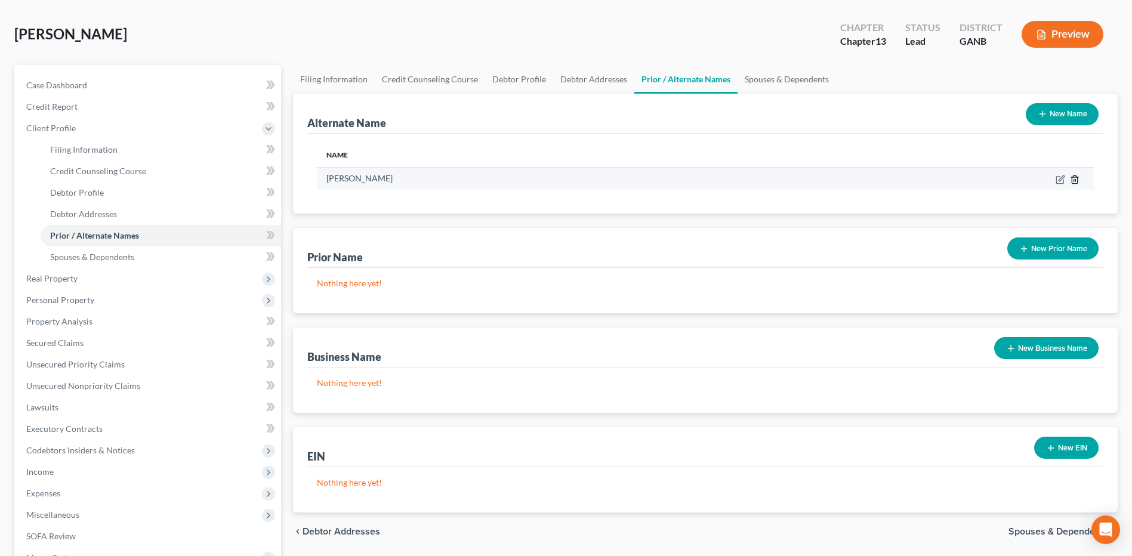
click at [1073, 180] on icon at bounding box center [1075, 180] width 10 height 10
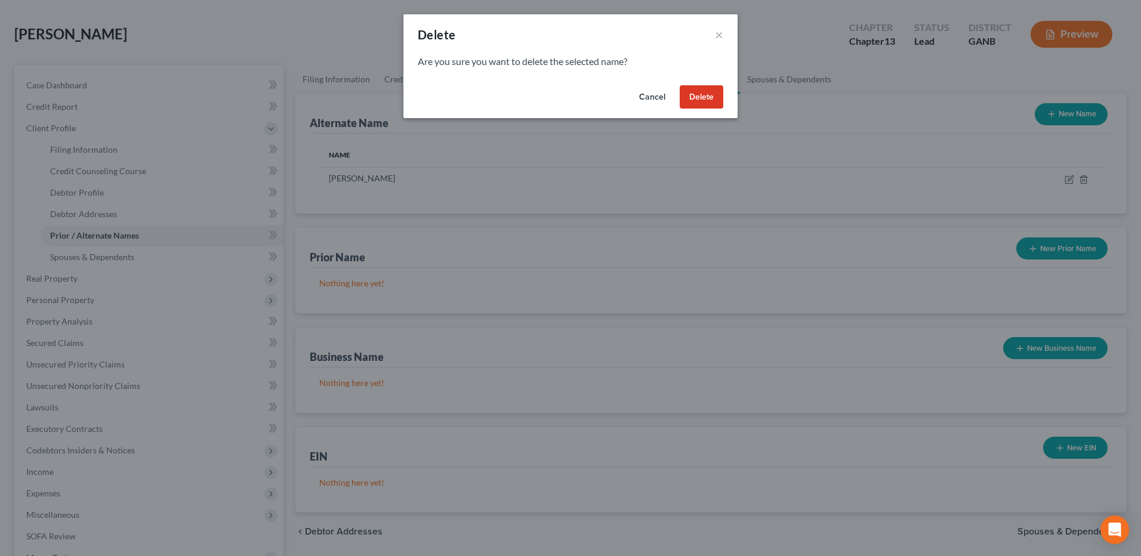
click at [695, 101] on button "Delete" at bounding box center [702, 97] width 44 height 24
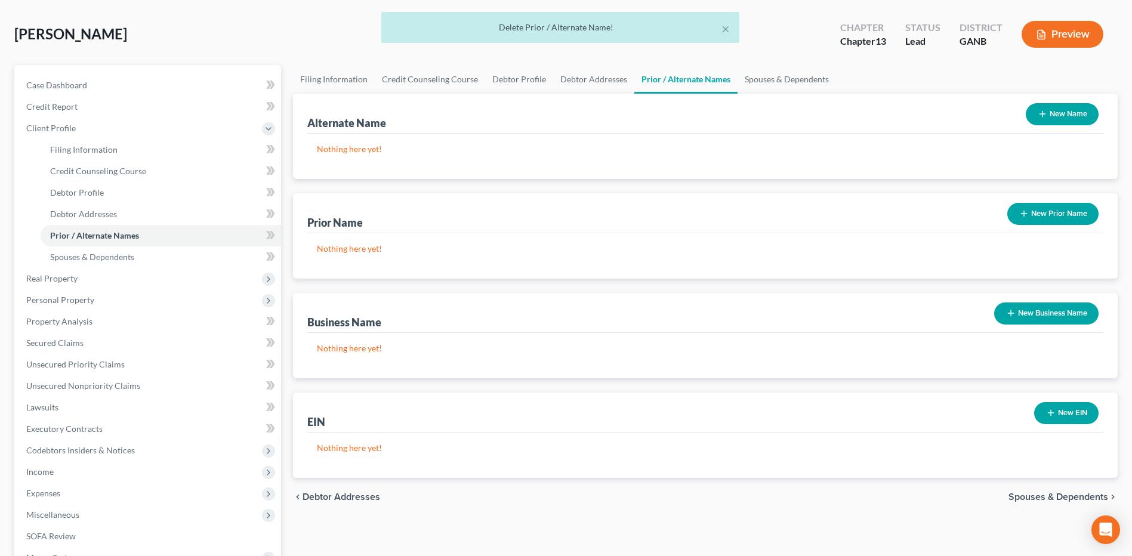
click at [1046, 499] on span "Spouses & Dependents" at bounding box center [1059, 497] width 100 height 10
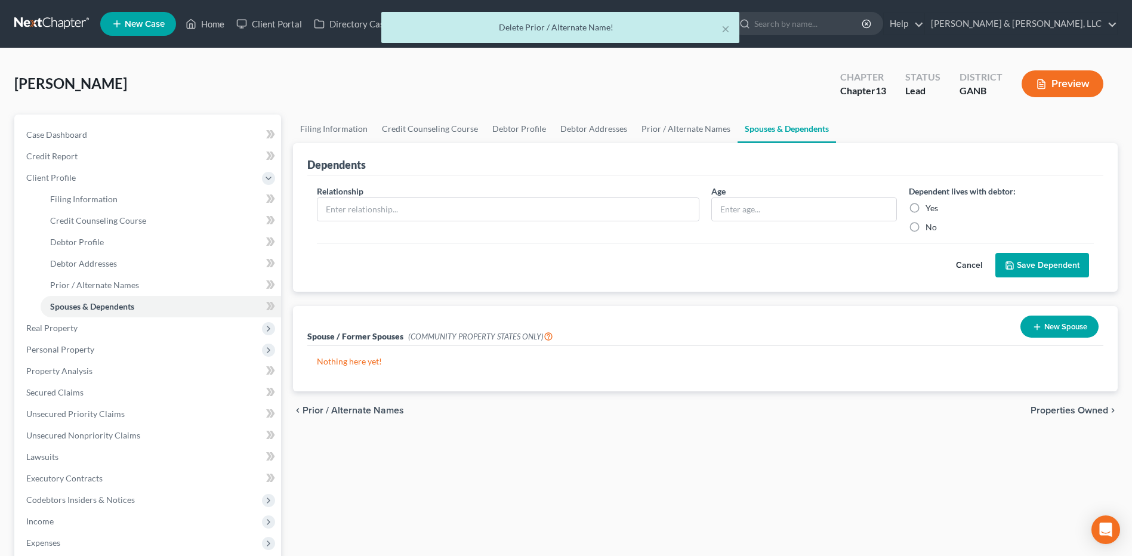
click at [1053, 408] on span "Properties Owned" at bounding box center [1070, 411] width 78 height 10
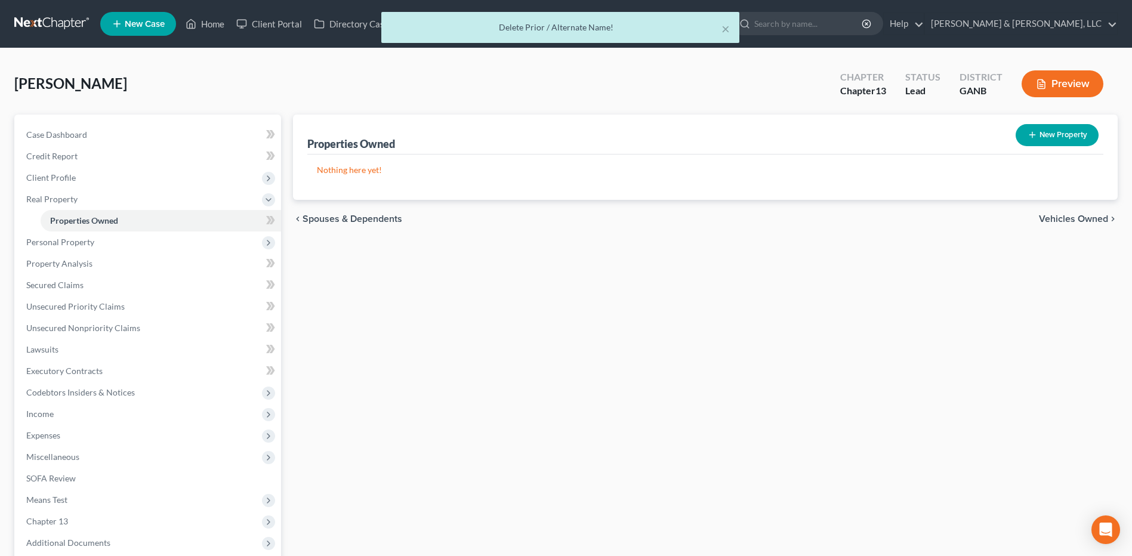
click at [1106, 217] on span "Vehicles Owned" at bounding box center [1073, 219] width 69 height 10
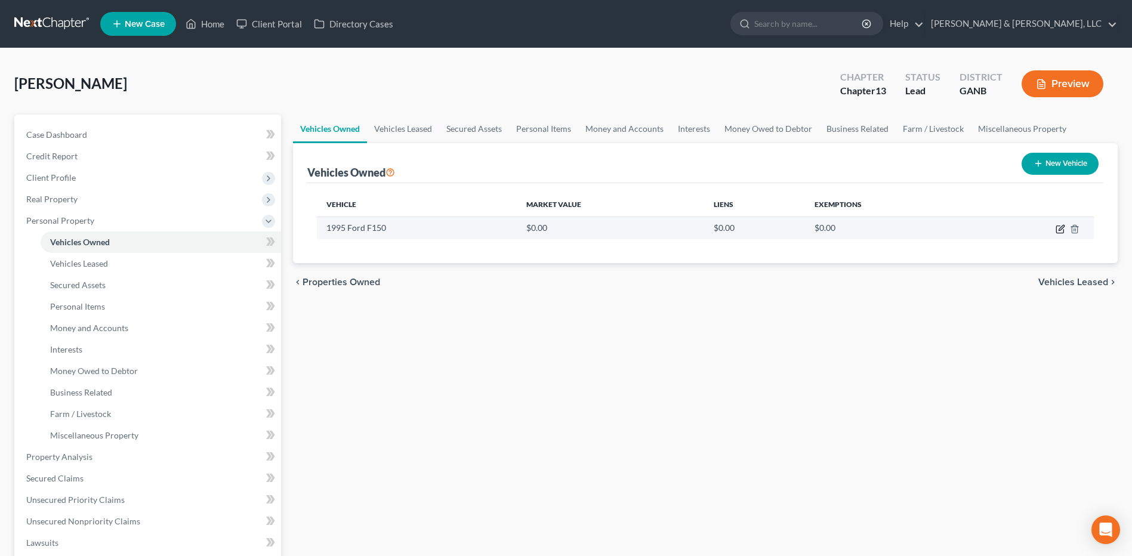
click at [1060, 231] on icon "button" at bounding box center [1061, 229] width 10 height 10
select select "0"
select select "31"
select select "0"
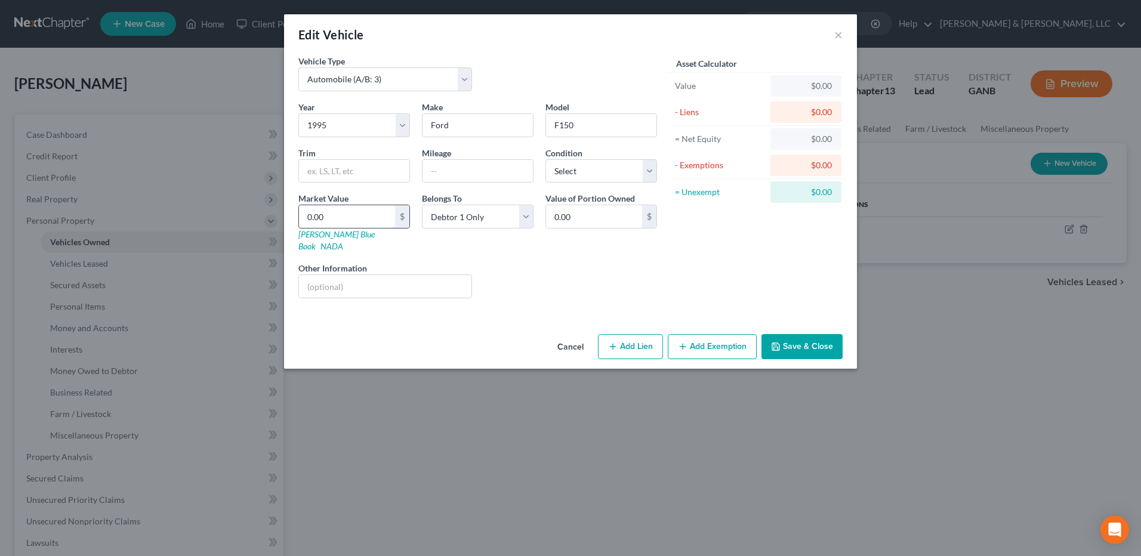
click at [340, 209] on input "0.00" at bounding box center [347, 216] width 96 height 23
type input "3"
type input "3.00"
type input "30"
type input "30.00"
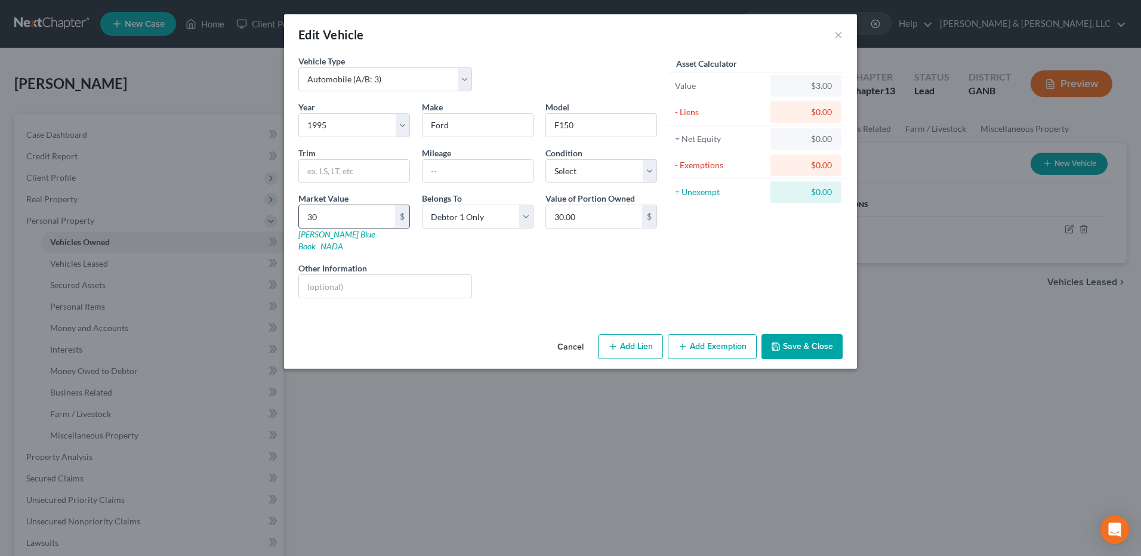
type input "300"
type input "300.00"
type input "3000"
type input "3,000.00"
type input "3,000"
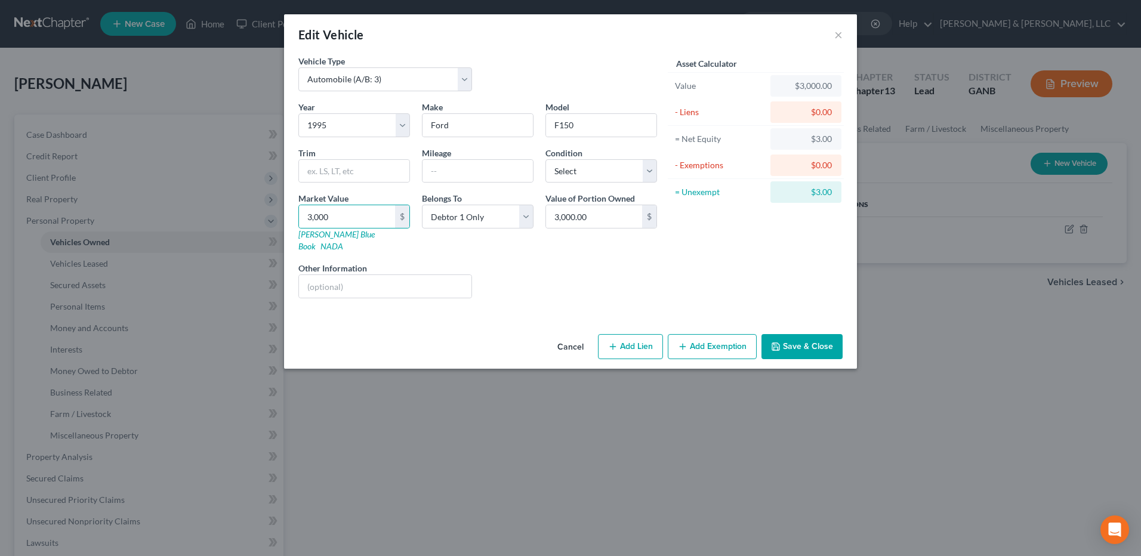
click at [625, 339] on button "Add Lien" at bounding box center [630, 346] width 65 height 25
select select "0"
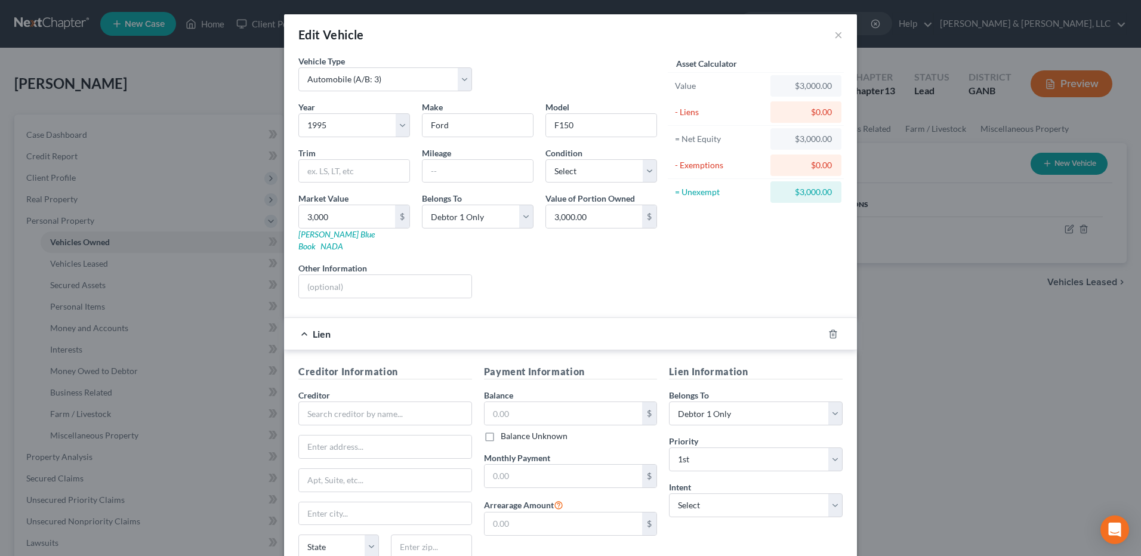
click at [834, 325] on div at bounding box center [840, 334] width 33 height 19
click at [830, 329] on icon "button" at bounding box center [833, 334] width 10 height 10
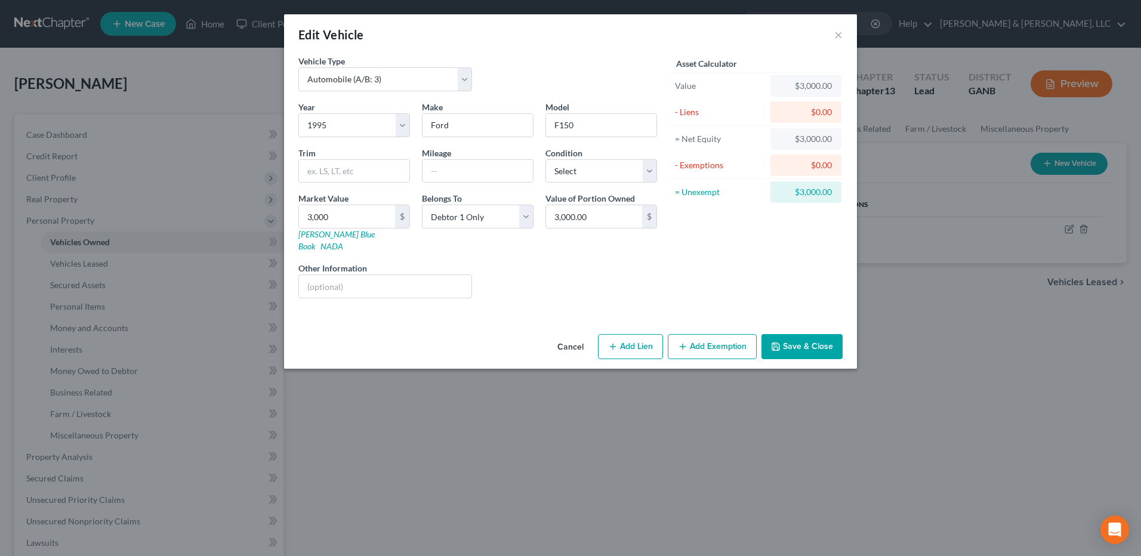
click at [730, 334] on button "Add Exemption" at bounding box center [712, 346] width 89 height 25
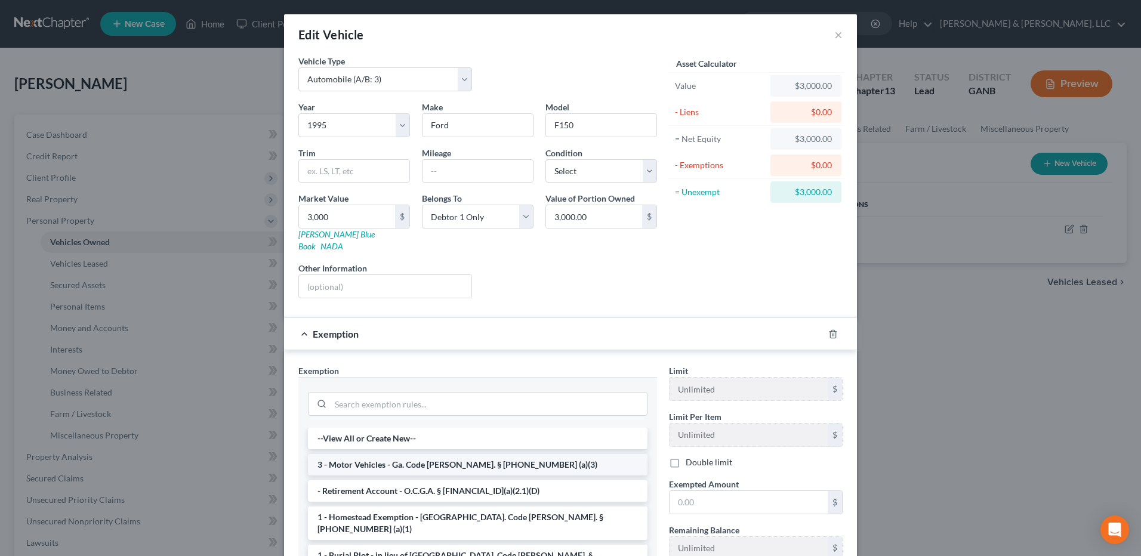
click at [431, 454] on li "3 - Motor Vehicles - Ga. Code [PERSON_NAME]. § [PHONE_NUMBER] (a)(3)" at bounding box center [478, 464] width 340 height 21
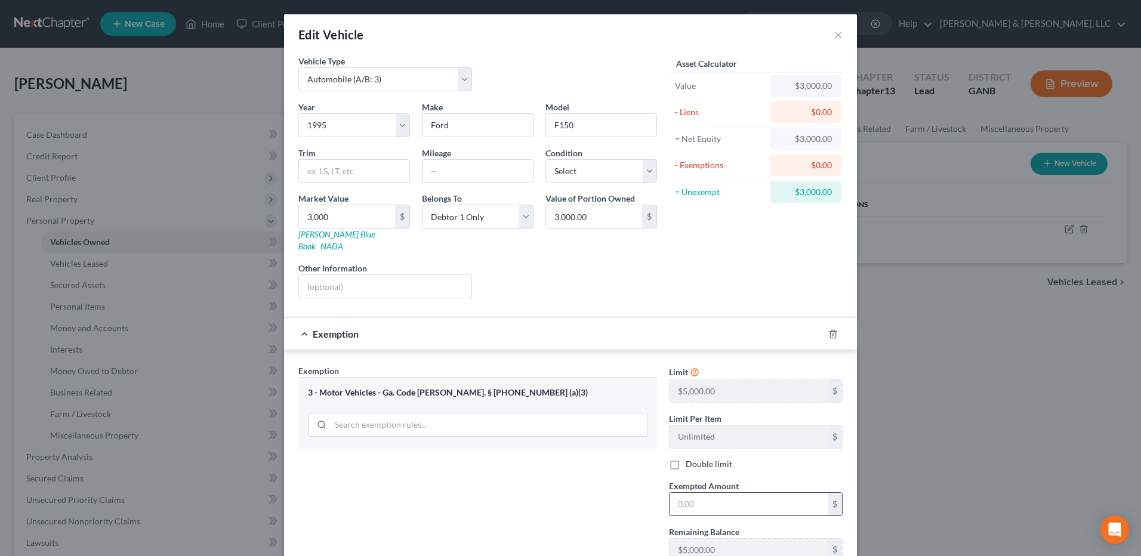
click at [719, 493] on input "text" at bounding box center [749, 504] width 158 height 23
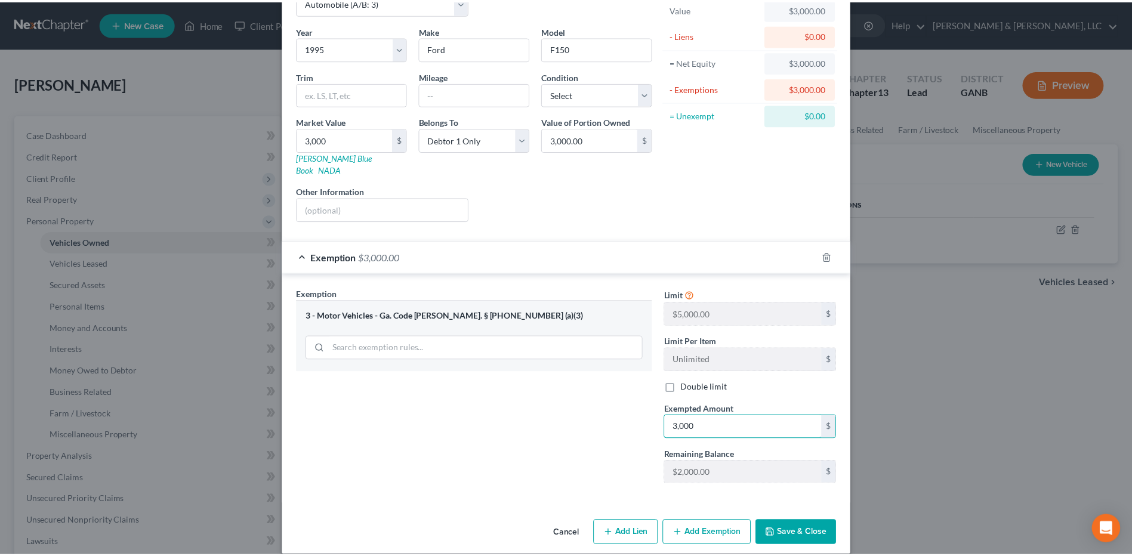
scroll to position [79, 0]
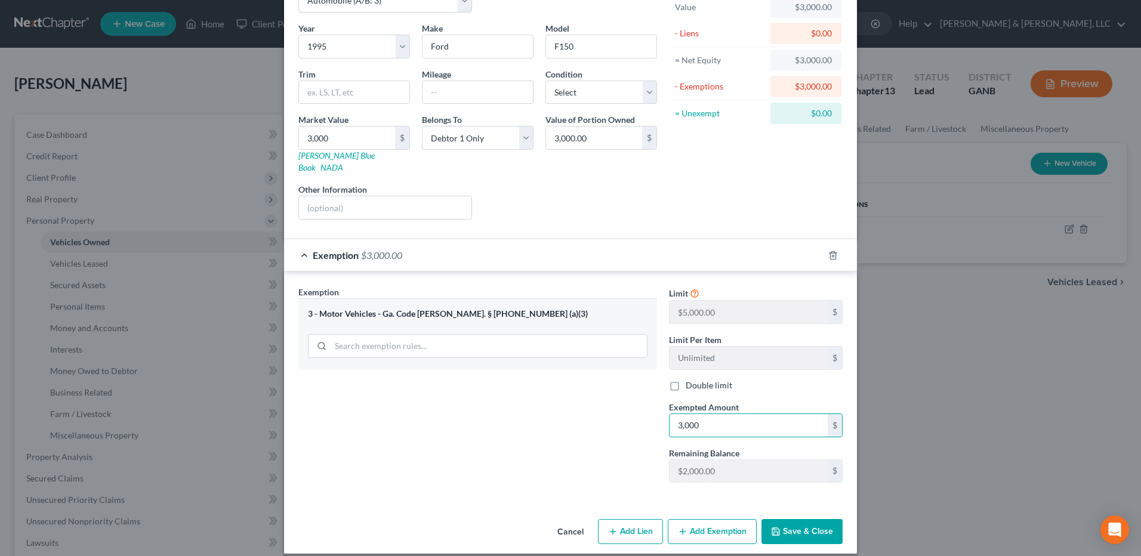
type input "3,000"
click at [804, 519] on button "Save & Close" at bounding box center [801, 531] width 81 height 25
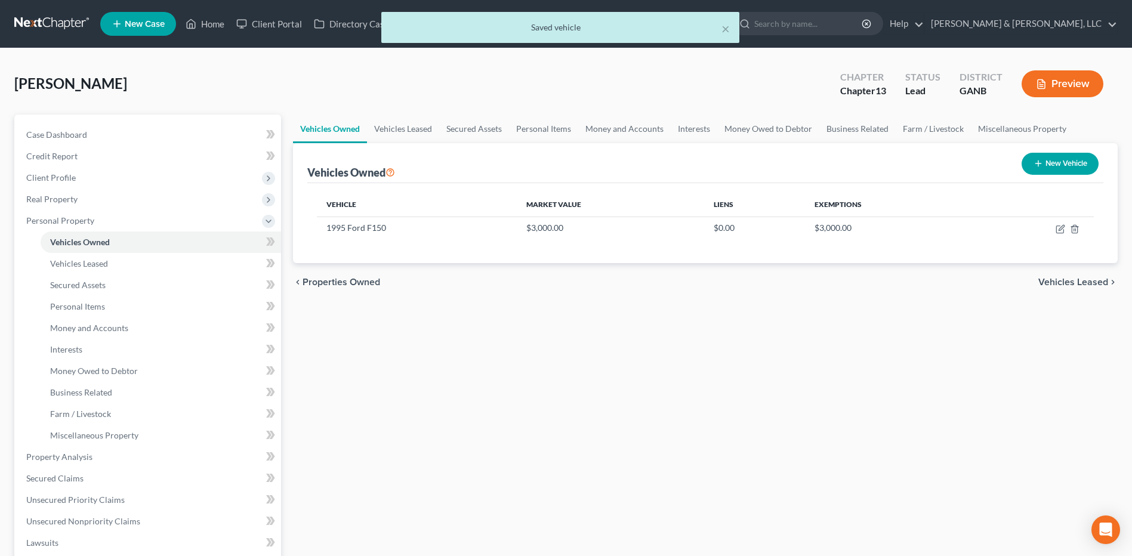
click at [1065, 286] on span "Vehicles Leased" at bounding box center [1073, 283] width 70 height 10
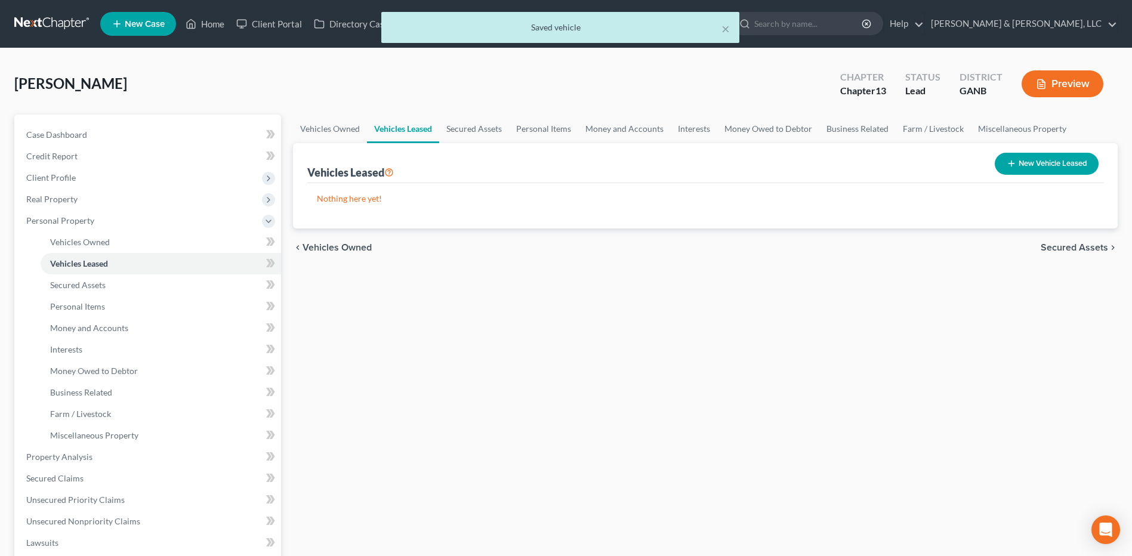
click at [1082, 249] on span "Secured Assets" at bounding box center [1074, 248] width 67 height 10
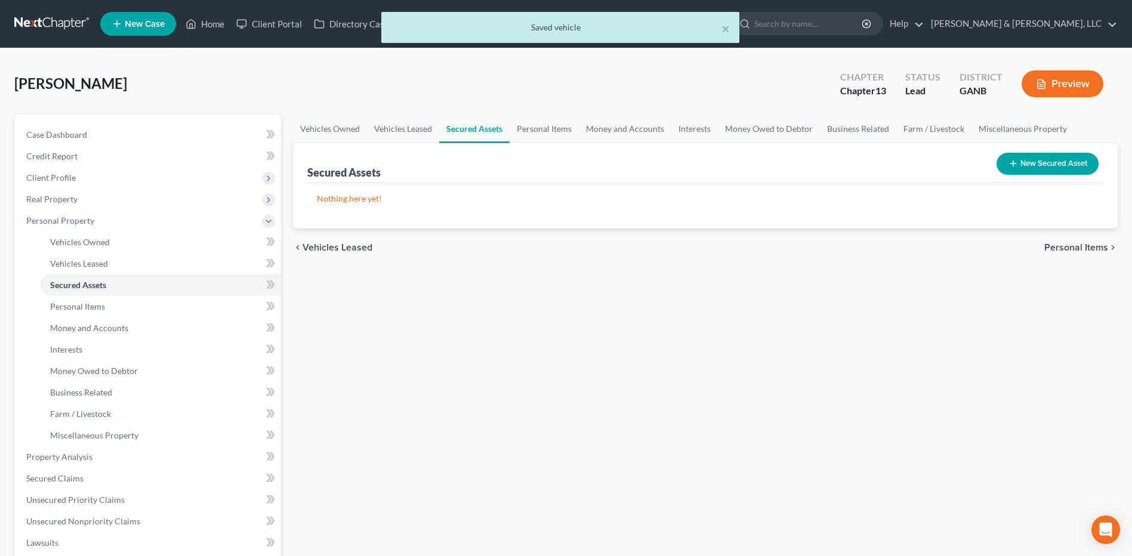
click at [1082, 249] on span "Personal Items" at bounding box center [1076, 248] width 64 height 10
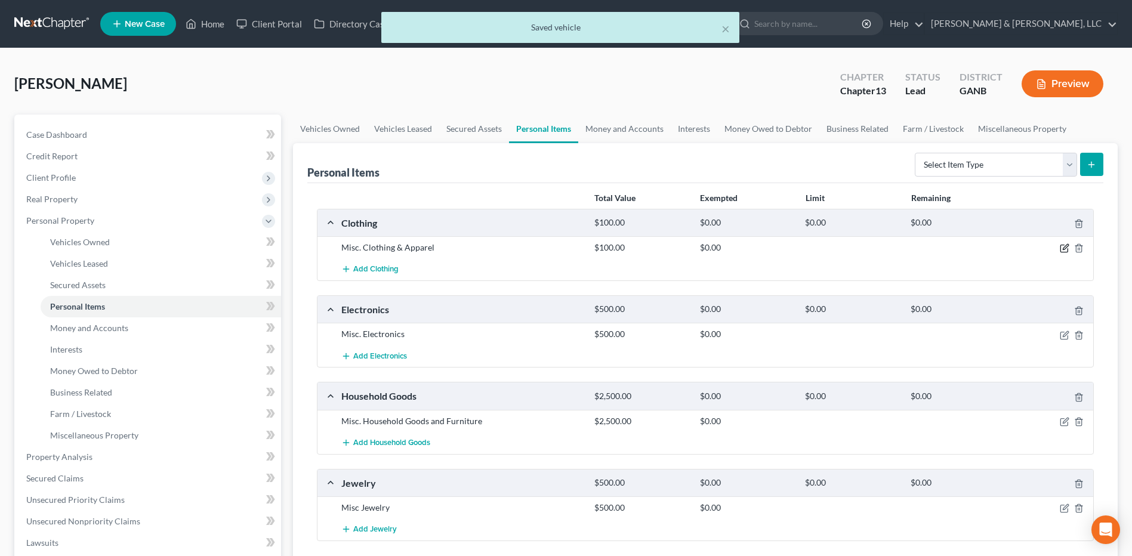
click at [1067, 249] on icon "button" at bounding box center [1065, 248] width 10 height 10
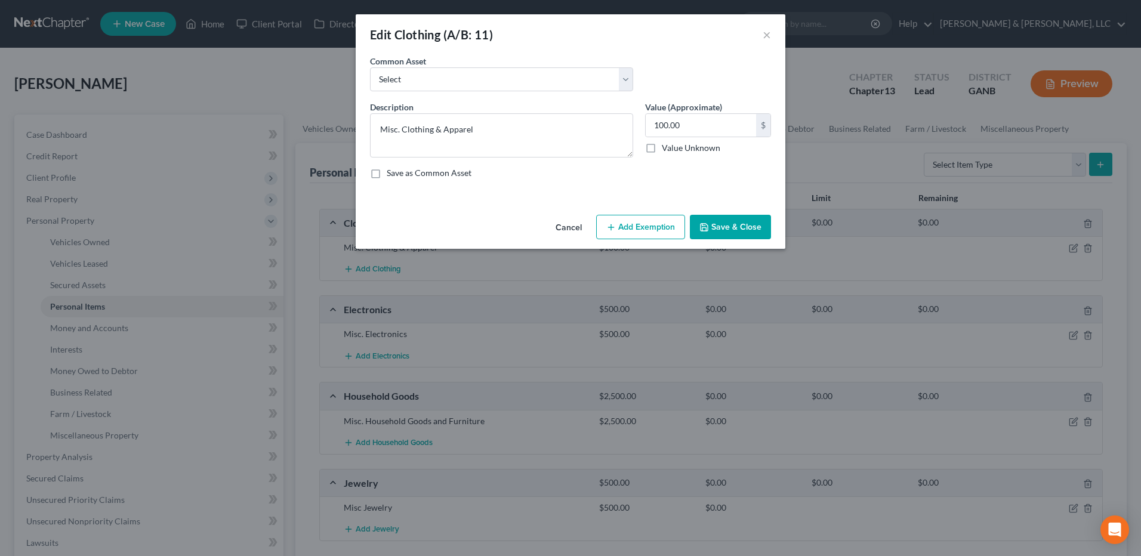
click at [622, 226] on button "Add Exemption" at bounding box center [640, 227] width 89 height 25
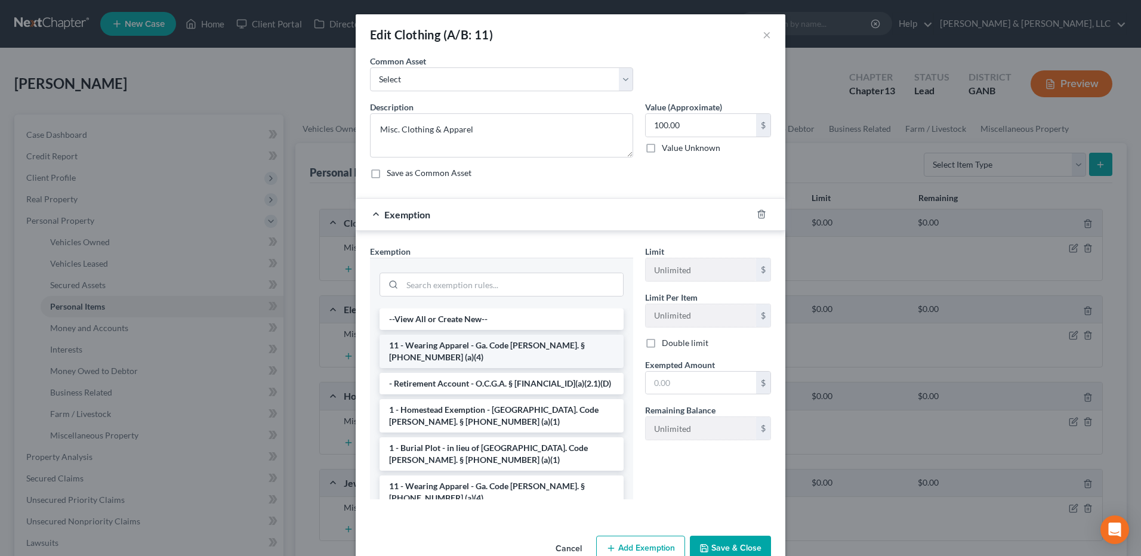
click at [433, 341] on li "11 - Wearing Apparel - Ga. Code [PERSON_NAME]. § [PHONE_NUMBER] (a)(4)" at bounding box center [502, 351] width 244 height 33
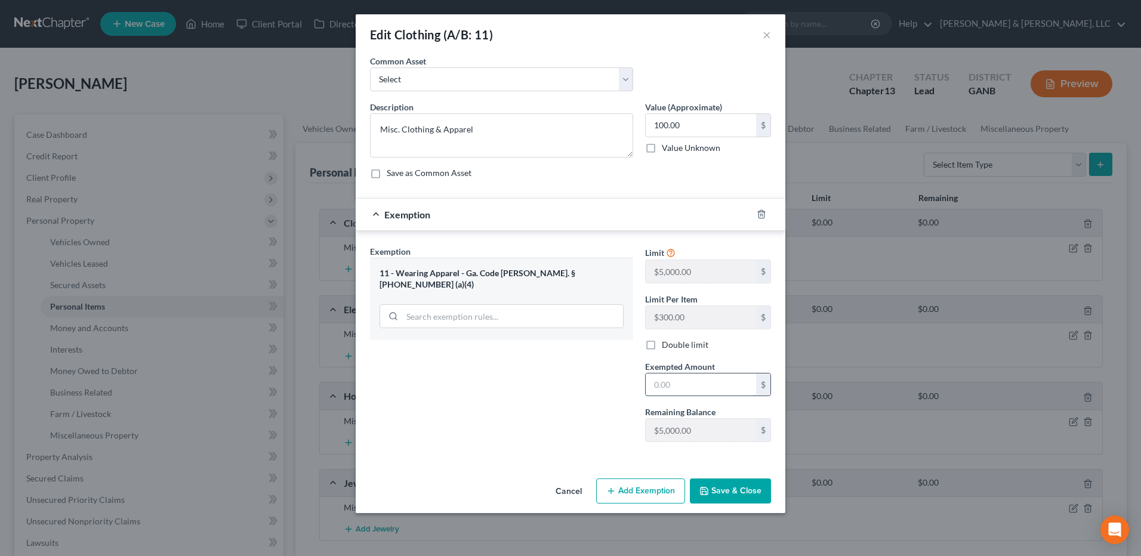
click at [691, 374] on input "text" at bounding box center [701, 385] width 110 height 23
type input "100"
click at [730, 488] on button "Save & Close" at bounding box center [730, 491] width 81 height 25
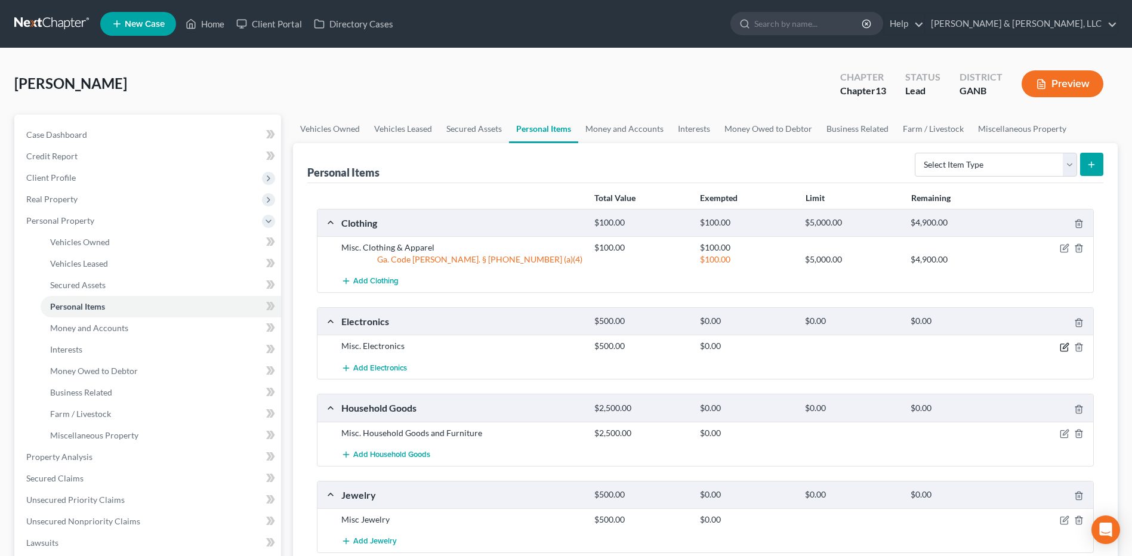
click at [1063, 346] on icon "button" at bounding box center [1065, 348] width 10 height 10
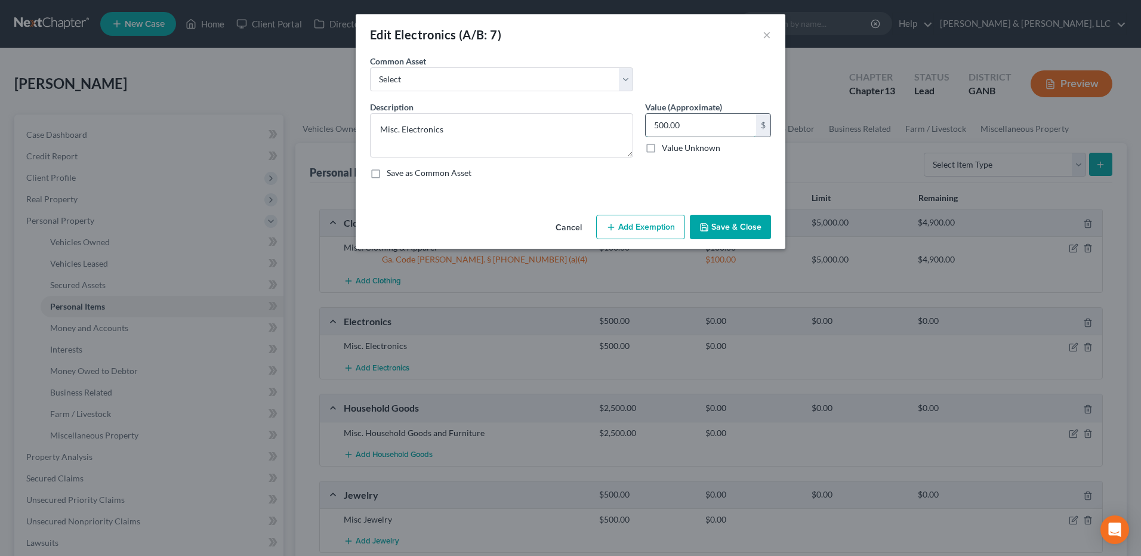
click at [725, 125] on input "500.00" at bounding box center [701, 125] width 110 height 23
type input "200"
click at [615, 215] on button "Add Exemption" at bounding box center [640, 227] width 89 height 25
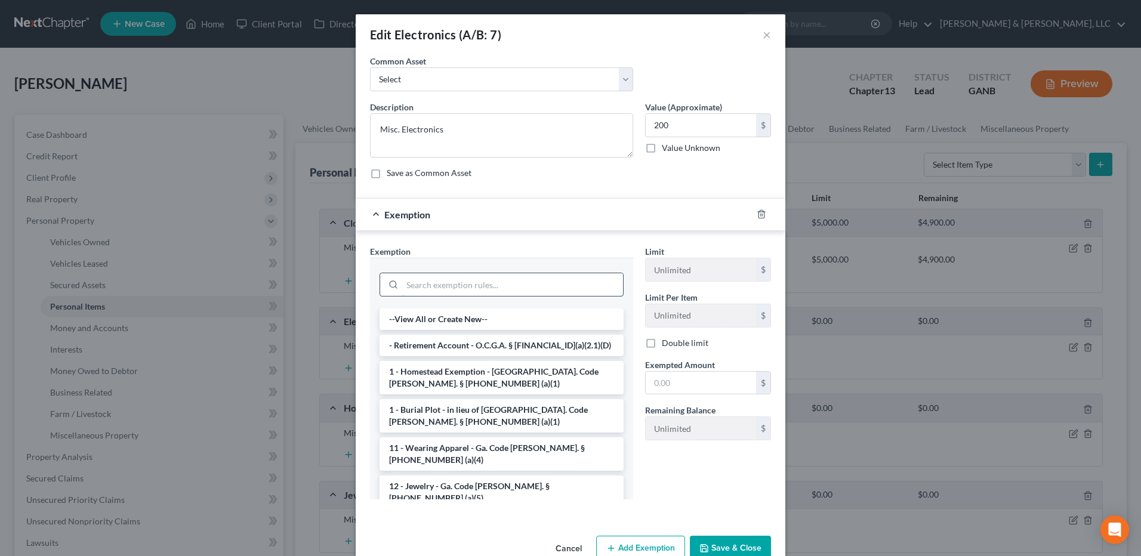
click at [532, 275] on input "search" at bounding box center [512, 284] width 221 height 23
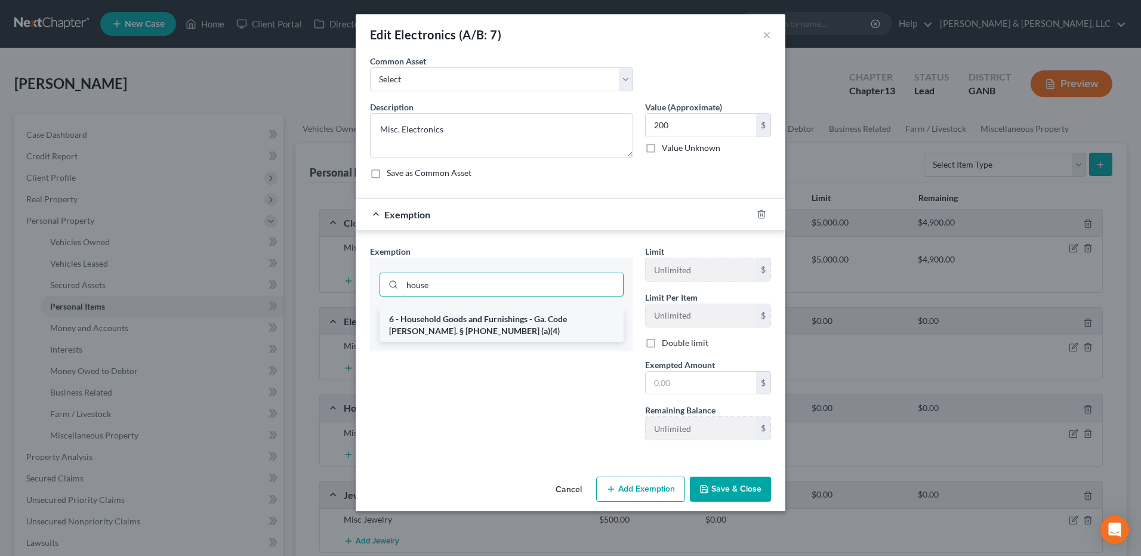
type input "house"
click at [522, 324] on li "6 - Household Goods and Furnishings - Ga. Code [PERSON_NAME]. § [PHONE_NUMBER] …" at bounding box center [502, 325] width 244 height 33
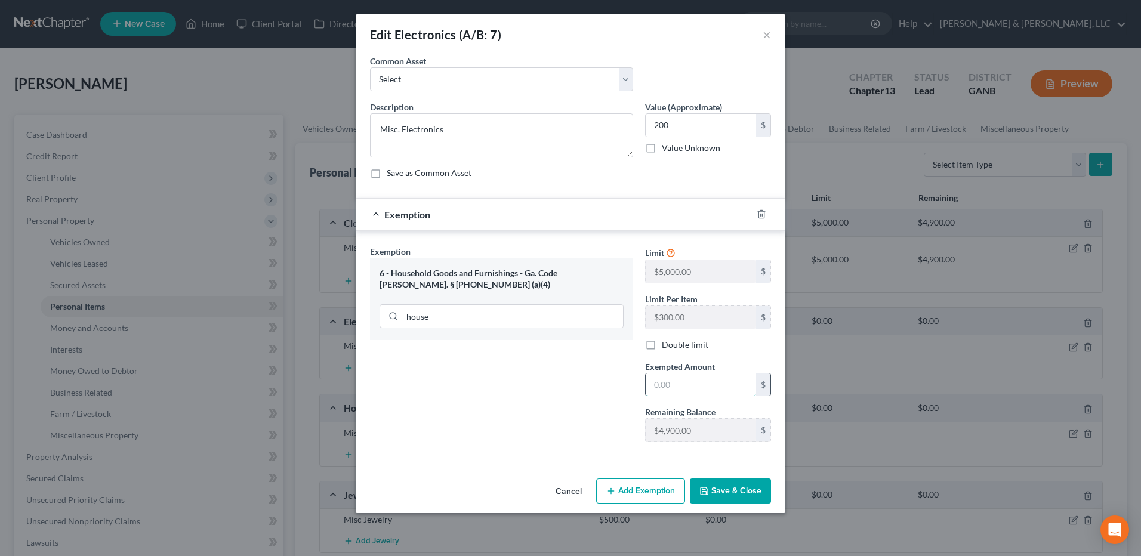
click at [707, 380] on input "text" at bounding box center [701, 385] width 110 height 23
type input "200"
click at [724, 484] on button "Save & Close" at bounding box center [730, 491] width 81 height 25
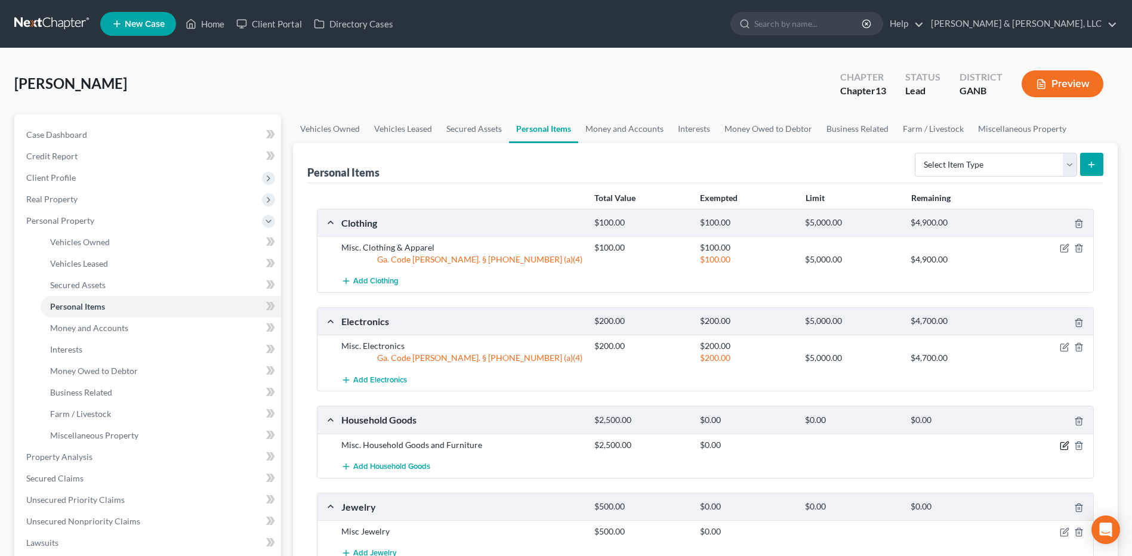
click at [1063, 447] on icon "button" at bounding box center [1065, 444] width 5 height 5
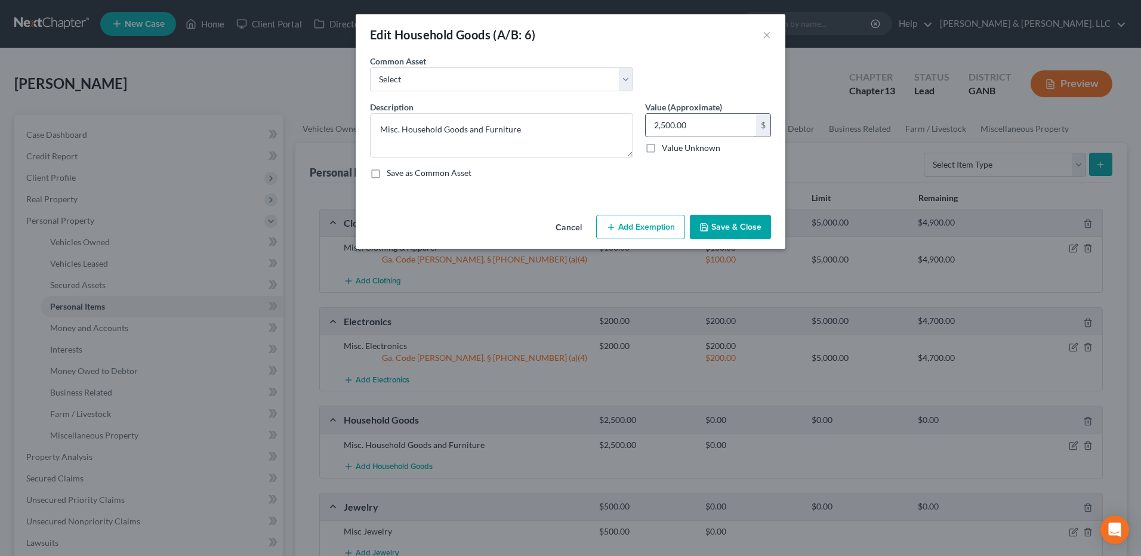
click at [700, 127] on input "2,500.00" at bounding box center [701, 125] width 110 height 23
type input "800"
click at [664, 218] on button "Add Exemption" at bounding box center [640, 227] width 89 height 25
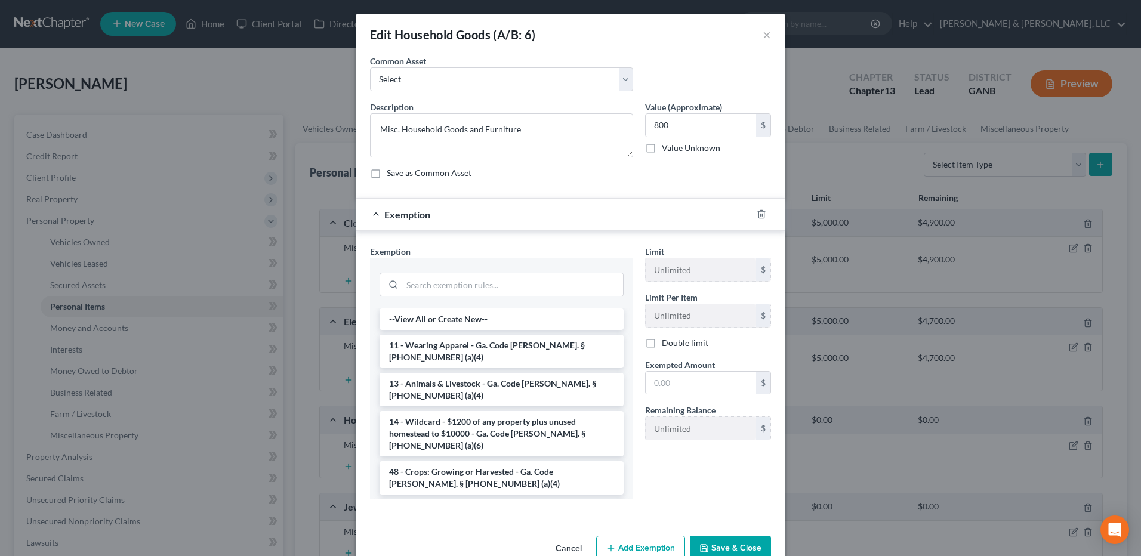
click at [440, 500] on li "6 - Household Goods and Furnishings - Ga. Code [PERSON_NAME]. § [PHONE_NUMBER] …" at bounding box center [502, 516] width 244 height 33
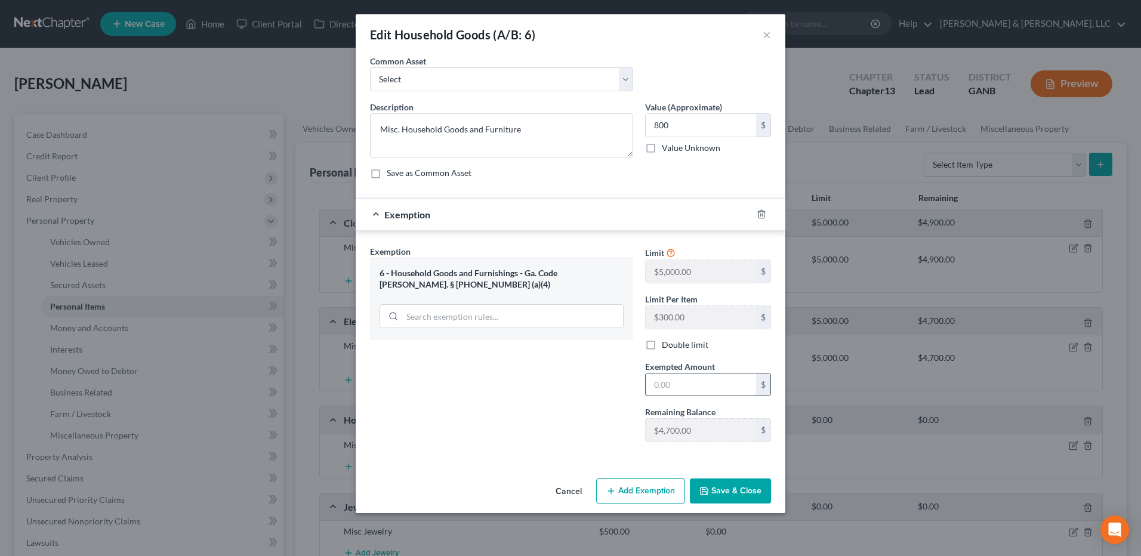
click at [719, 384] on input "text" at bounding box center [701, 385] width 110 height 23
type input "800"
click at [741, 485] on button "Save & Close" at bounding box center [730, 491] width 81 height 25
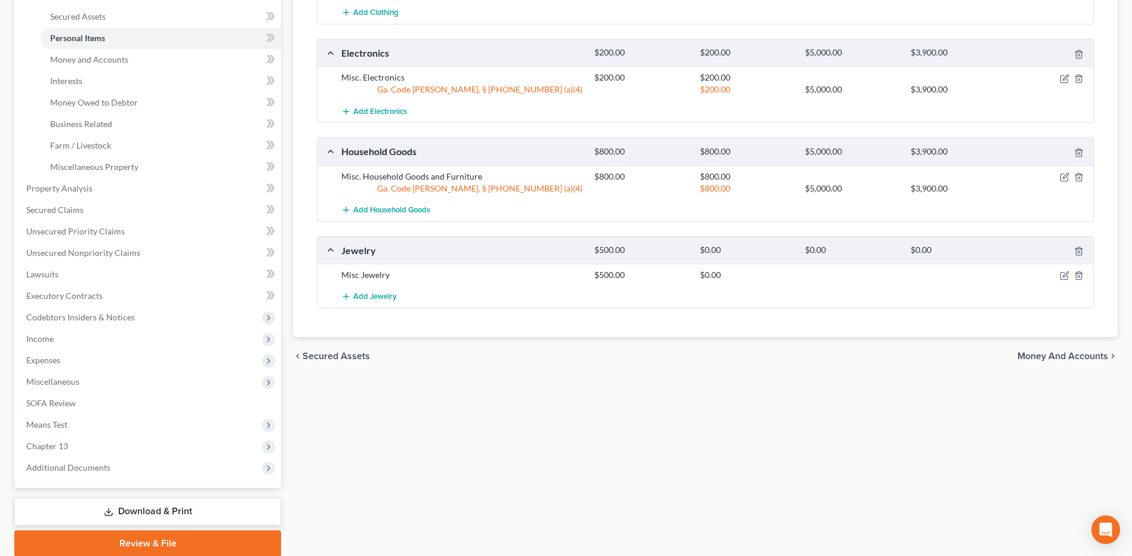
scroll to position [298, 0]
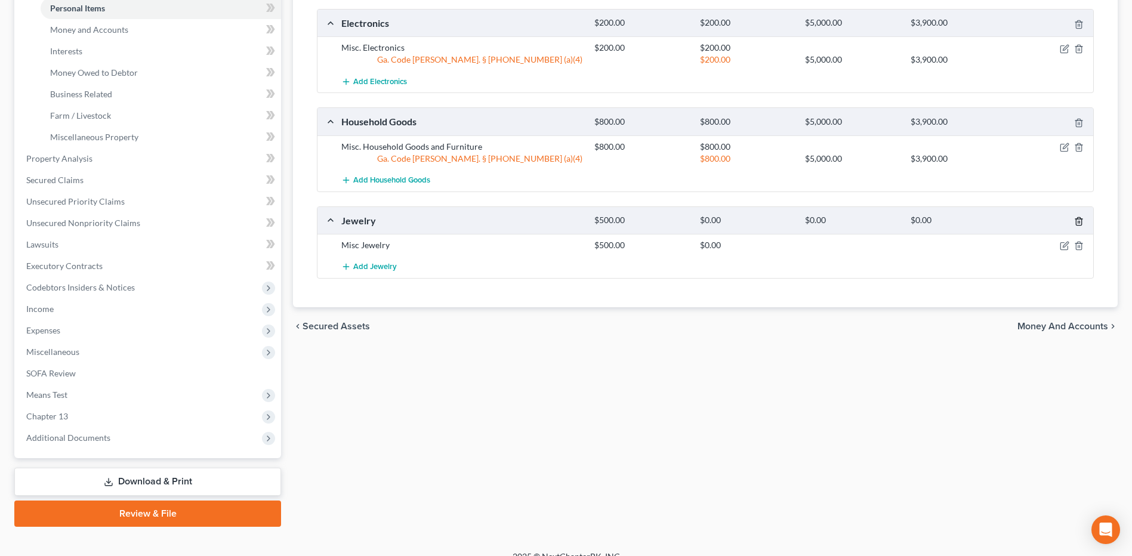
click at [1080, 221] on icon "button" at bounding box center [1079, 222] width 10 height 10
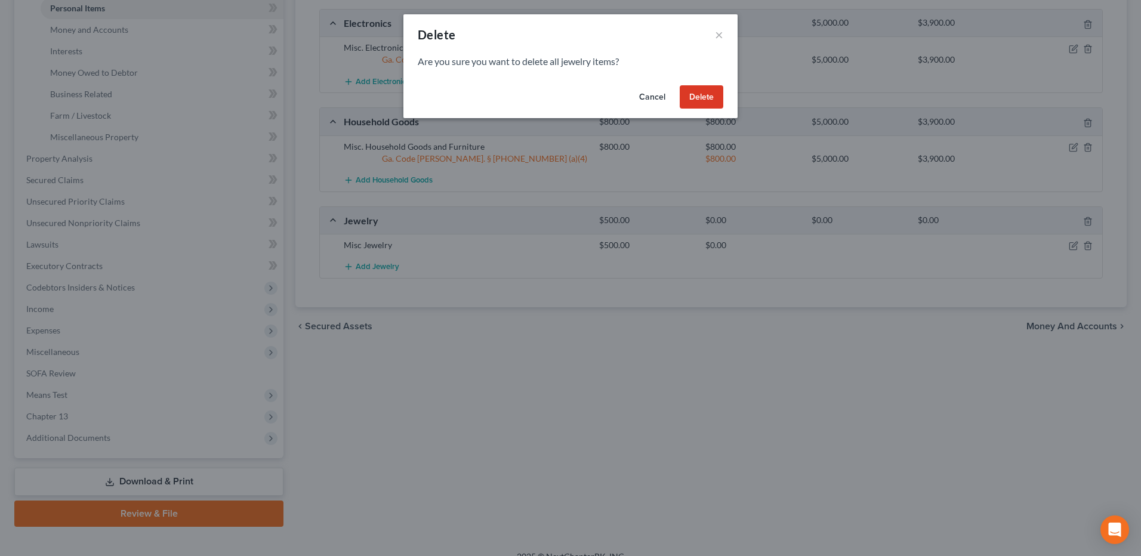
click at [724, 104] on div "Cancel Delete" at bounding box center [570, 100] width 334 height 38
click at [712, 104] on button "Delete" at bounding box center [702, 97] width 44 height 24
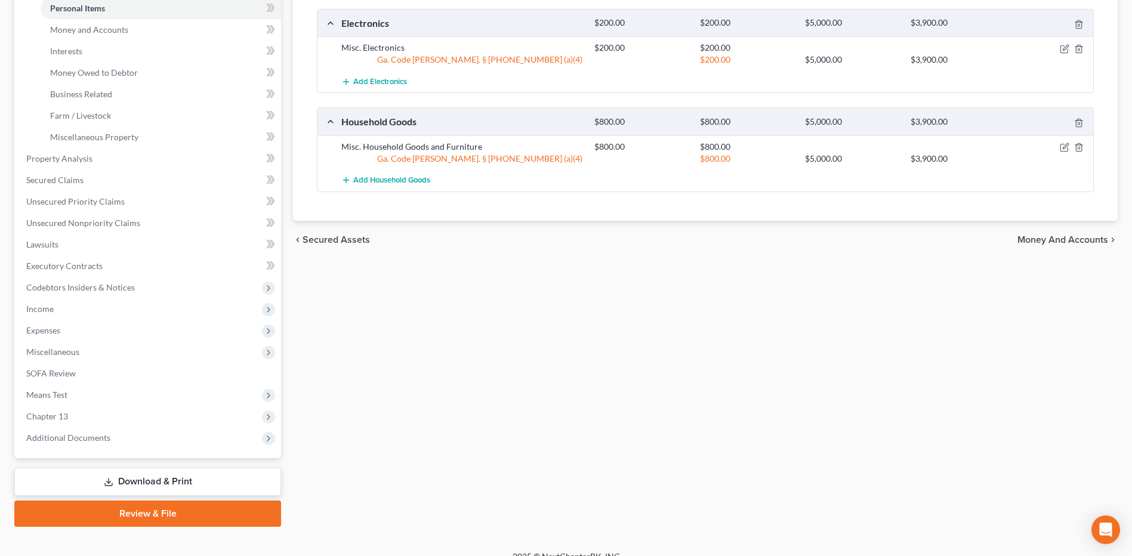
click at [1035, 235] on span "Money and Accounts" at bounding box center [1063, 240] width 91 height 10
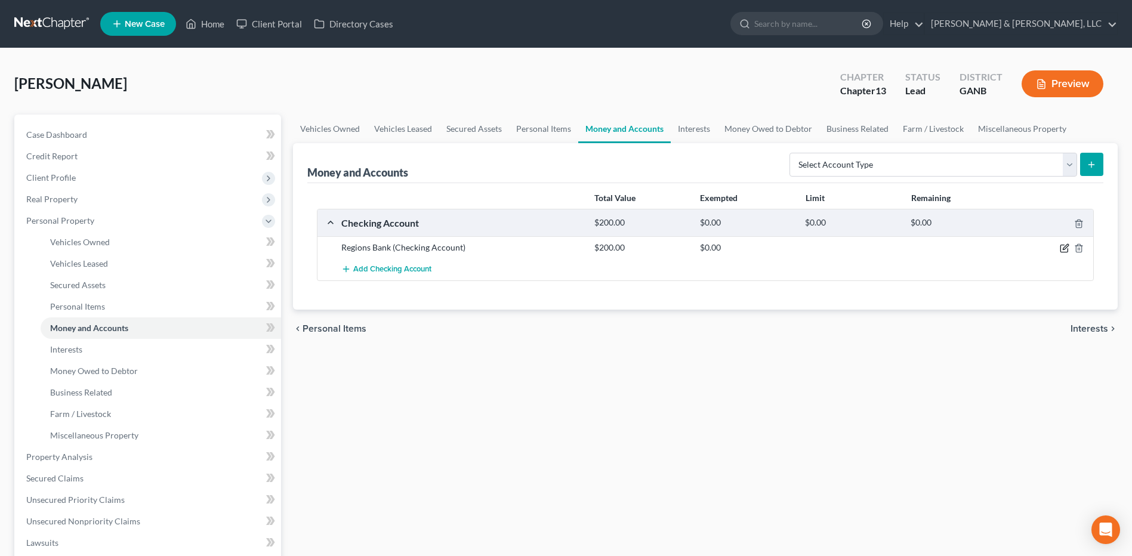
click at [1065, 247] on icon "button" at bounding box center [1065, 247] width 5 height 5
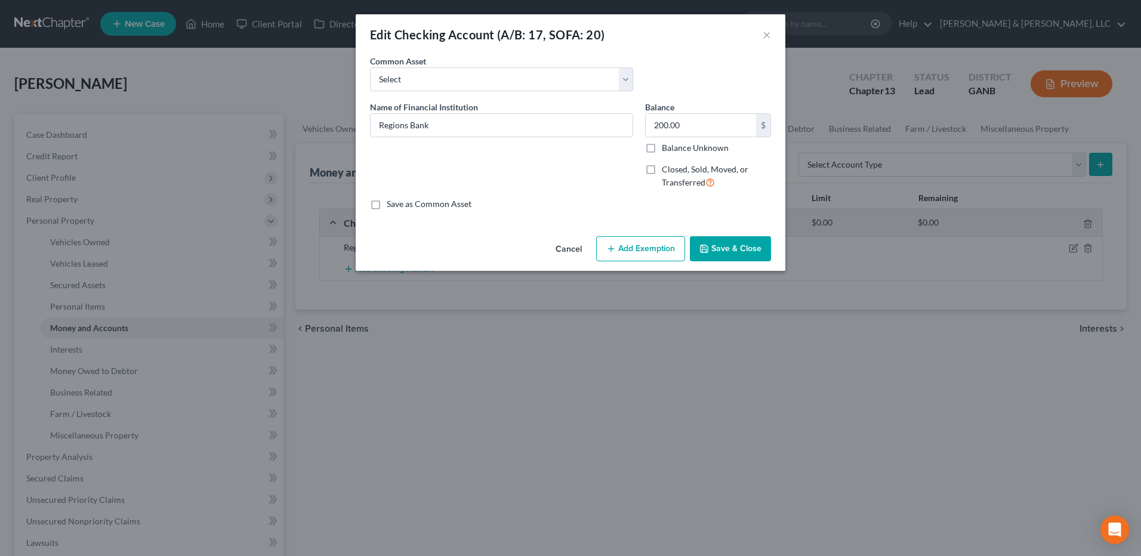
click at [632, 240] on button "Add Exemption" at bounding box center [640, 248] width 89 height 25
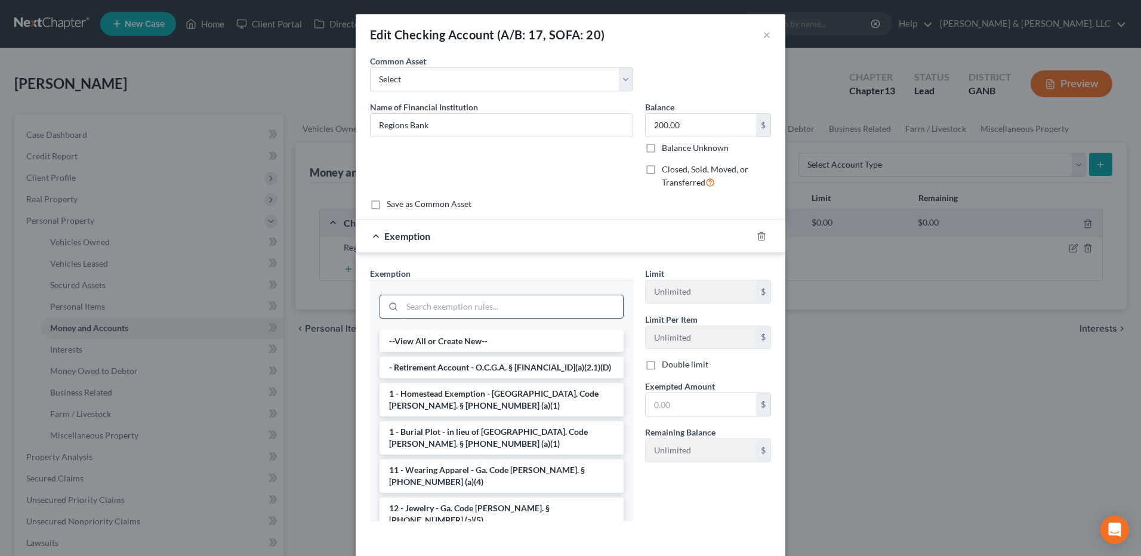
click at [485, 309] on input "search" at bounding box center [512, 306] width 221 height 23
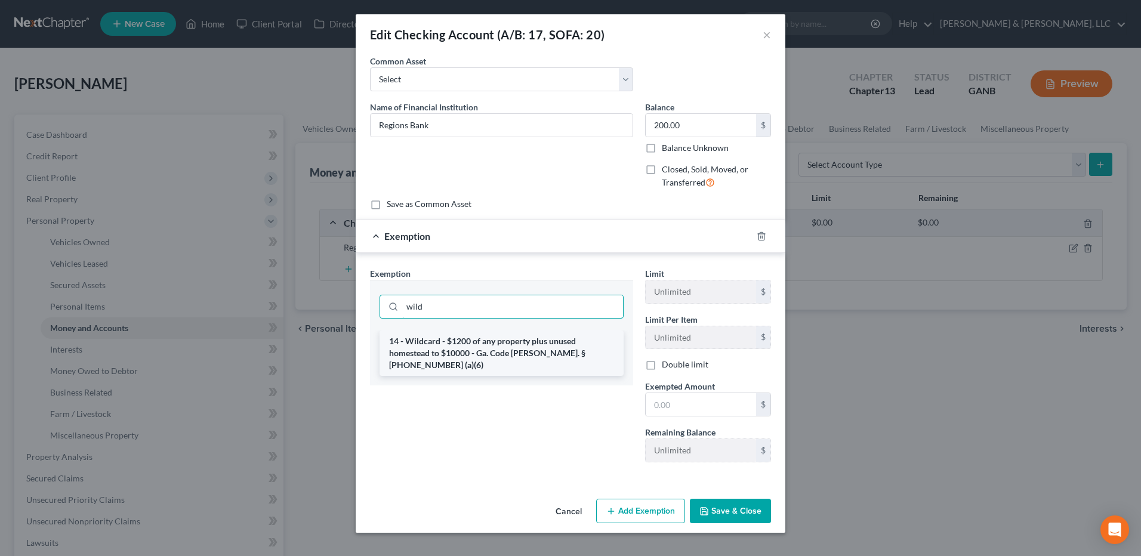
type input "wild"
click at [480, 352] on li "14 - Wildcard - $1200 of any property plus unused homestead to $10000 - Ga. Cod…" at bounding box center [502, 353] width 244 height 45
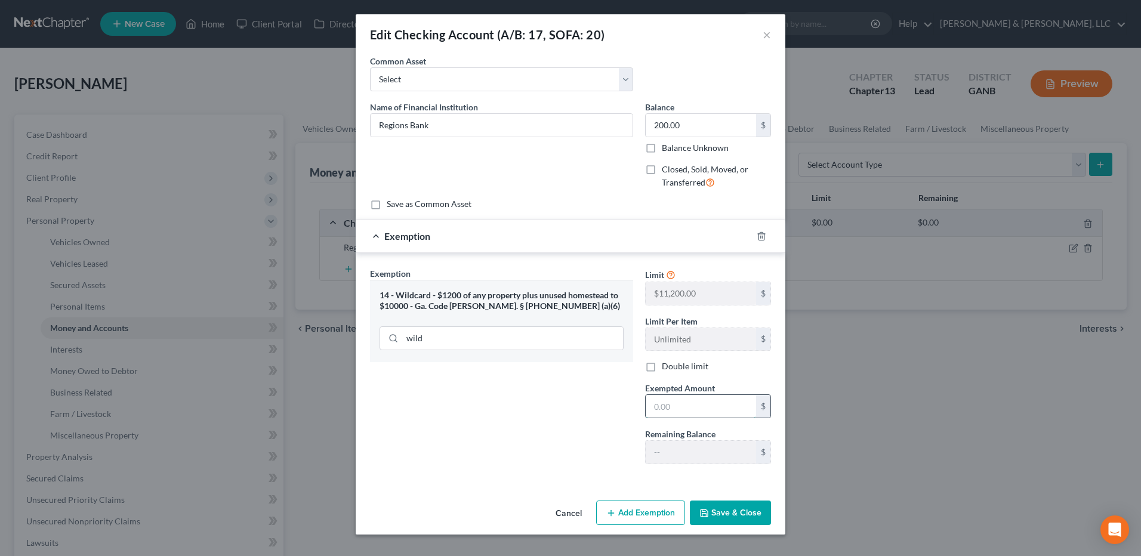
click at [697, 416] on input "text" at bounding box center [701, 406] width 110 height 23
type input "200"
click at [746, 521] on button "Save & Close" at bounding box center [730, 513] width 81 height 25
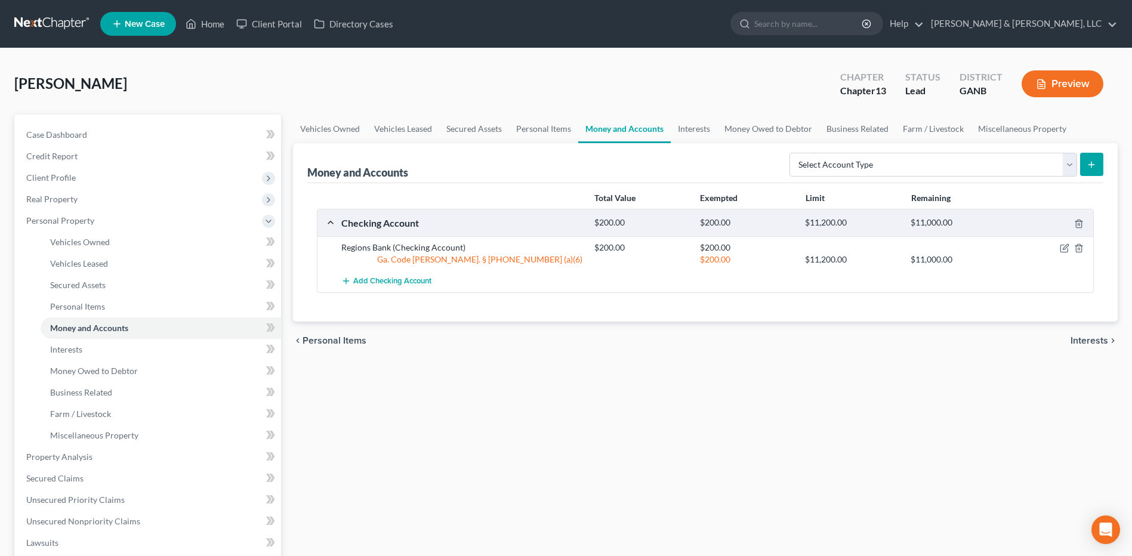
click at [1089, 343] on span "Interests" at bounding box center [1090, 341] width 38 height 10
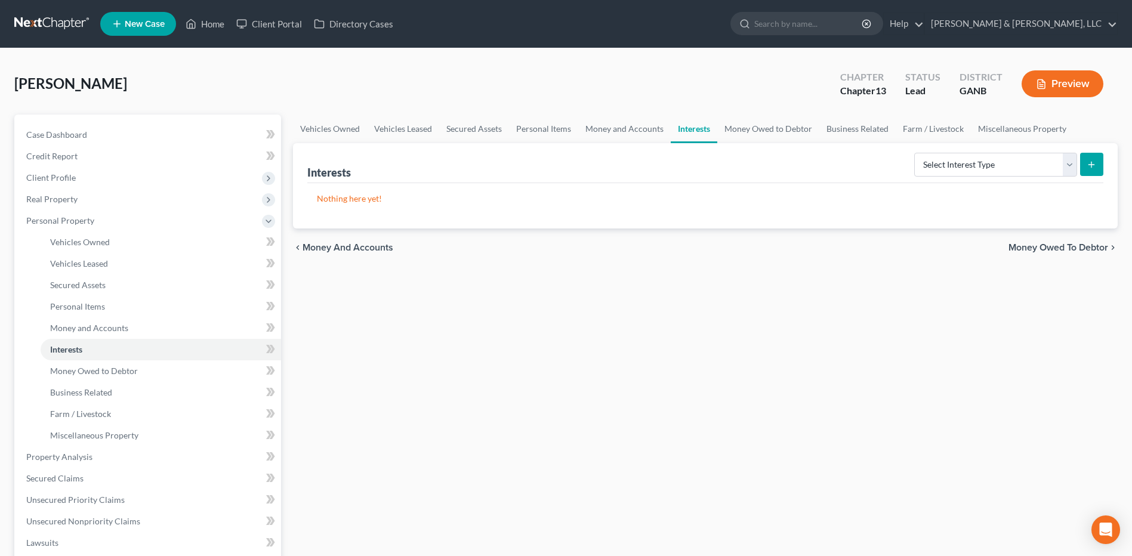
click at [1083, 248] on span "Money Owed to Debtor" at bounding box center [1059, 248] width 100 height 10
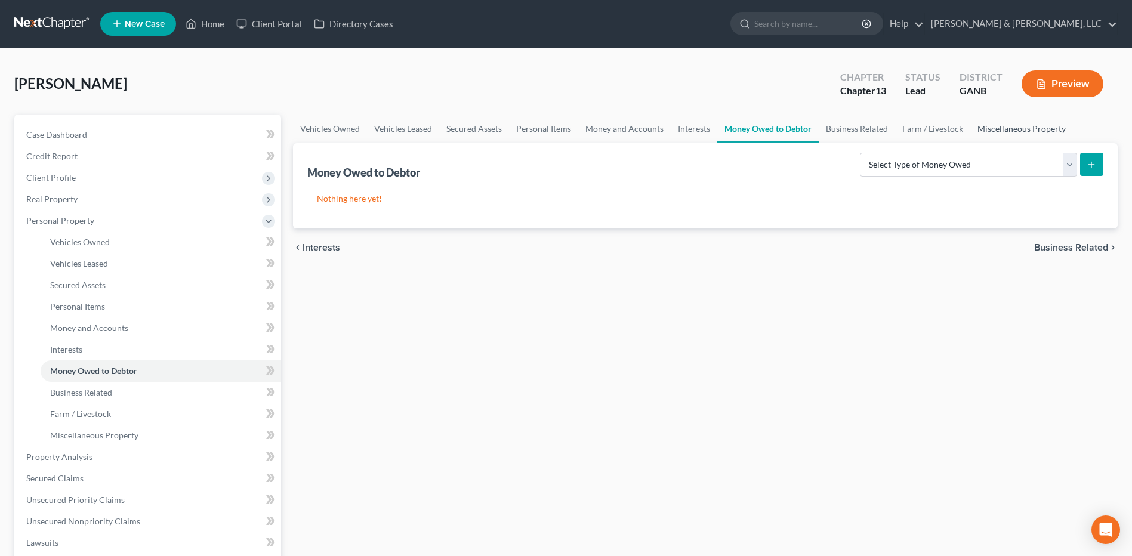
click at [1031, 132] on link "Miscellaneous Property" at bounding box center [1021, 129] width 103 height 29
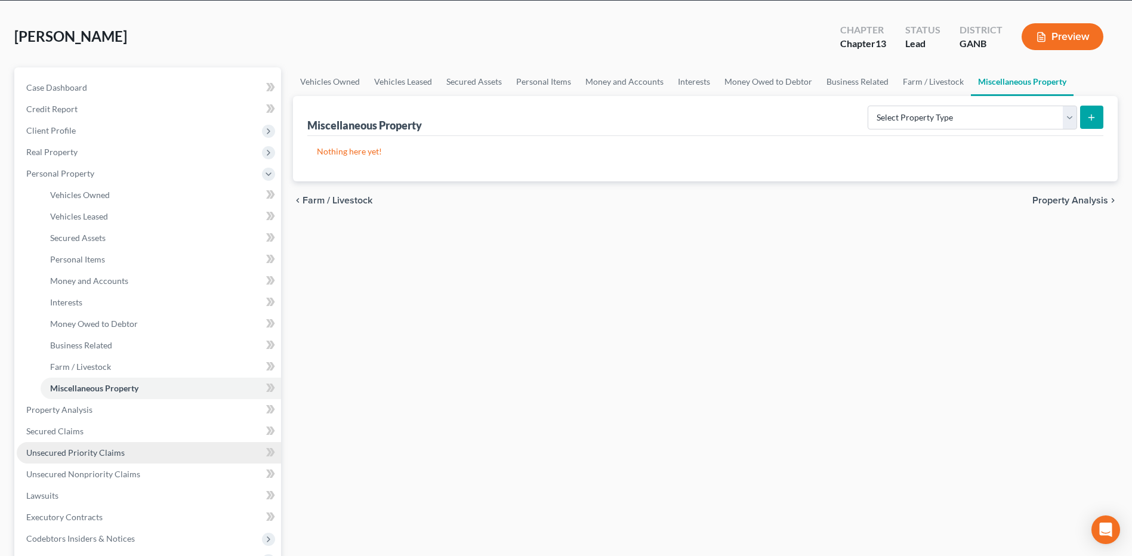
scroll to position [119, 0]
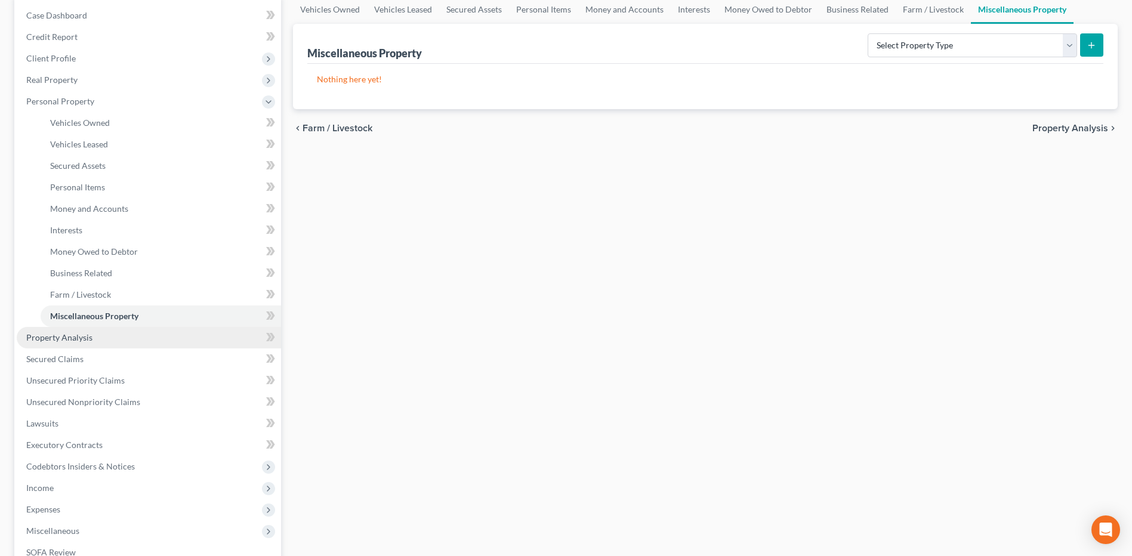
click at [95, 339] on link "Property Analysis" at bounding box center [149, 337] width 264 height 21
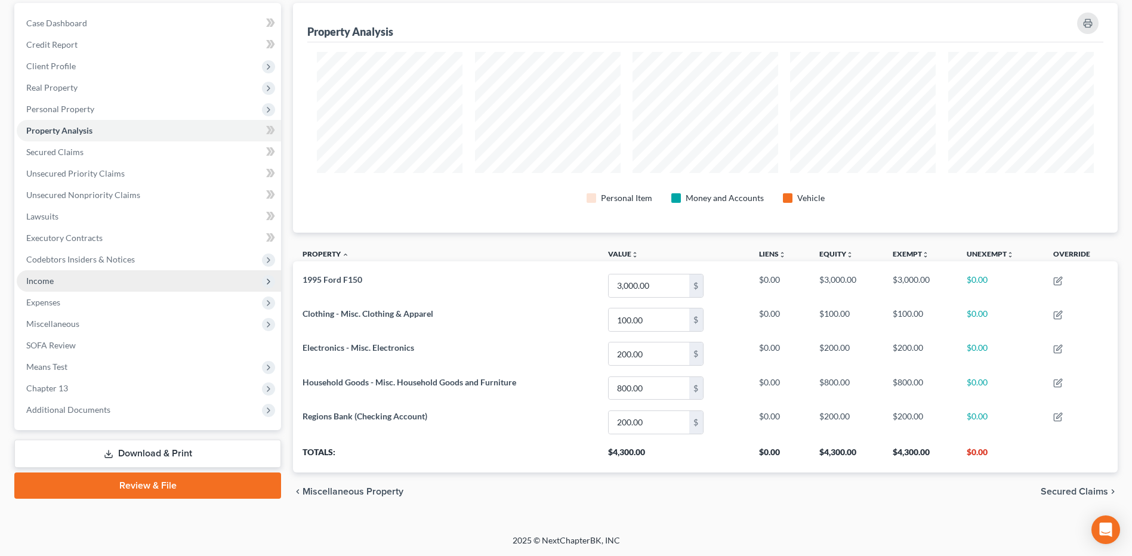
click at [79, 286] on span "Income" at bounding box center [149, 280] width 264 height 21
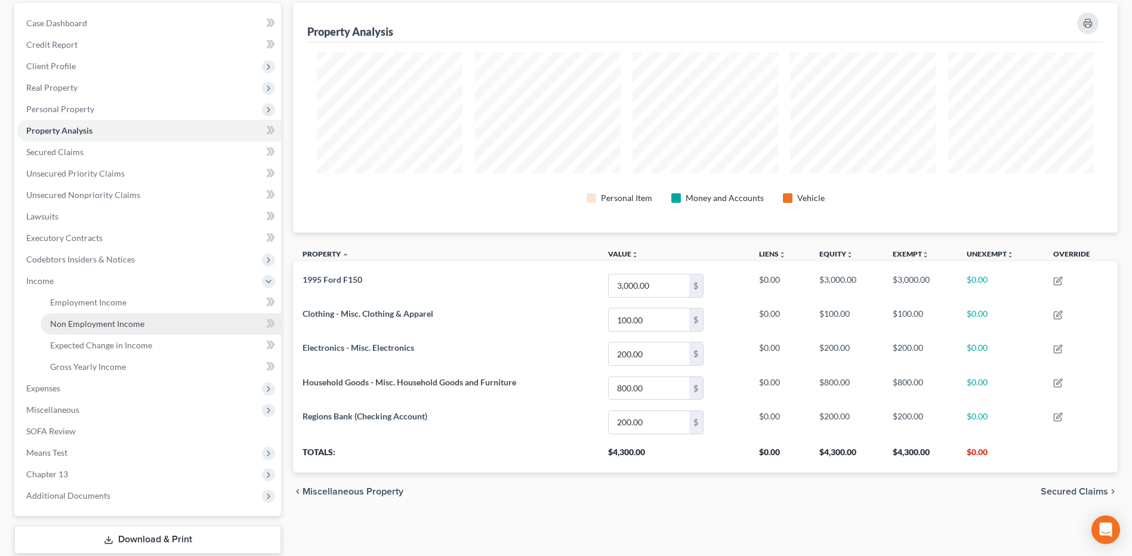
click at [97, 325] on span "Non Employment Income" at bounding box center [97, 324] width 94 height 10
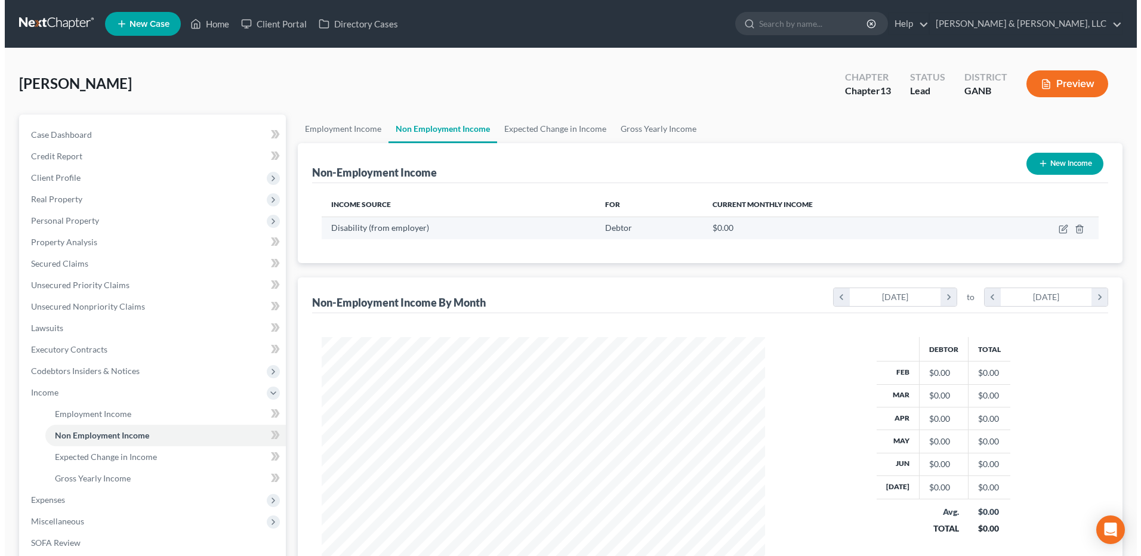
scroll to position [221, 467]
click at [1056, 232] on icon "button" at bounding box center [1059, 229] width 10 height 10
select select "1"
select select "0"
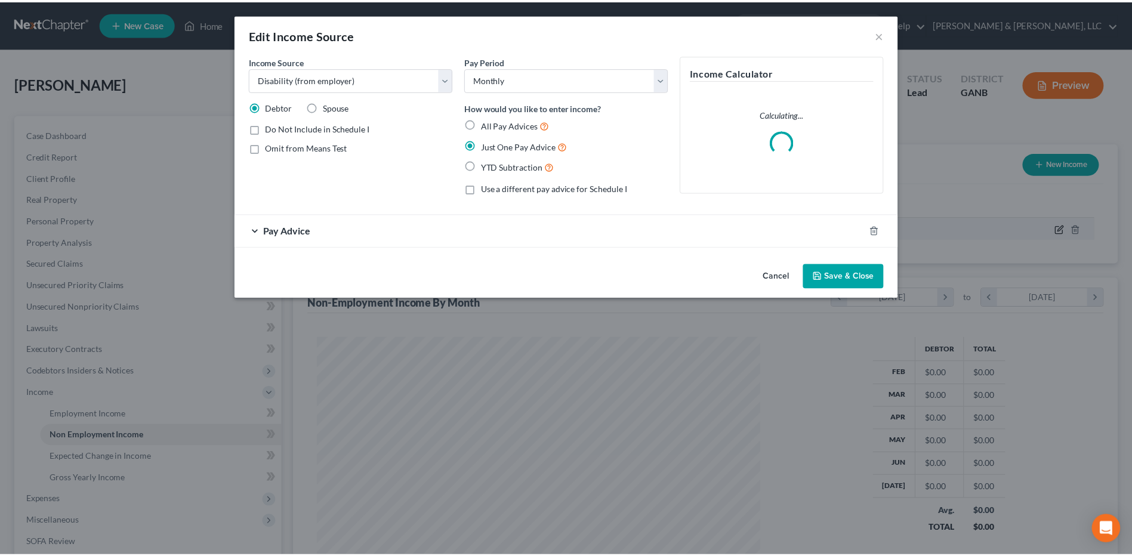
scroll to position [223, 471]
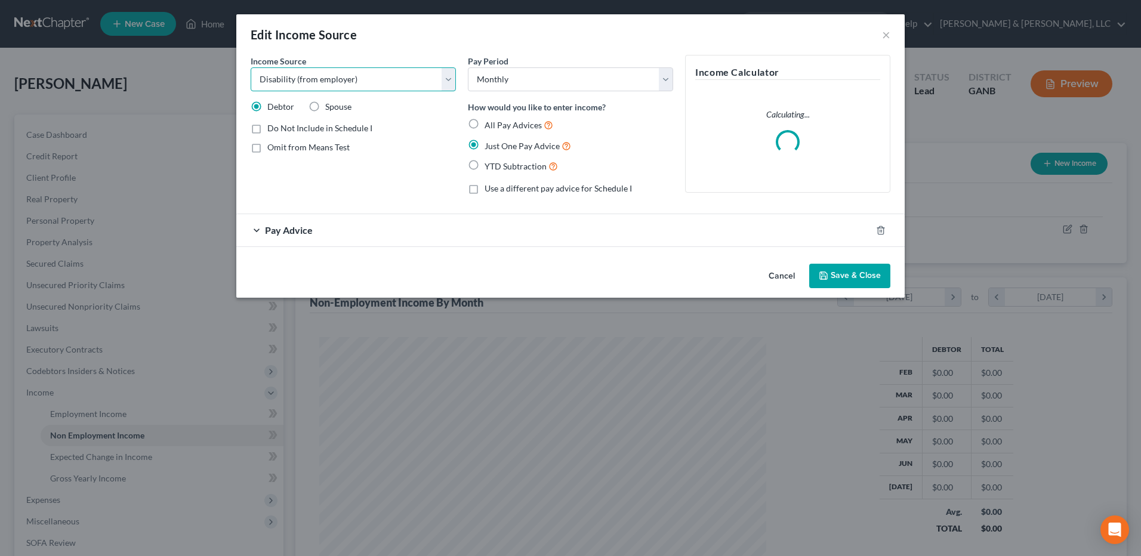
click at [449, 89] on select "Select Unemployment Disability (from employer) Pension Retirement Social Securi…" at bounding box center [353, 79] width 205 height 24
select select "4"
click at [251, 67] on select "Select Unemployment Disability (from employer) Pension Retirement Social Securi…" at bounding box center [353, 79] width 205 height 24
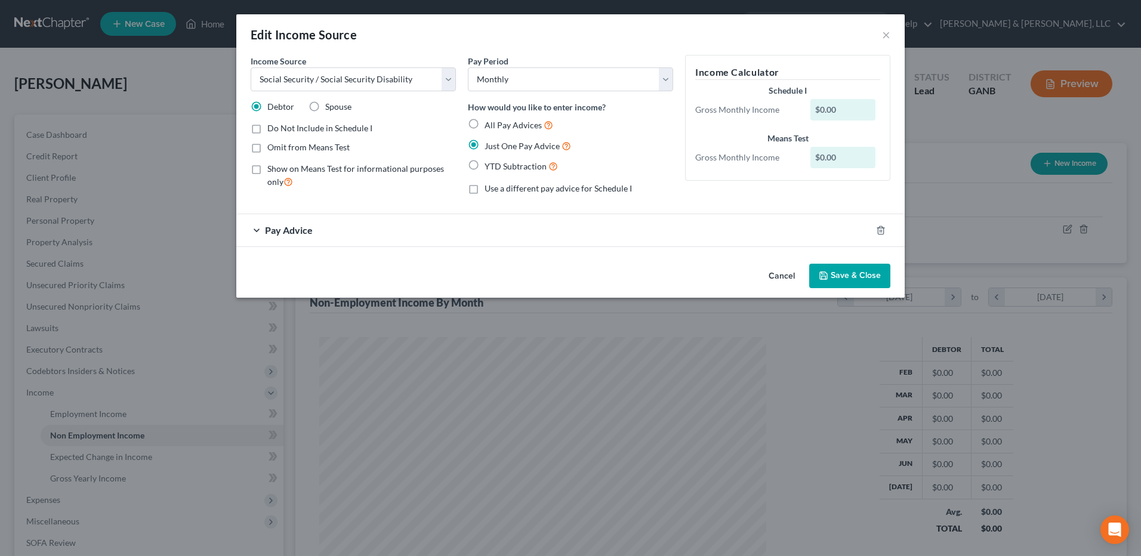
click at [393, 232] on div "Pay Advice" at bounding box center [553, 230] width 635 height 32
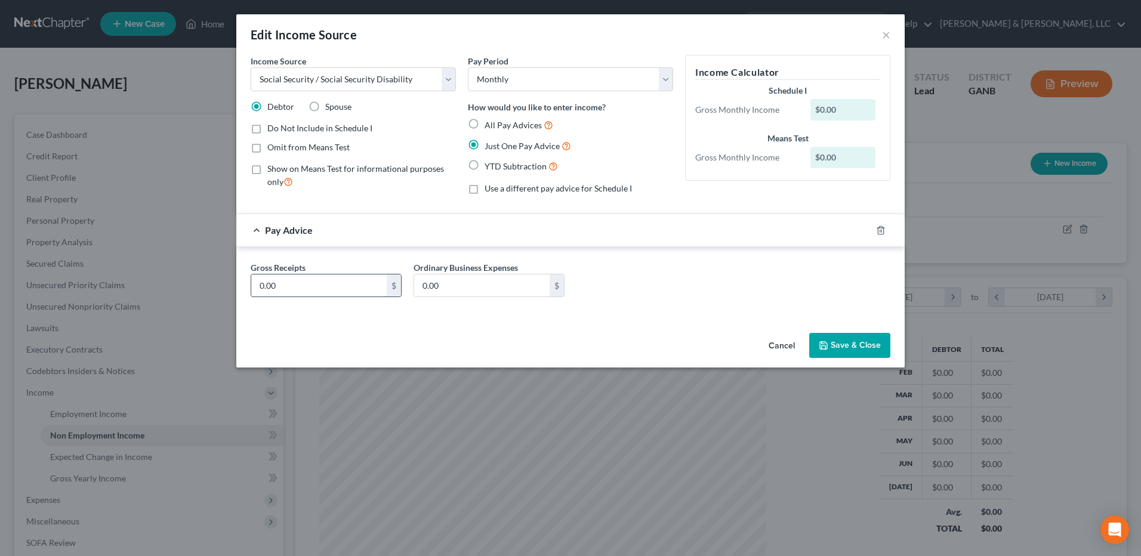
click at [335, 282] on input "0.00" at bounding box center [318, 286] width 135 height 23
type input "1,700"
click at [845, 346] on button "Save & Close" at bounding box center [849, 345] width 81 height 25
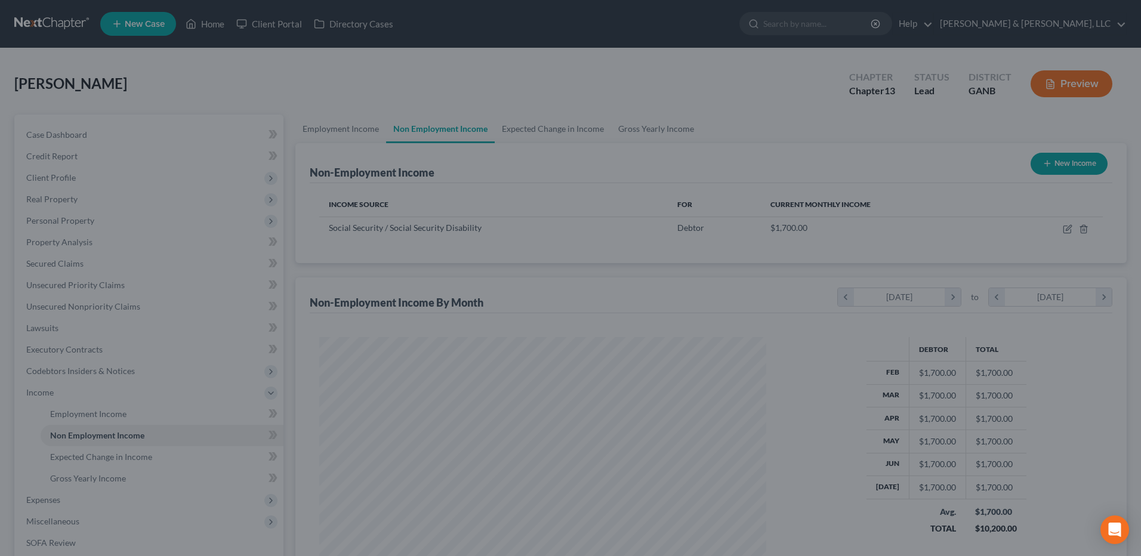
scroll to position [596557, 596312]
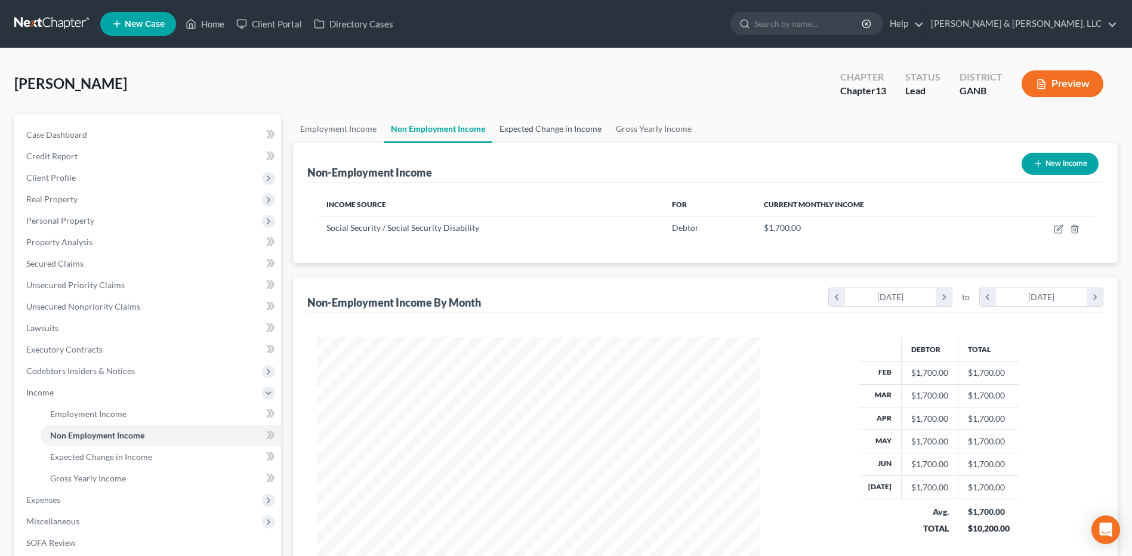
click at [546, 133] on link "Expected Change in Income" at bounding box center [550, 129] width 116 height 29
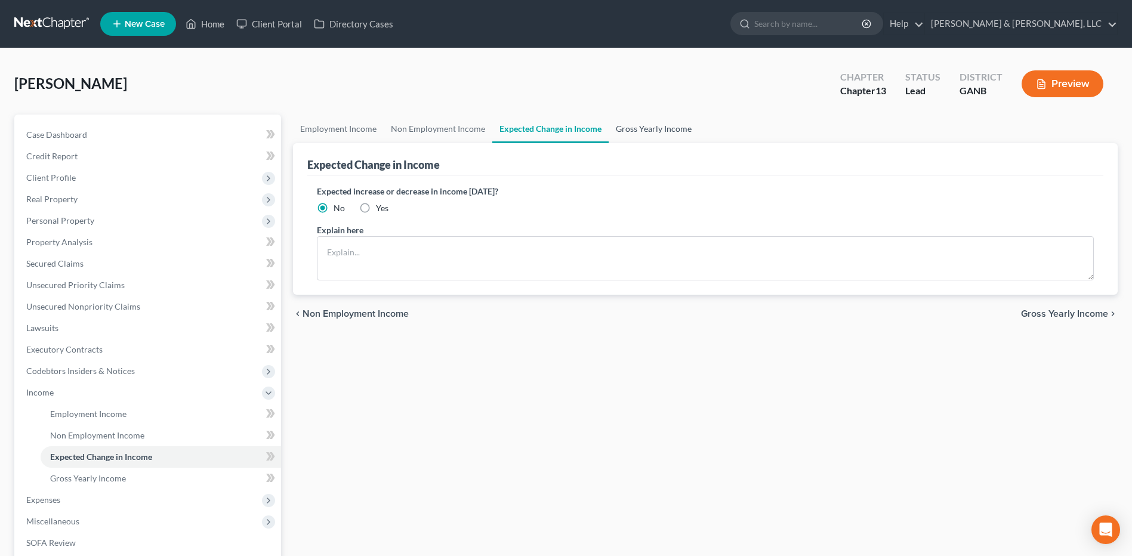
click at [637, 137] on link "Gross Yearly Income" at bounding box center [654, 129] width 90 height 29
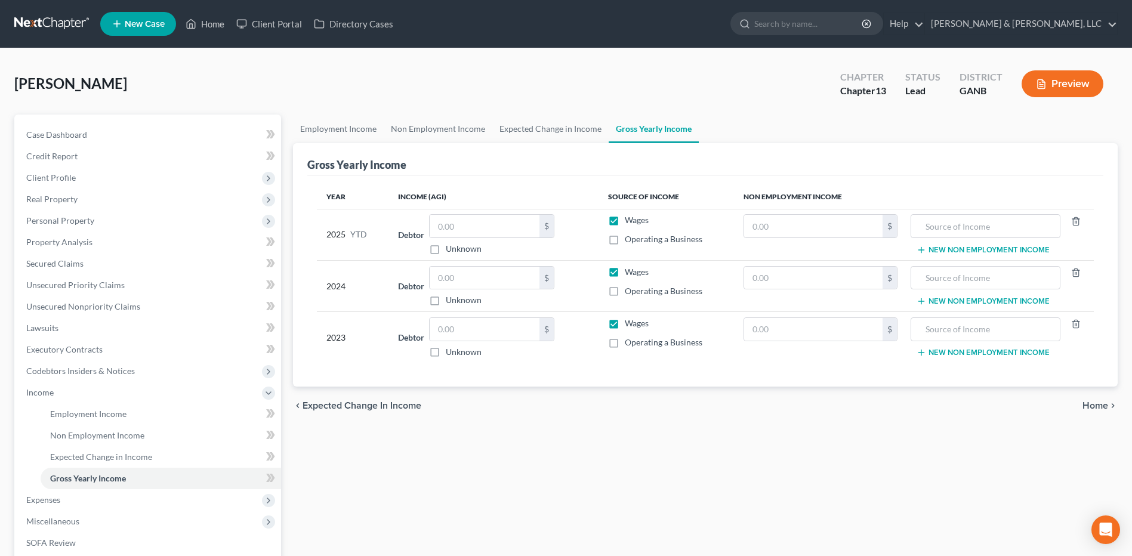
drag, startPoint x: 565, startPoint y: 449, endPoint x: 575, endPoint y: 433, distance: 19.0
click at [565, 448] on div "Employment Income Non Employment Income Expected Change in Income Gross Yearly …" at bounding box center [705, 406] width 837 height 582
click at [625, 220] on label "Wages" at bounding box center [637, 220] width 24 height 12
click at [630, 220] on input "Wages" at bounding box center [634, 218] width 8 height 8
checkbox input "false"
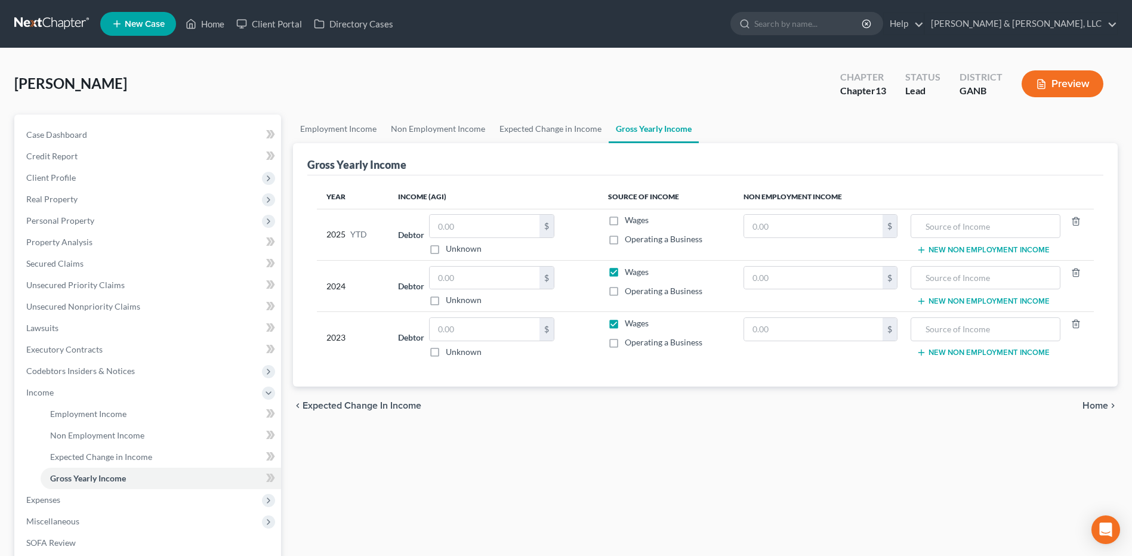
click at [625, 272] on label "Wages" at bounding box center [637, 272] width 24 height 12
click at [630, 272] on input "Wages" at bounding box center [634, 270] width 8 height 8
checkbox input "false"
click at [625, 325] on label "Wages" at bounding box center [637, 323] width 24 height 12
click at [630, 325] on input "Wages" at bounding box center [634, 321] width 8 height 8
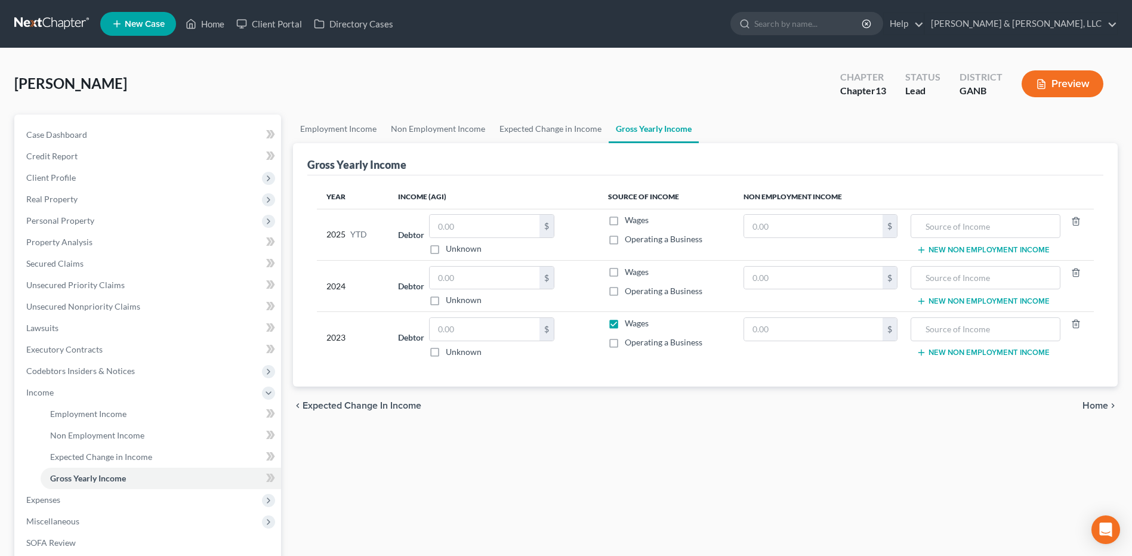
checkbox input "false"
click at [852, 232] on input "text" at bounding box center [813, 226] width 138 height 23
type input "13,600"
click at [935, 223] on input "text" at bounding box center [985, 226] width 137 height 23
type input "Social Security"
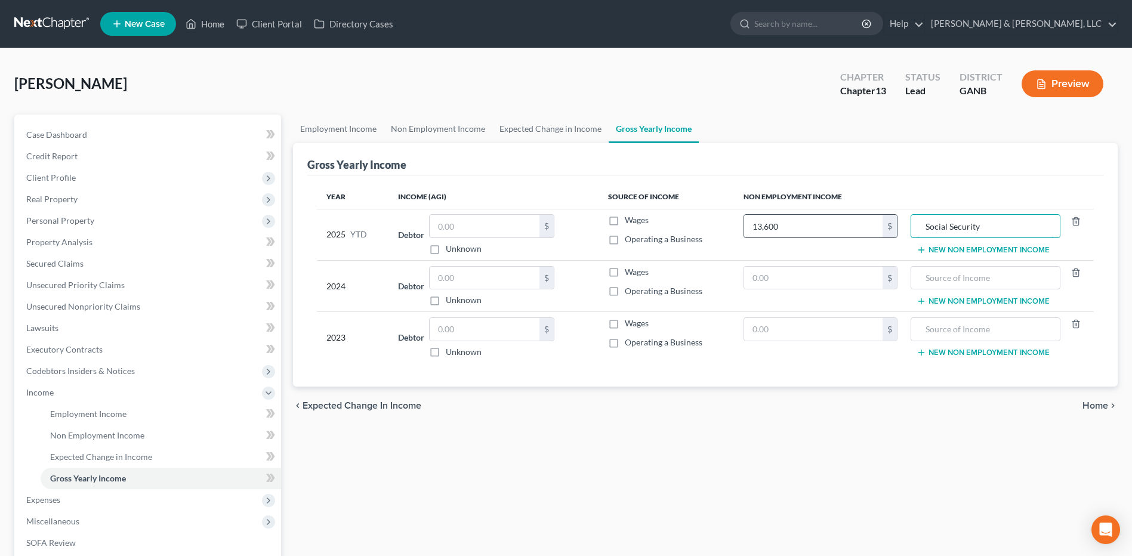
drag, startPoint x: 995, startPoint y: 226, endPoint x: 814, endPoint y: 238, distance: 181.8
click at [818, 238] on tr "2025 YTD Debtor $ Unknown Balance Undetermined $ Unknown Wages Operating a Busi…" at bounding box center [705, 234] width 777 height 51
click at [963, 275] on input "text" at bounding box center [985, 278] width 137 height 23
paste input "Social Security"
type input "Social Security"
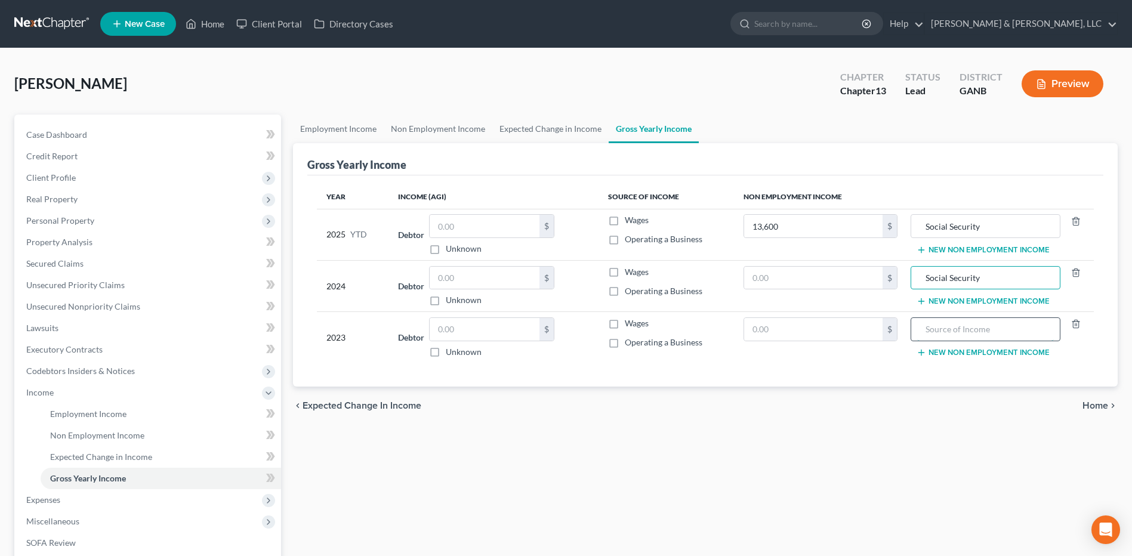
click at [954, 331] on input "text" at bounding box center [985, 329] width 137 height 23
paste input "Social Security"
type input "Social Security"
click at [575, 467] on div "Employment Income Non Employment Income Expected Change in Income Gross Yearly …" at bounding box center [705, 406] width 837 height 582
click at [787, 273] on input "text" at bounding box center [813, 278] width 138 height 23
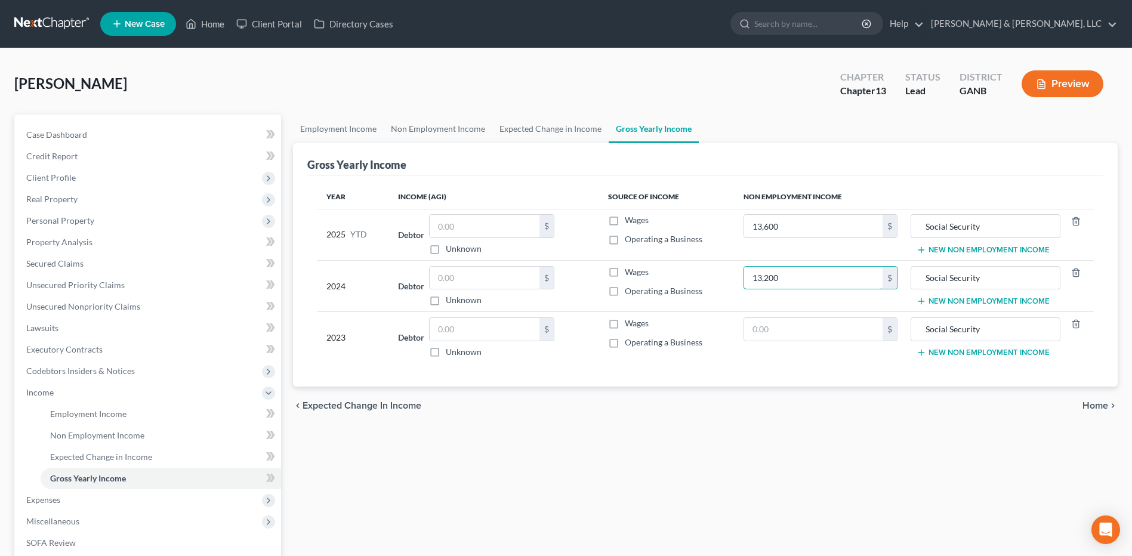
type input "13,200"
click at [544, 470] on div "Employment Income Non Employment Income Expected Change in Income Gross Yearly …" at bounding box center [705, 406] width 837 height 582
click at [796, 327] on input "text" at bounding box center [813, 329] width 138 height 23
type input "12,800"
click at [803, 439] on div "Employment Income Non Employment Income Expected Change in Income Gross Yearly …" at bounding box center [705, 406] width 837 height 582
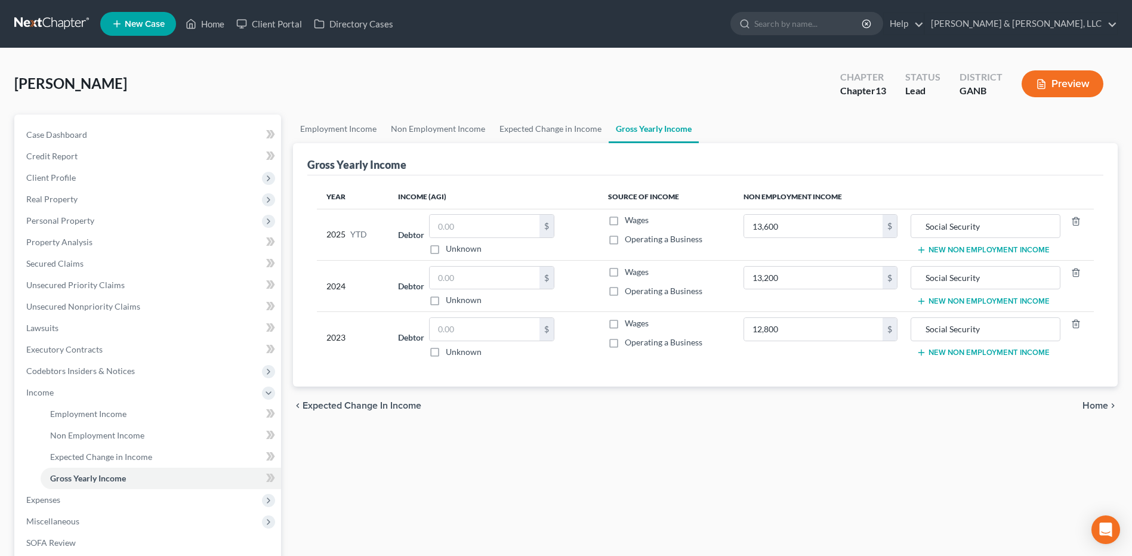
click at [1096, 408] on span "Home" at bounding box center [1096, 406] width 26 height 10
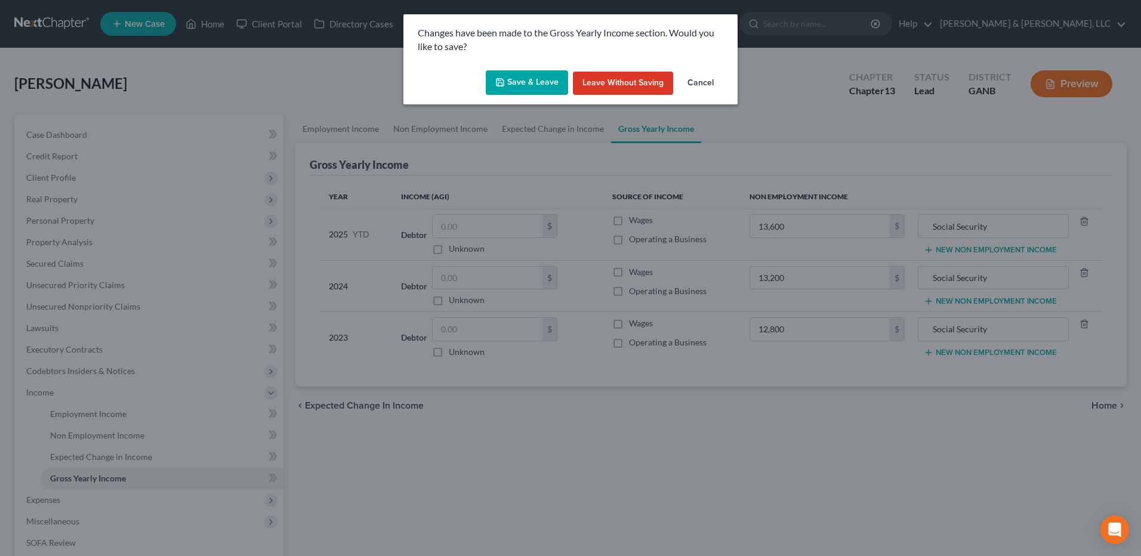
click at [544, 82] on button "Save & Leave" at bounding box center [527, 82] width 82 height 25
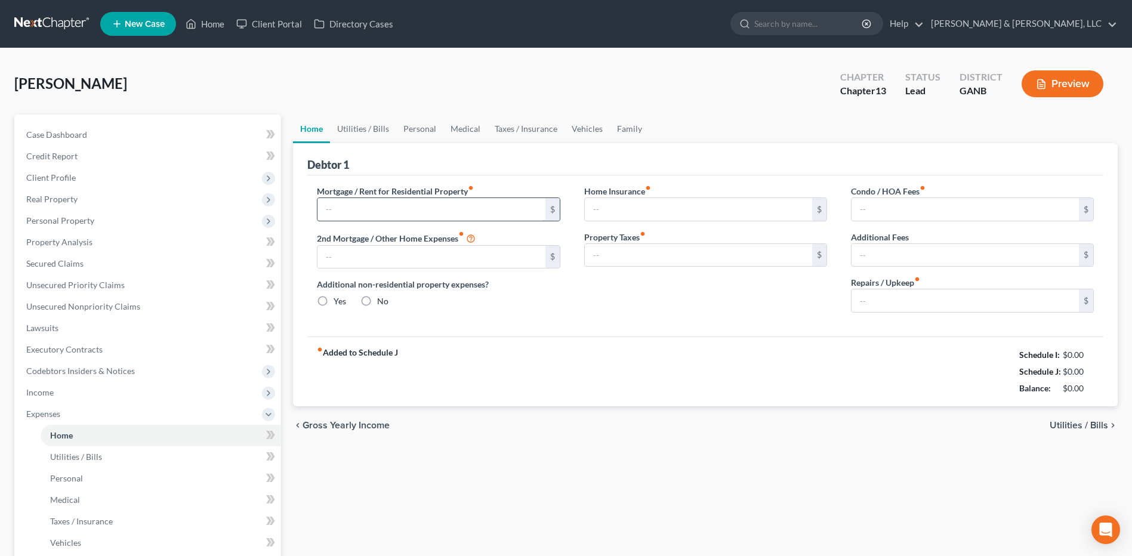
type input "0.00"
radio input "true"
type input "0.00"
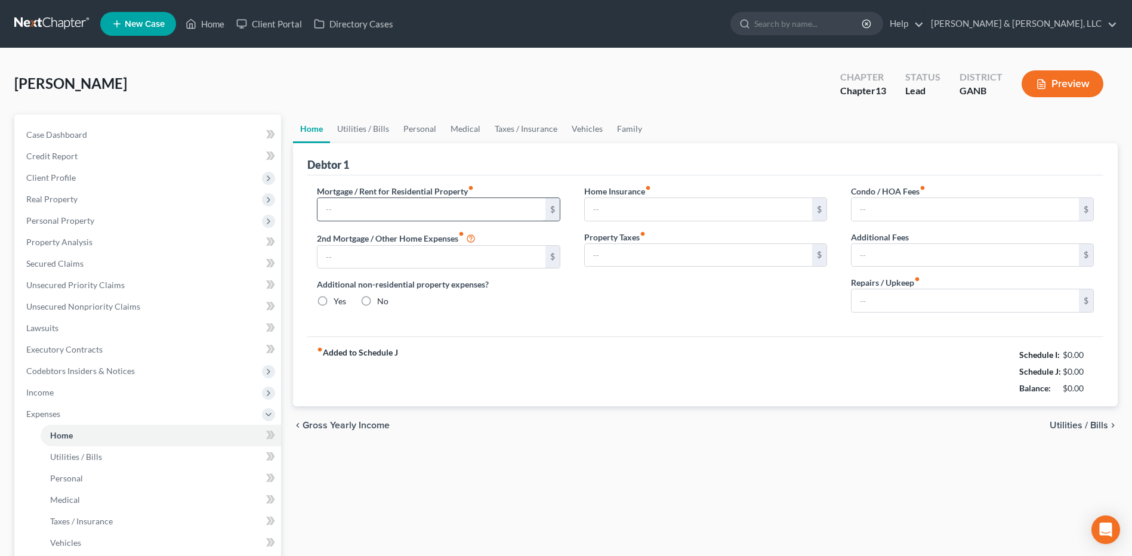
type input "0.00"
click at [428, 205] on input "text" at bounding box center [430, 209] width 227 height 23
type input "300"
click at [1069, 421] on span "Utilities / Bills" at bounding box center [1079, 426] width 58 height 10
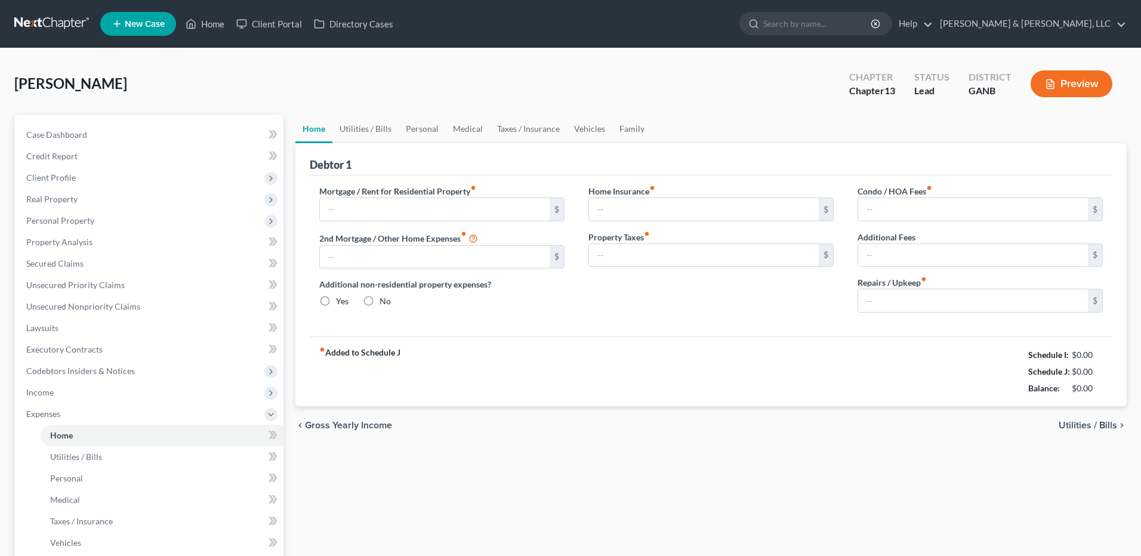
type input "0.00"
radio input "true"
type input "0.00"
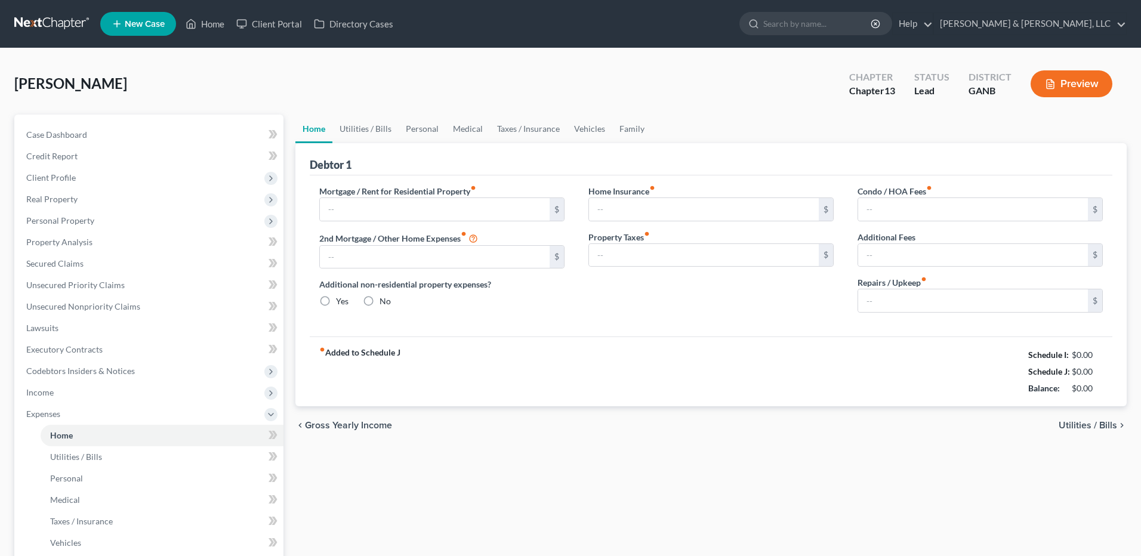
type input "0.00"
click at [412, 196] on label "Mortgage / Rent for Residential Property fiber_manual_record" at bounding box center [395, 191] width 157 height 13
click at [403, 206] on input "text" at bounding box center [430, 209] width 227 height 23
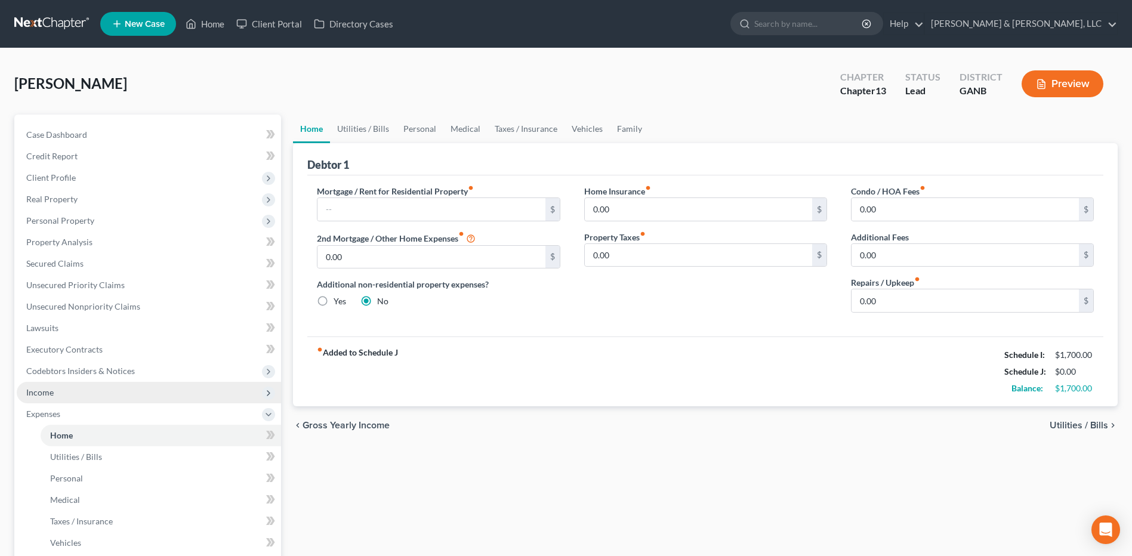
click at [93, 385] on span "Income" at bounding box center [149, 392] width 264 height 21
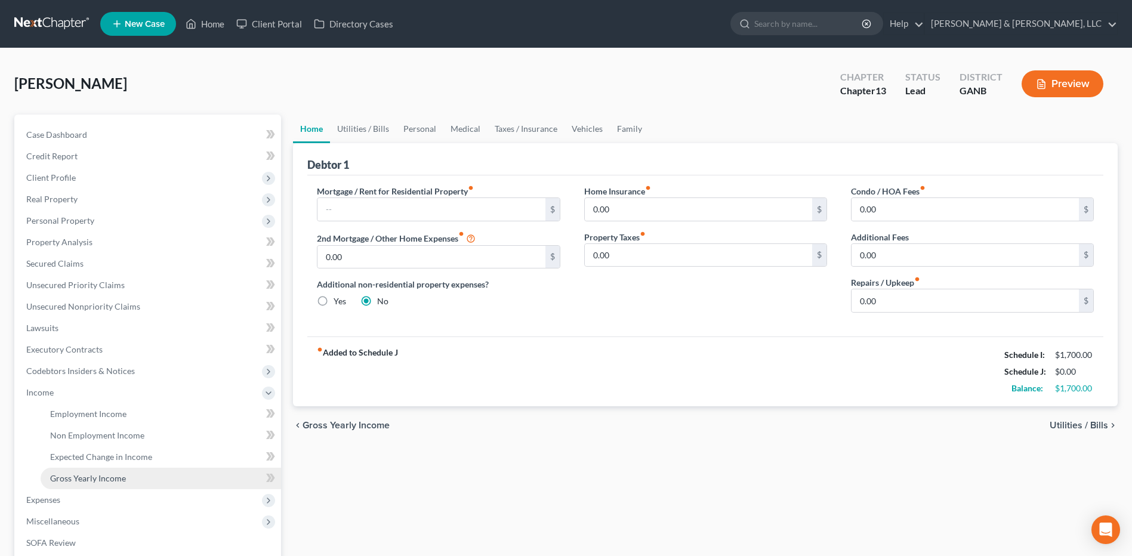
click at [106, 476] on span "Gross Yearly Income" at bounding box center [88, 478] width 76 height 10
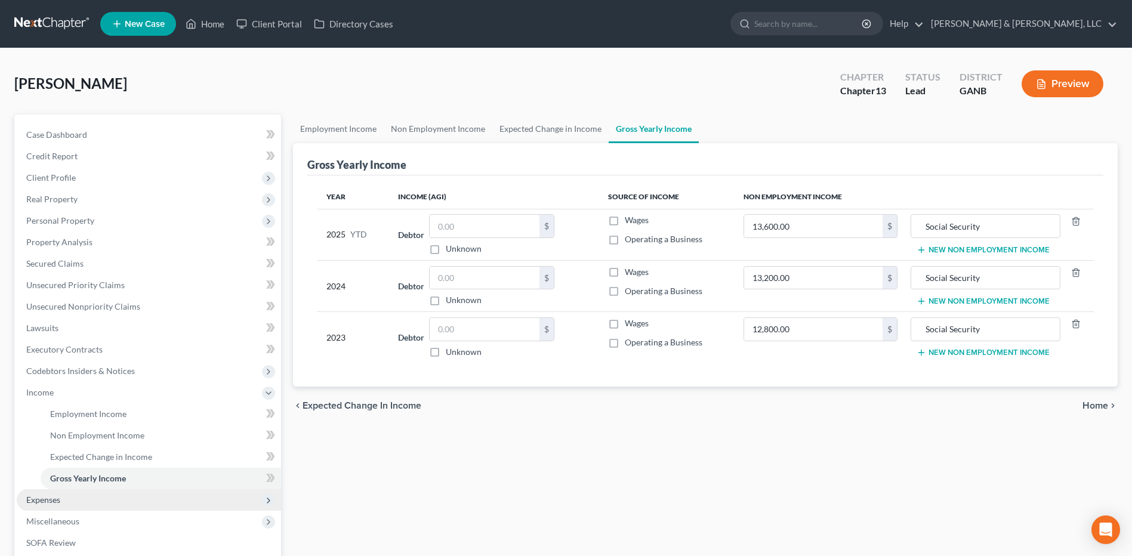
click at [106, 504] on span "Expenses" at bounding box center [149, 499] width 264 height 21
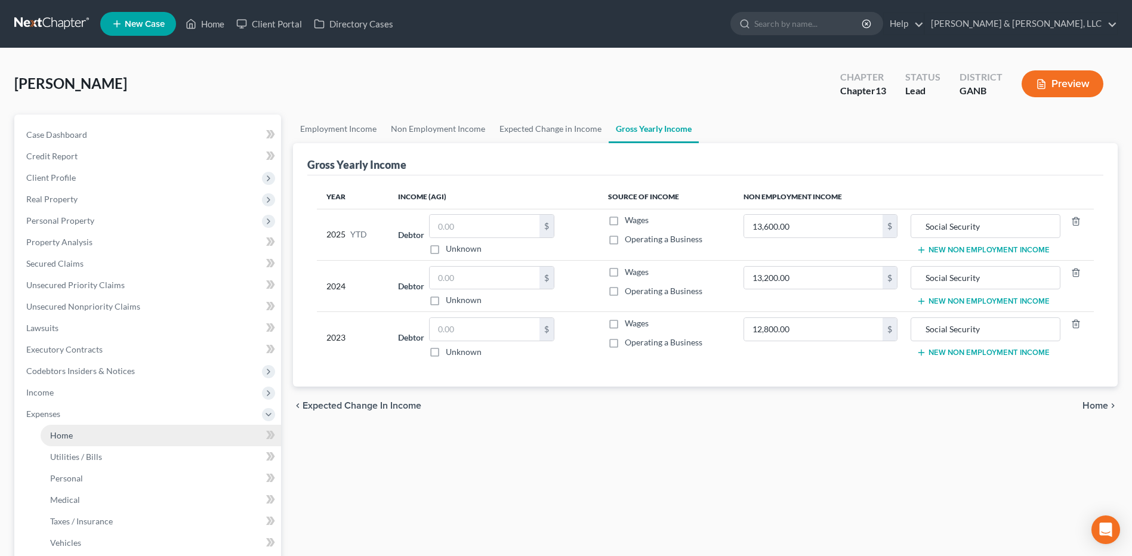
click at [98, 442] on link "Home" at bounding box center [161, 435] width 241 height 21
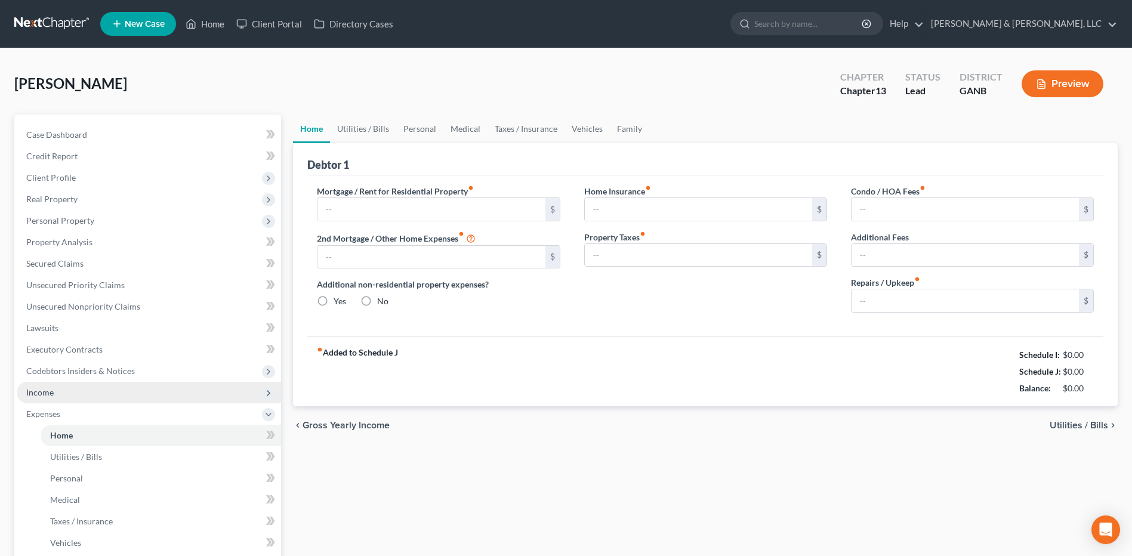
type input "0.00"
radio input "true"
type input "0.00"
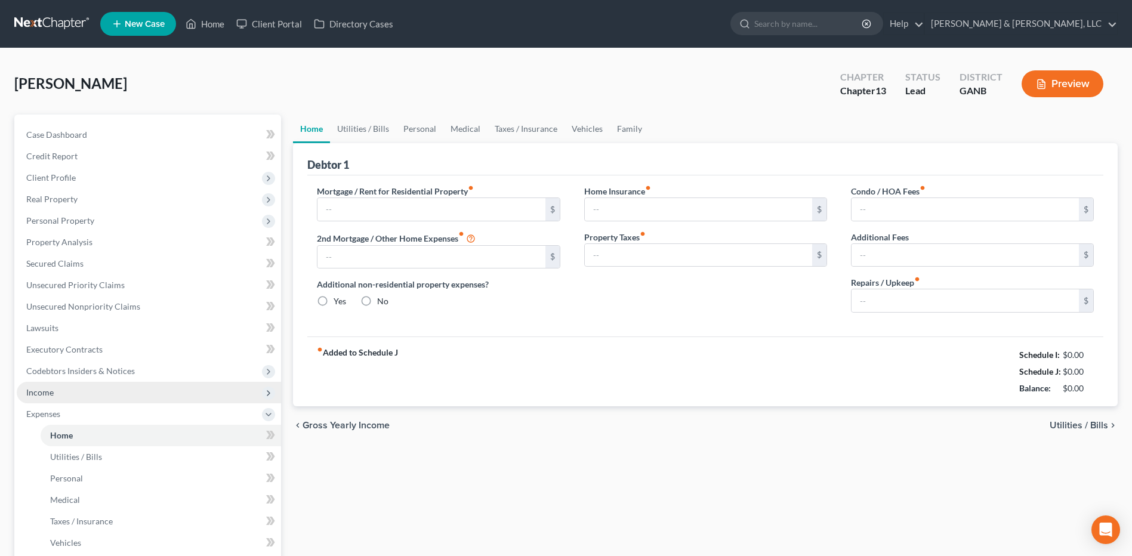
type input "0.00"
click at [433, 215] on input "text" at bounding box center [430, 209] width 227 height 23
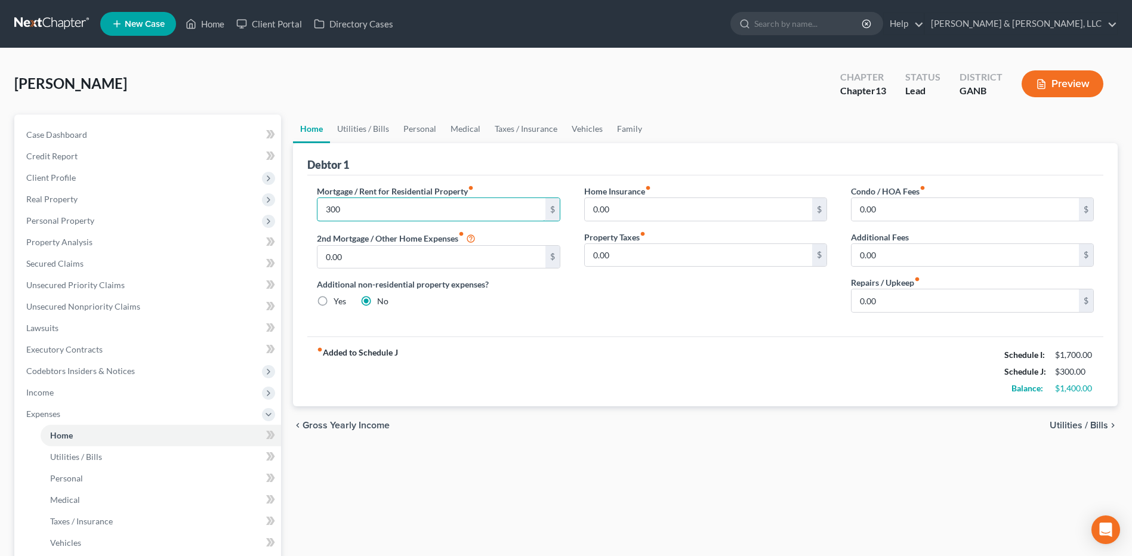
type input "300"
click at [1099, 429] on span "Utilities / Bills" at bounding box center [1079, 426] width 58 height 10
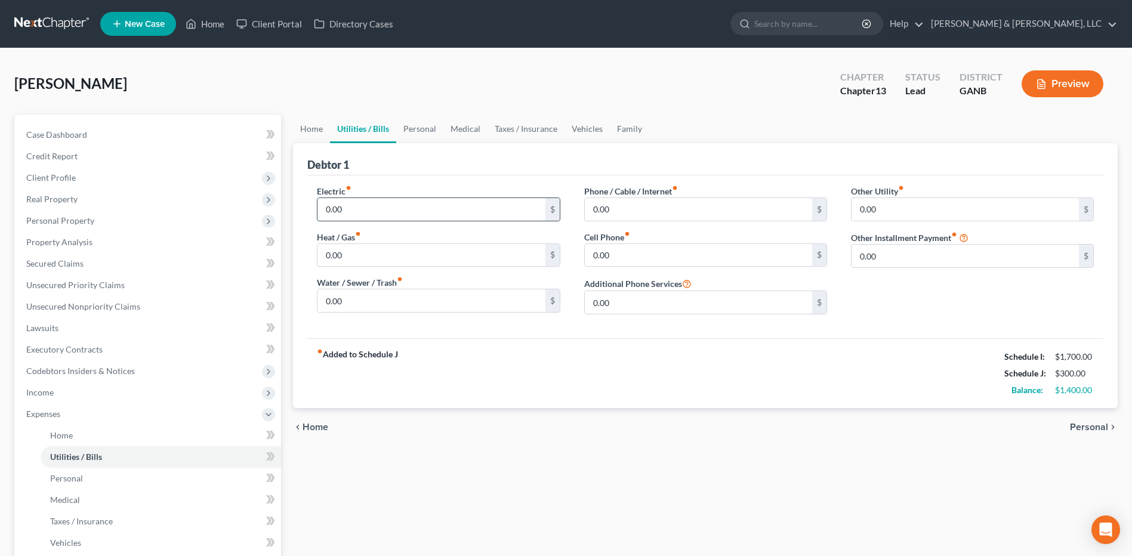
click at [357, 205] on input "0.00" at bounding box center [430, 209] width 227 height 23
type input "110"
click at [388, 305] on input "0.00" at bounding box center [430, 300] width 227 height 23
type input "60"
click at [646, 211] on input "0.00" at bounding box center [698, 209] width 227 height 23
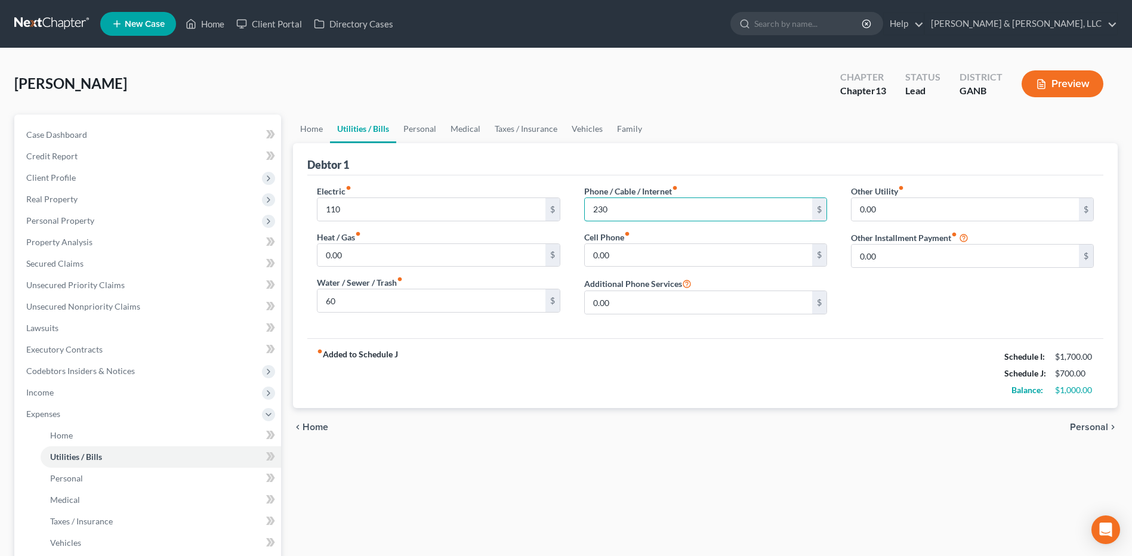
type input "230"
click at [846, 415] on div "chevron_left Home Personal chevron_right" at bounding box center [705, 427] width 825 height 38
click at [439, 130] on link "Personal" at bounding box center [419, 129] width 47 height 29
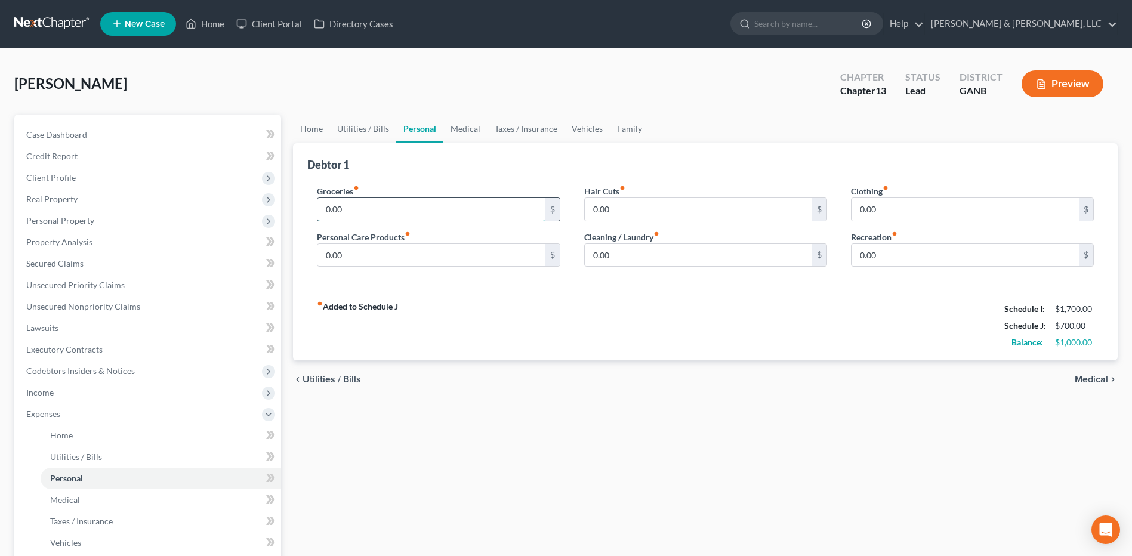
click at [384, 205] on input "0.00" at bounding box center [430, 209] width 227 height 23
type input "300"
click at [941, 216] on input "0.00" at bounding box center [965, 209] width 227 height 23
type input "50"
click at [360, 254] on input "0.00" at bounding box center [430, 255] width 227 height 23
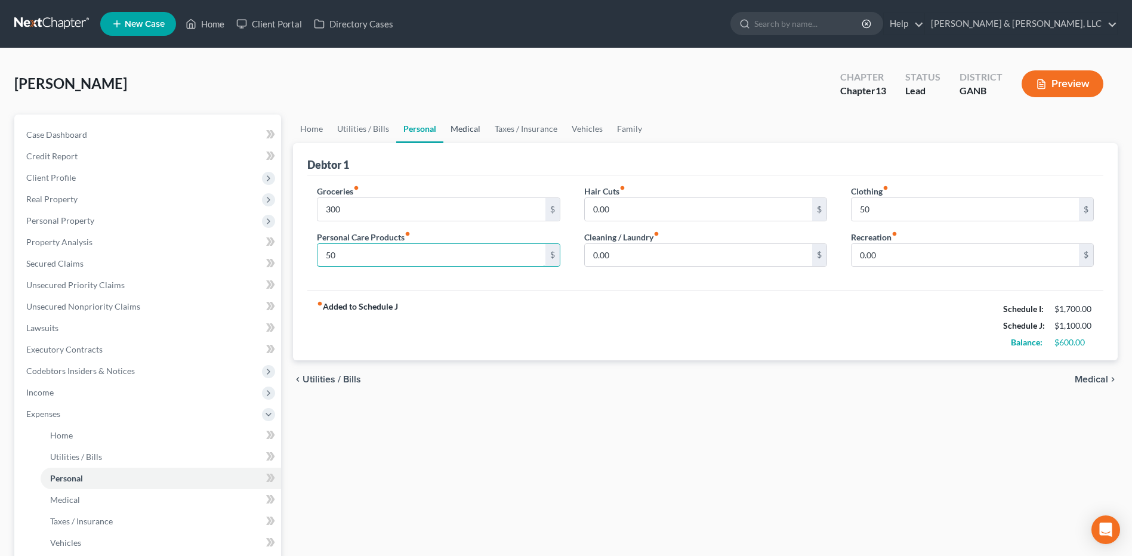
type input "50"
click at [476, 126] on link "Medical" at bounding box center [465, 129] width 44 height 29
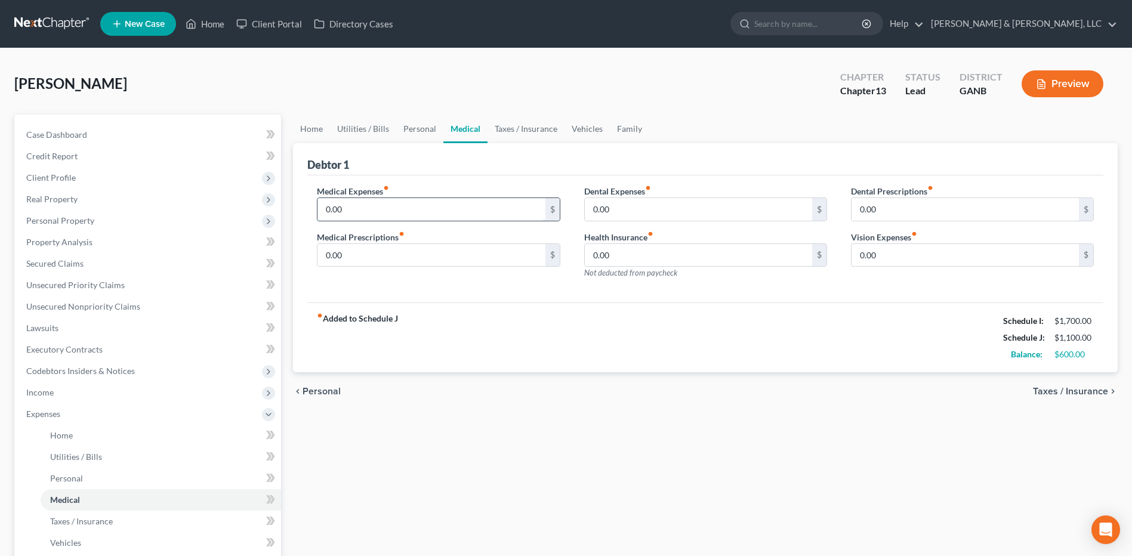
click at [392, 209] on input "0.00" at bounding box center [430, 209] width 227 height 23
type input "50"
click at [516, 366] on div "fiber_manual_record Added to Schedule J Schedule I: $1,700.00 Schedule J: $1,15…" at bounding box center [705, 338] width 796 height 70
click at [580, 128] on link "Vehicles" at bounding box center [587, 129] width 45 height 29
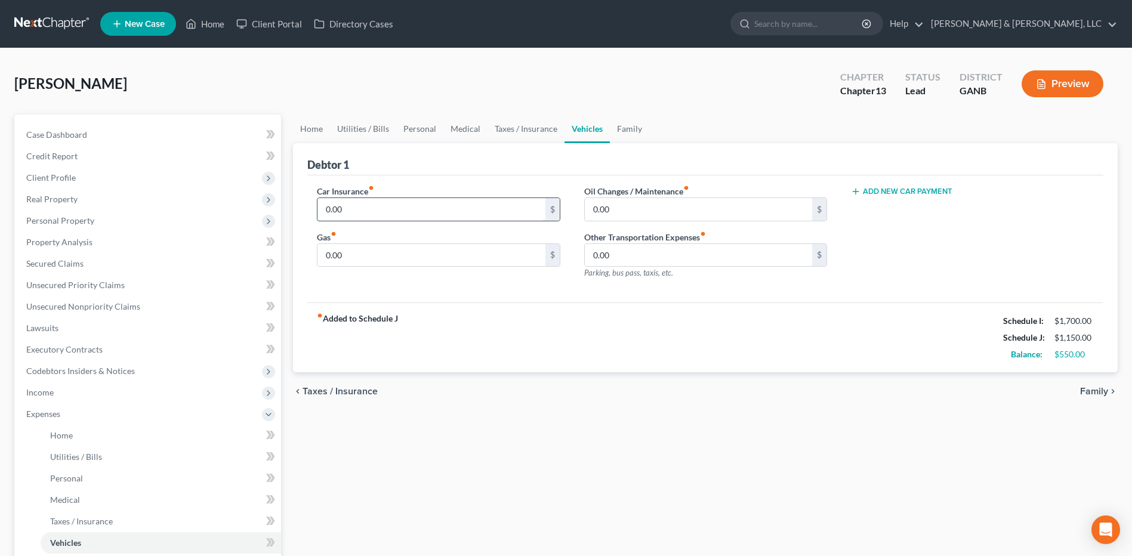
click at [426, 208] on input "0.00" at bounding box center [430, 209] width 227 height 23
type input "50"
click at [415, 248] on input "0.00" at bounding box center [430, 255] width 227 height 23
type input "400"
click at [666, 415] on div "Home Utilities / Bills Personal Medical Taxes / Insurance Vehicles Family Debto…" at bounding box center [705, 438] width 837 height 646
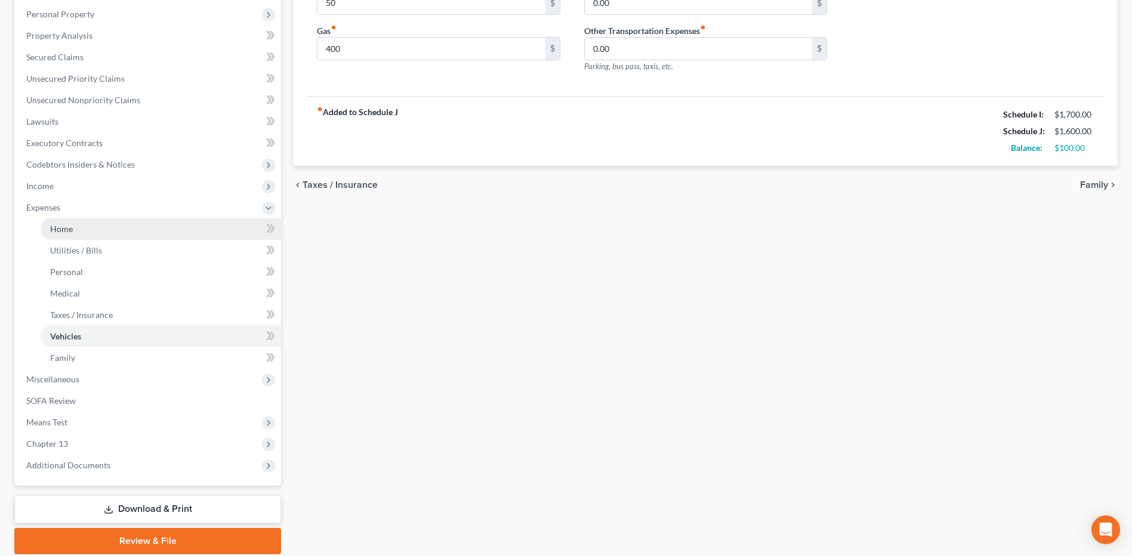
scroll to position [239, 0]
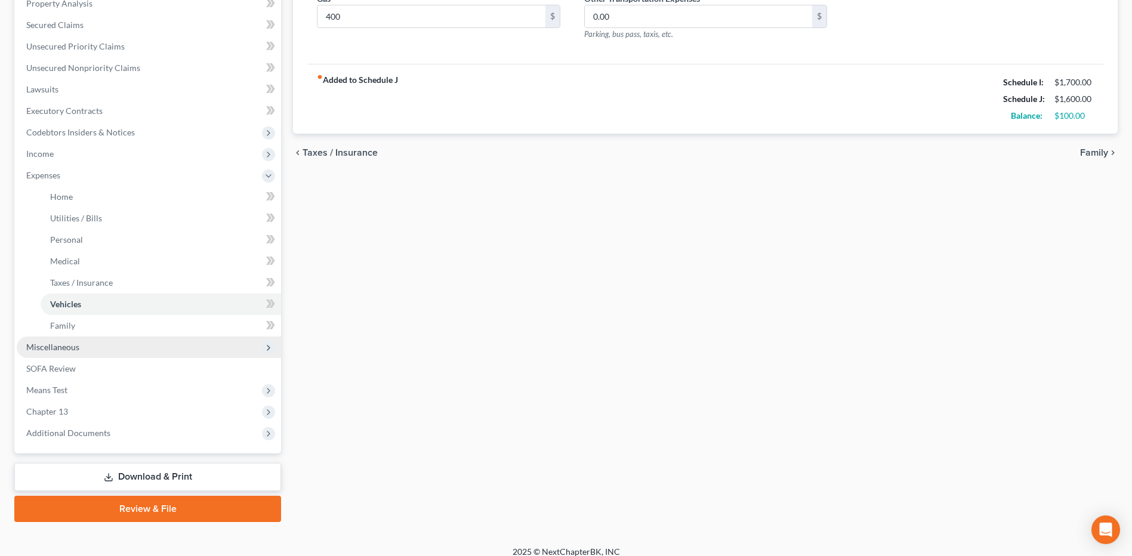
click at [91, 349] on span "Miscellaneous" at bounding box center [149, 347] width 264 height 21
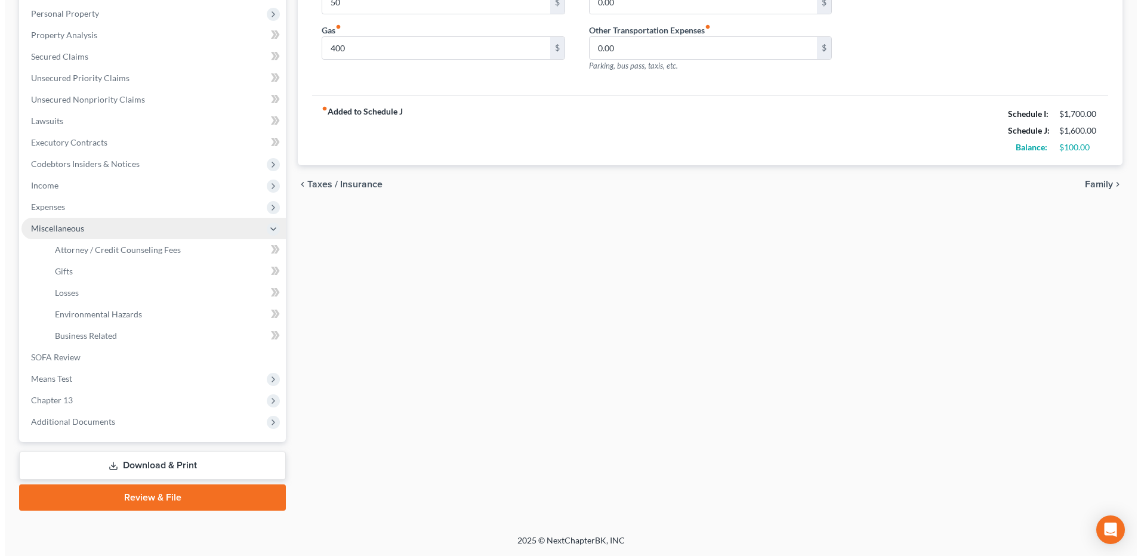
scroll to position [207, 0]
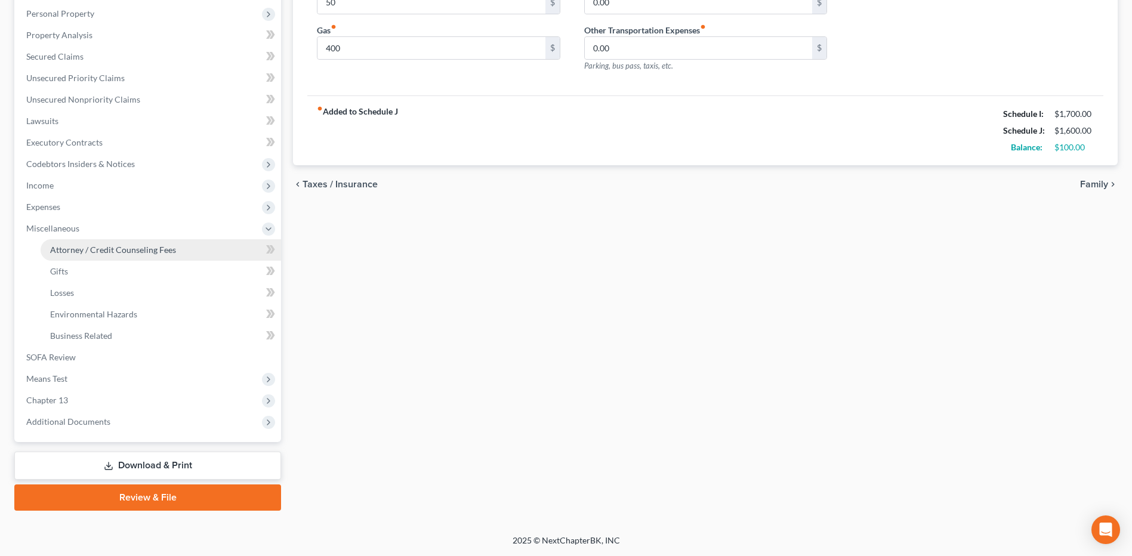
click at [136, 253] on span "Attorney / Credit Counseling Fees" at bounding box center [113, 250] width 126 height 10
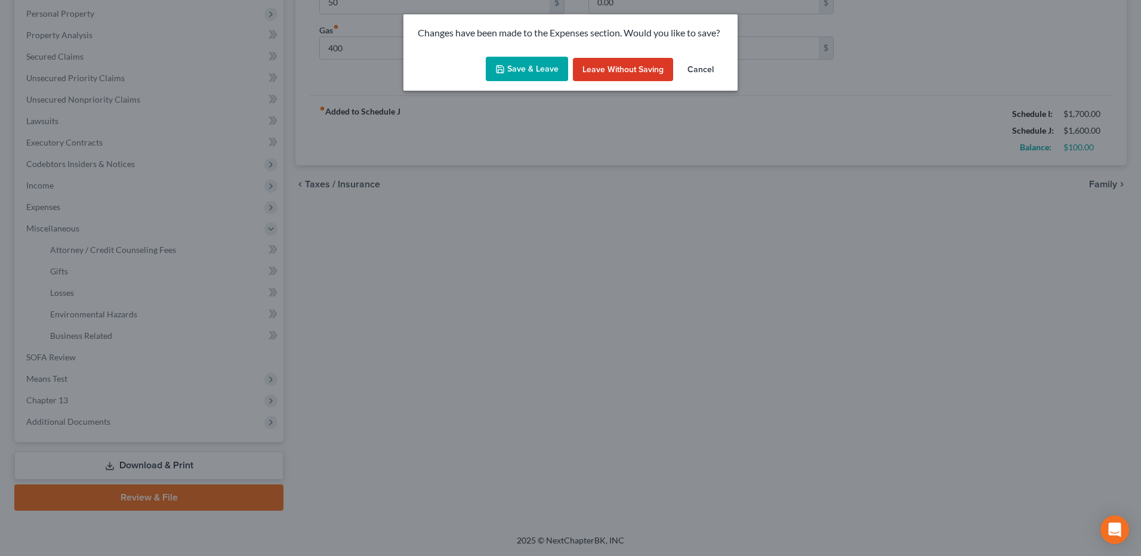
click at [518, 73] on button "Save & Leave" at bounding box center [527, 69] width 82 height 25
type input "50.00"
type input "400.00"
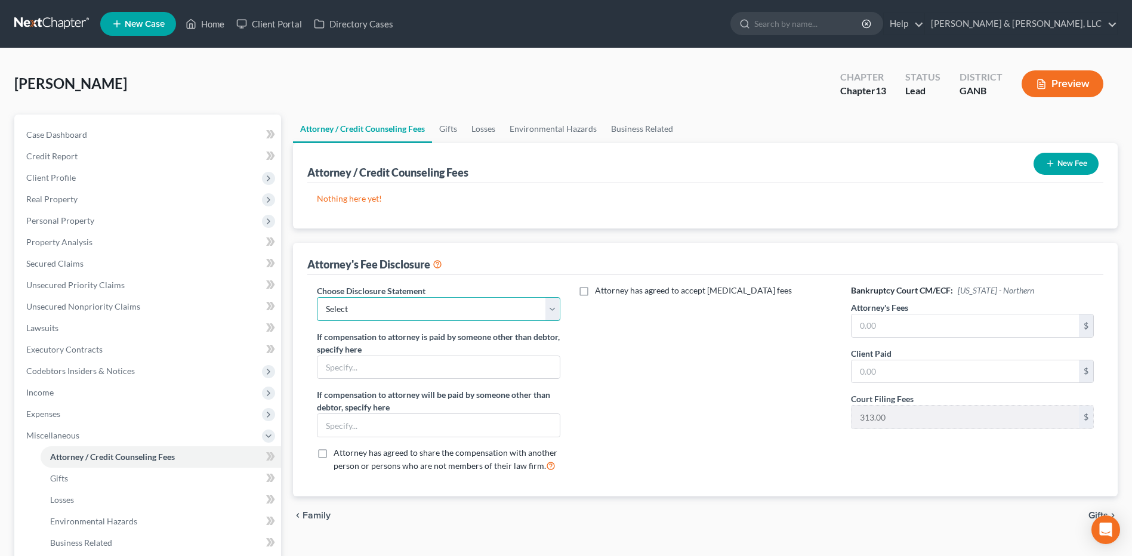
click at [494, 312] on select "Select CUSTOM 13 BUSINESS 13 7 Disclosure 13 Disclosure" at bounding box center [438, 309] width 243 height 24
select select "3"
click at [317, 297] on select "Select CUSTOM 13 BUSINESS 13 7 Disclosure 13 Disclosure" at bounding box center [438, 309] width 243 height 24
click at [926, 332] on input "text" at bounding box center [965, 326] width 227 height 23
type input "3,000"
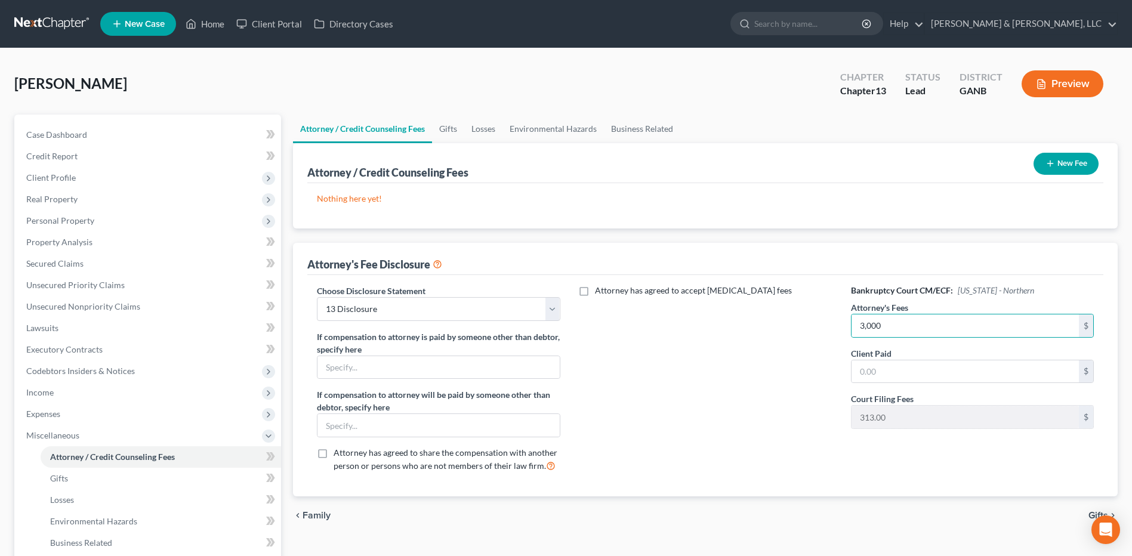
click at [930, 218] on div "Nothing here yet! Attorney / Credit Counselor Fees" at bounding box center [705, 205] width 796 height 45
click at [1035, 164] on button "New Fee" at bounding box center [1066, 164] width 65 height 22
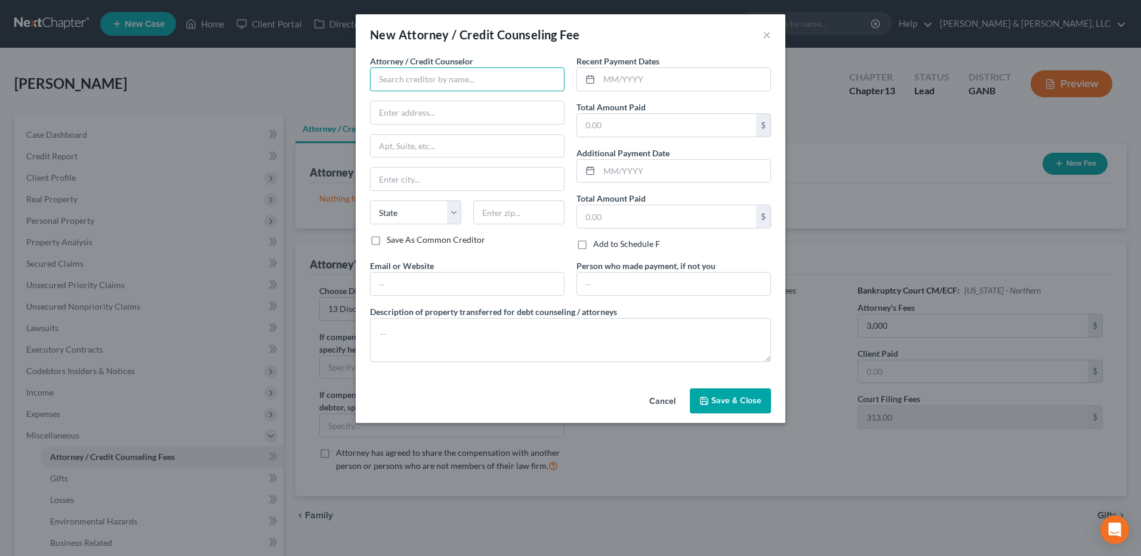
click at [477, 71] on input "text" at bounding box center [467, 79] width 195 height 24
type input "CC Advising"
click at [637, 82] on input "text" at bounding box center [684, 79] width 171 height 23
type input "08/2025"
type input "10"
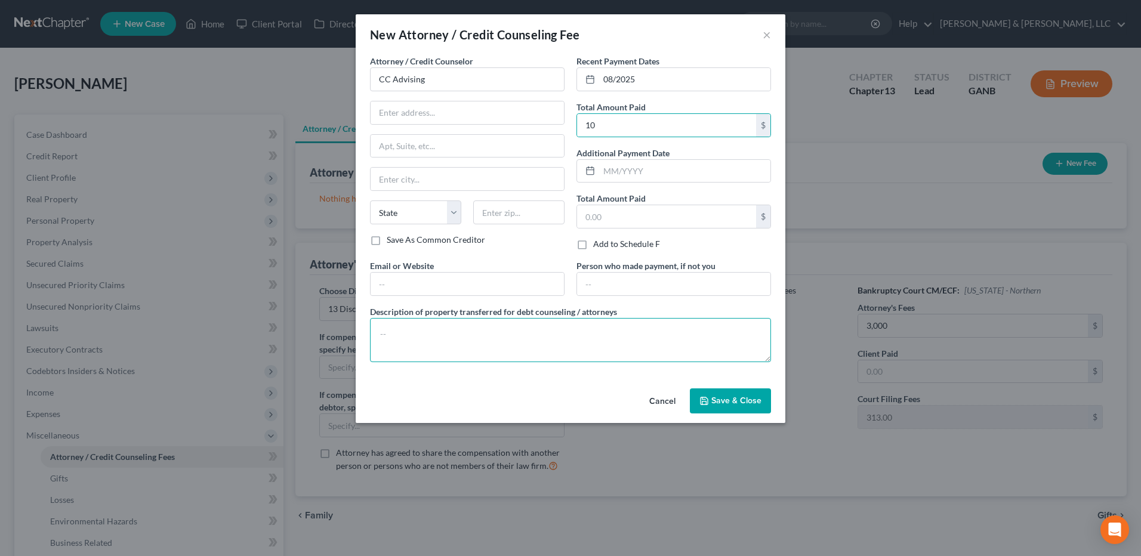
click at [503, 347] on textarea at bounding box center [570, 340] width 401 height 44
type textarea "$10"
click at [724, 414] on div "Cancel Save & Close" at bounding box center [571, 403] width 430 height 39
click at [724, 407] on button "Save & Close" at bounding box center [730, 401] width 81 height 25
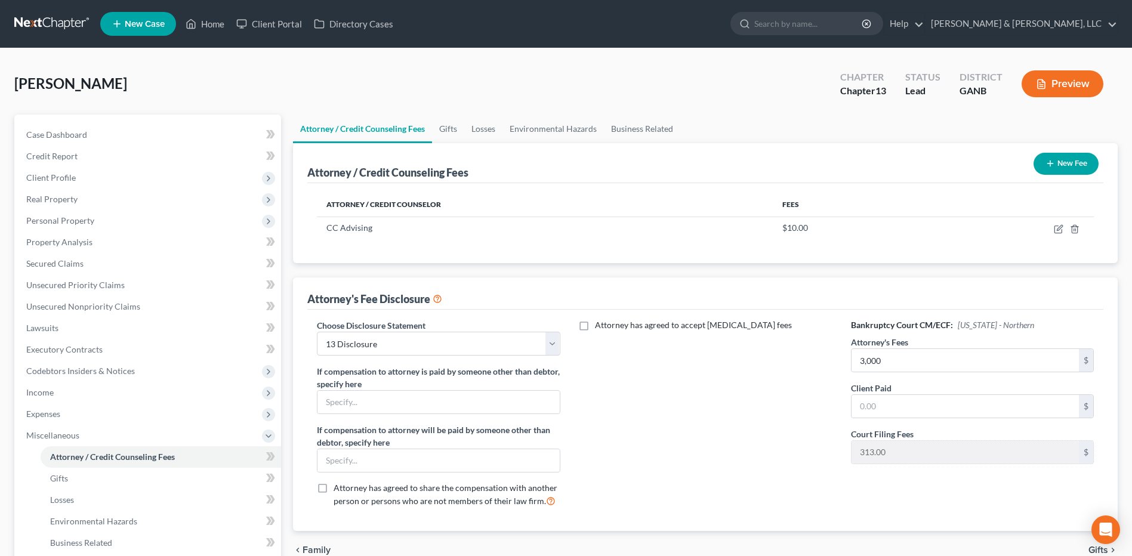
click at [1074, 167] on button "New Fee" at bounding box center [1066, 164] width 65 height 22
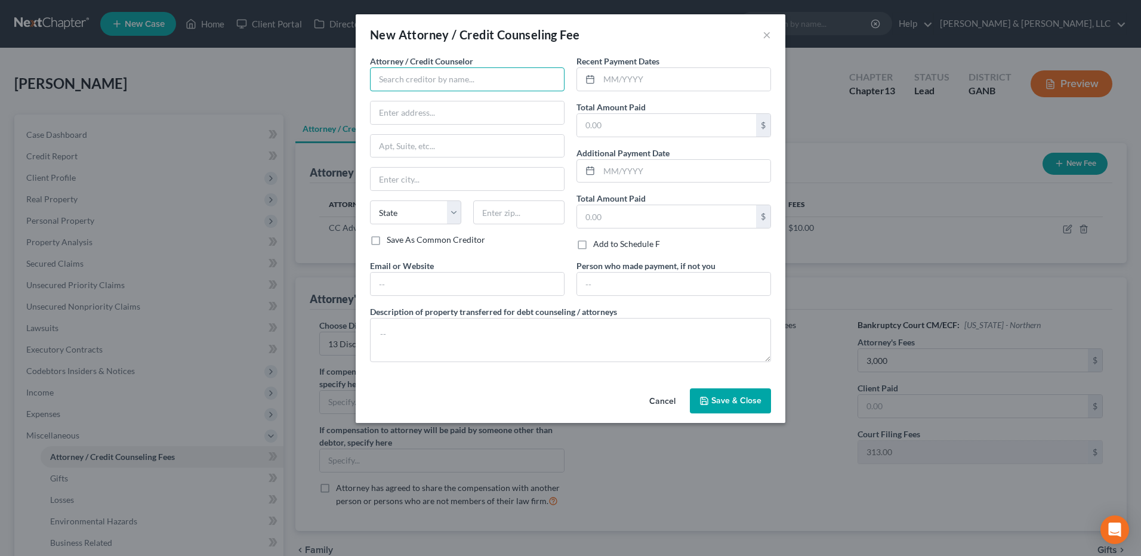
click at [420, 84] on input "text" at bounding box center [467, 79] width 195 height 24
type input "Hurtt & Johnson LLC"
click at [659, 87] on input "text" at bounding box center [684, 79] width 171 height 23
type input "08/2025"
click at [676, 132] on input "text" at bounding box center [666, 125] width 179 height 23
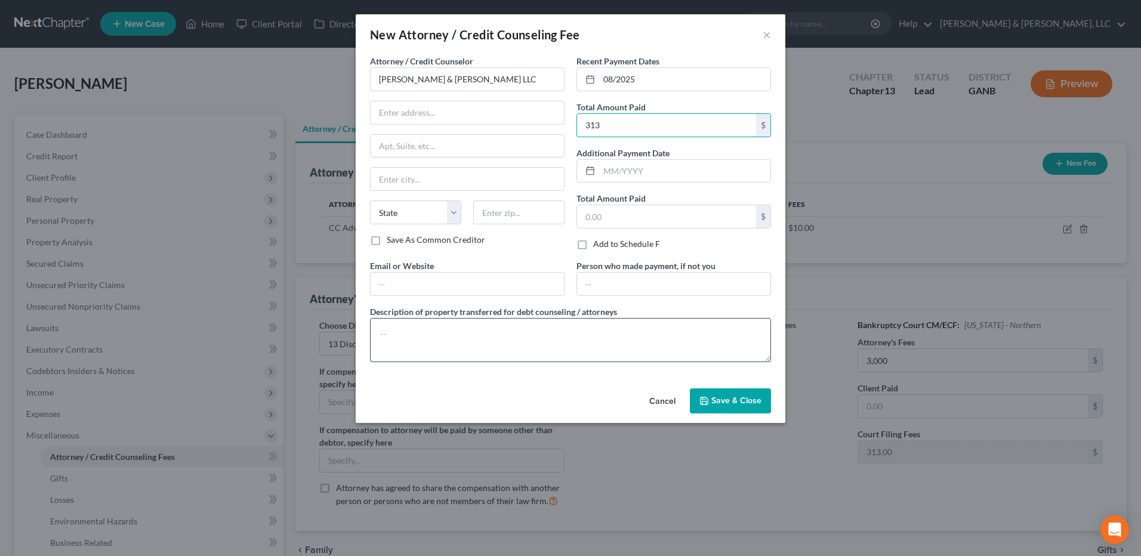
type input "313"
click at [501, 350] on textarea at bounding box center [570, 340] width 401 height 44
type textarea "$313 court costs"
click at [730, 405] on span "Save & Close" at bounding box center [736, 401] width 50 height 10
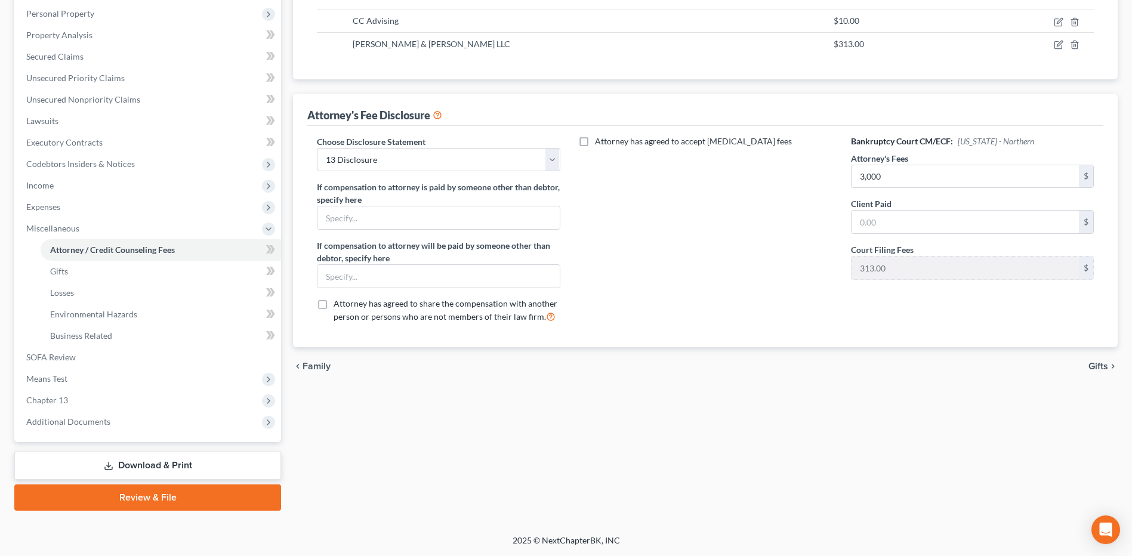
click at [1097, 368] on span "Gifts" at bounding box center [1099, 367] width 20 height 10
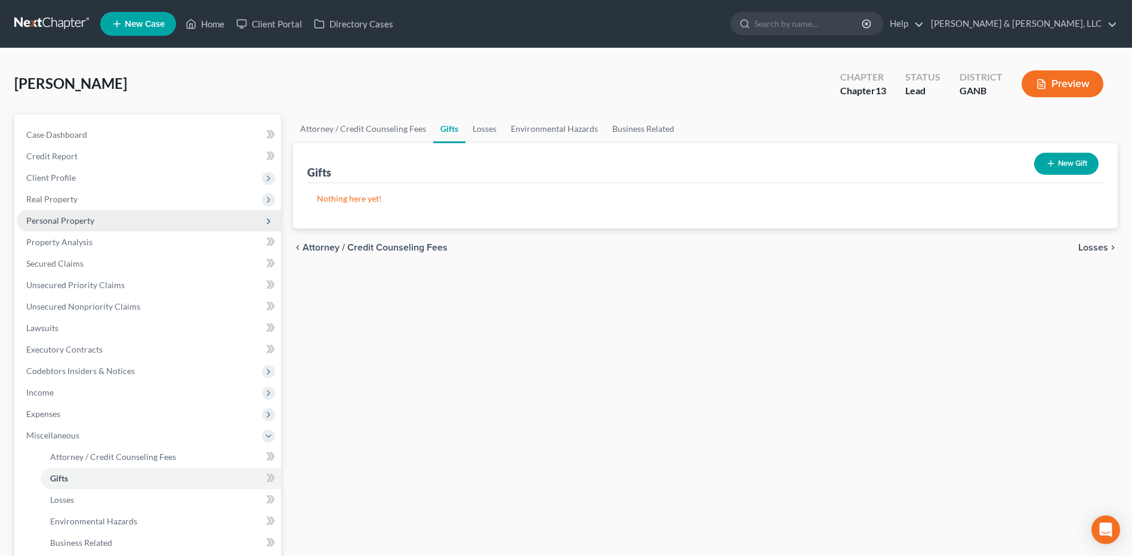
click at [90, 224] on span "Personal Property" at bounding box center [60, 220] width 68 height 10
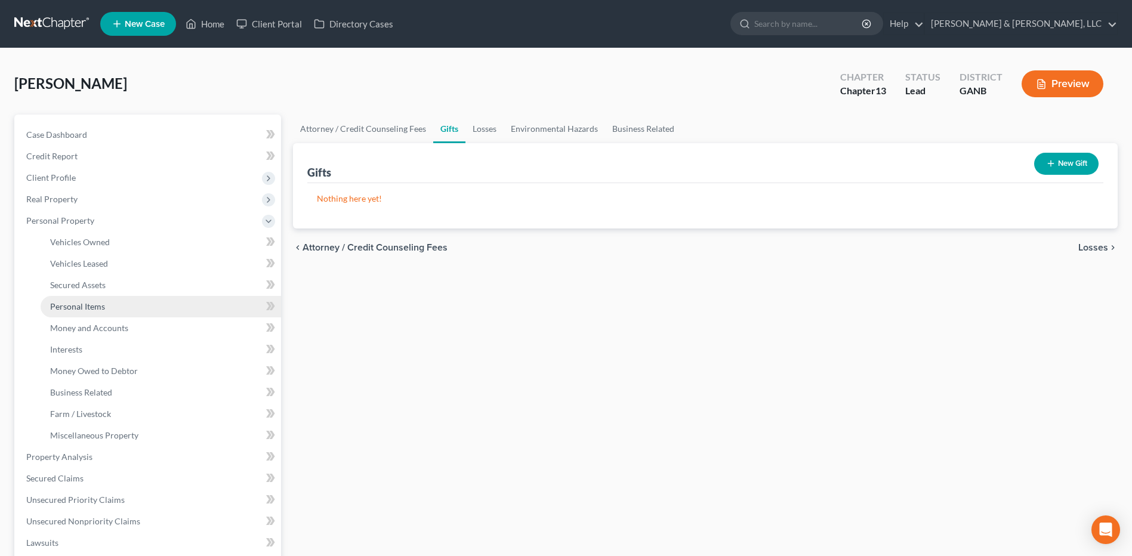
click at [115, 305] on link "Personal Items" at bounding box center [161, 306] width 241 height 21
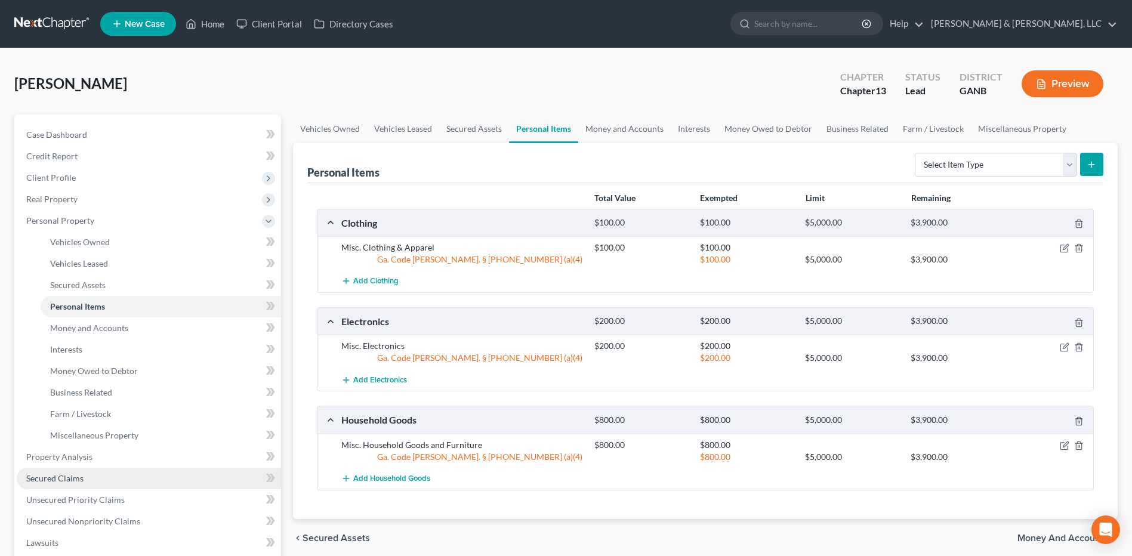
click at [70, 472] on link "Secured Claims" at bounding box center [149, 478] width 264 height 21
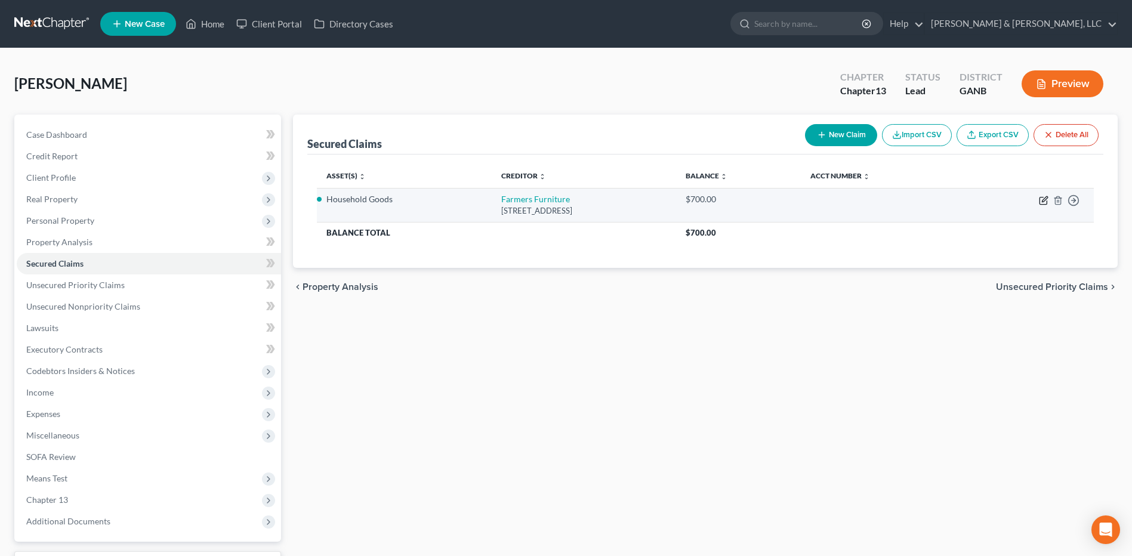
click at [1046, 201] on icon "button" at bounding box center [1044, 201] width 10 height 10
select select "10"
select select "0"
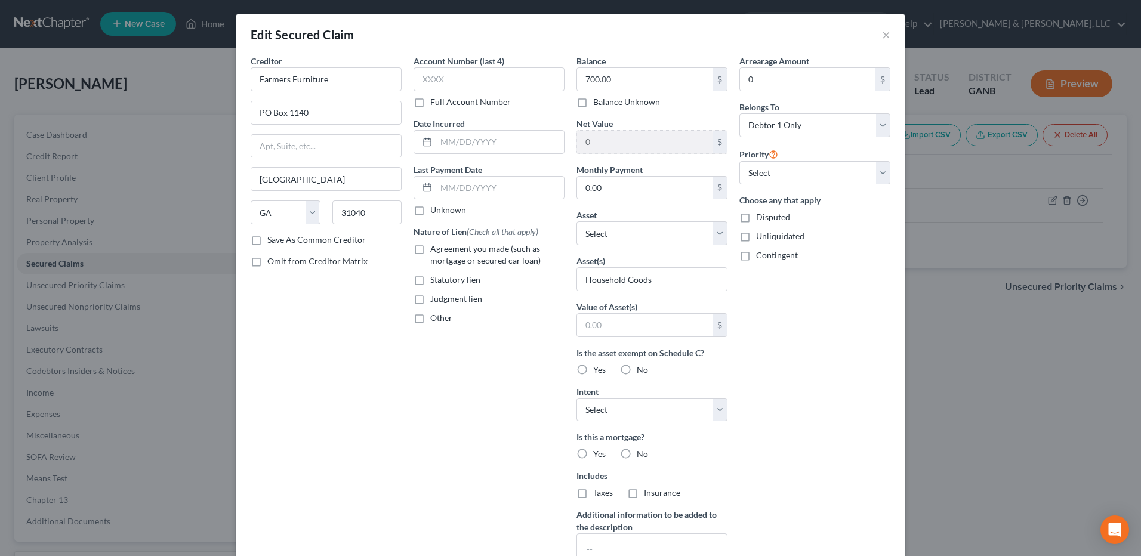
click at [489, 255] on span "Agreement you made (such as mortgage or secured car loan)" at bounding box center [485, 254] width 110 height 22
click at [443, 251] on input "Agreement you made (such as mortgage or secured car loan)" at bounding box center [439, 247] width 8 height 8
checkbox input "true"
click at [671, 331] on input "text" at bounding box center [644, 325] width 135 height 23
click at [882, 33] on button "×" at bounding box center [886, 34] width 8 height 14
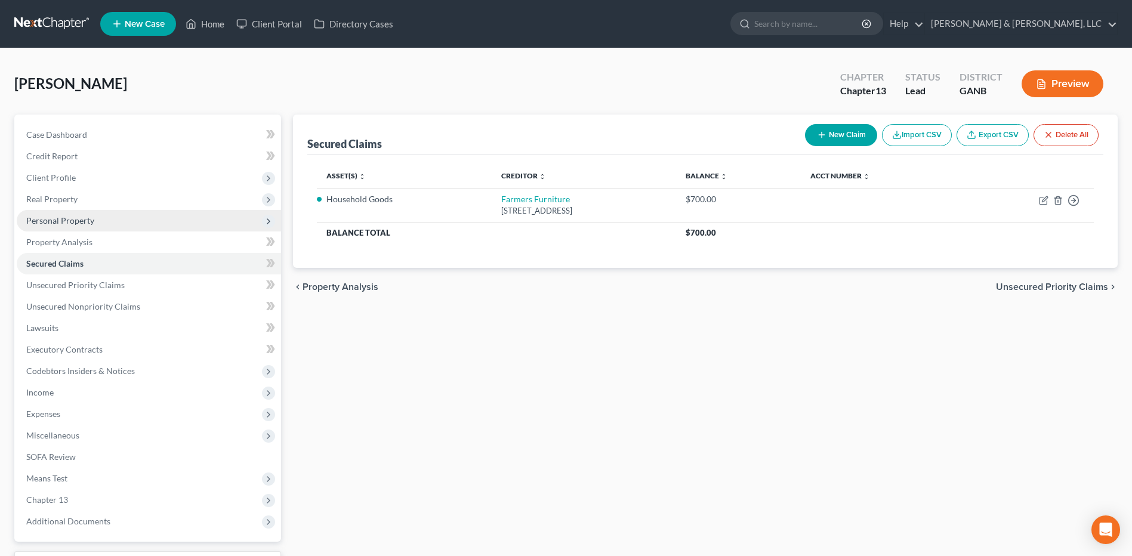
click at [107, 221] on span "Personal Property" at bounding box center [149, 220] width 264 height 21
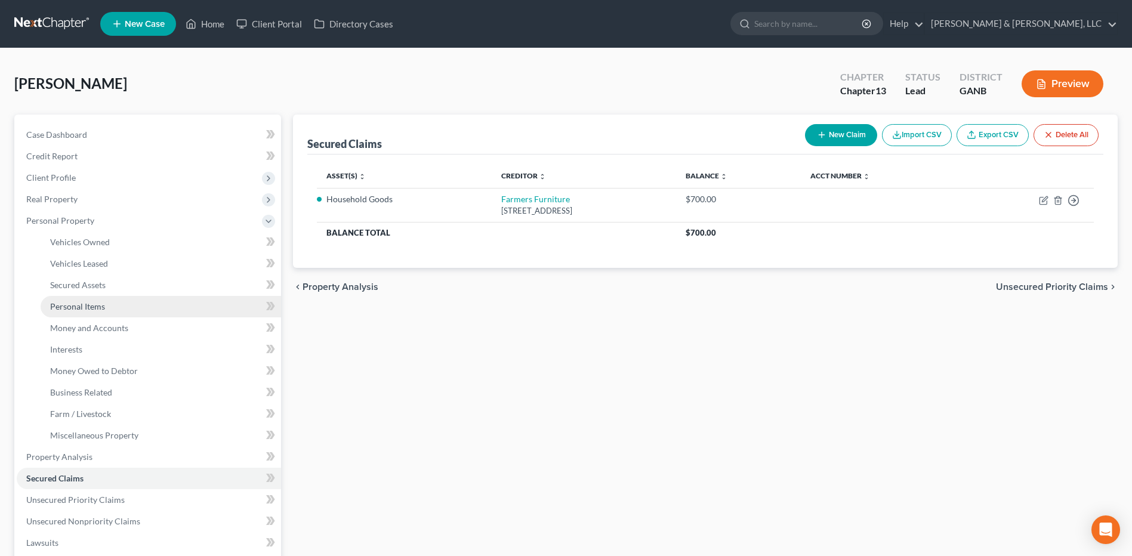
click at [111, 303] on link "Personal Items" at bounding box center [161, 306] width 241 height 21
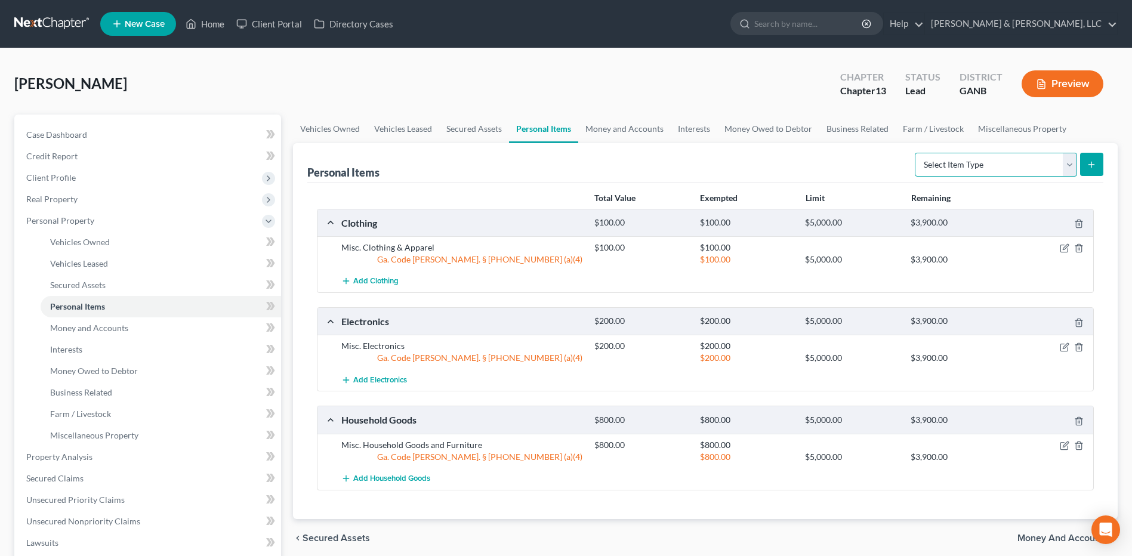
click at [989, 156] on select "Select Item Type Clothing (A/B: 11) Collectibles Of Value (A/B: 8) Electronics …" at bounding box center [996, 165] width 162 height 24
select select "other"
click at [917, 153] on select "Select Item Type Clothing (A/B: 11) Collectibles Of Value (A/B: 8) Electronics …" at bounding box center [996, 165] width 162 height 24
click at [1089, 165] on icon "submit" at bounding box center [1092, 165] width 10 height 10
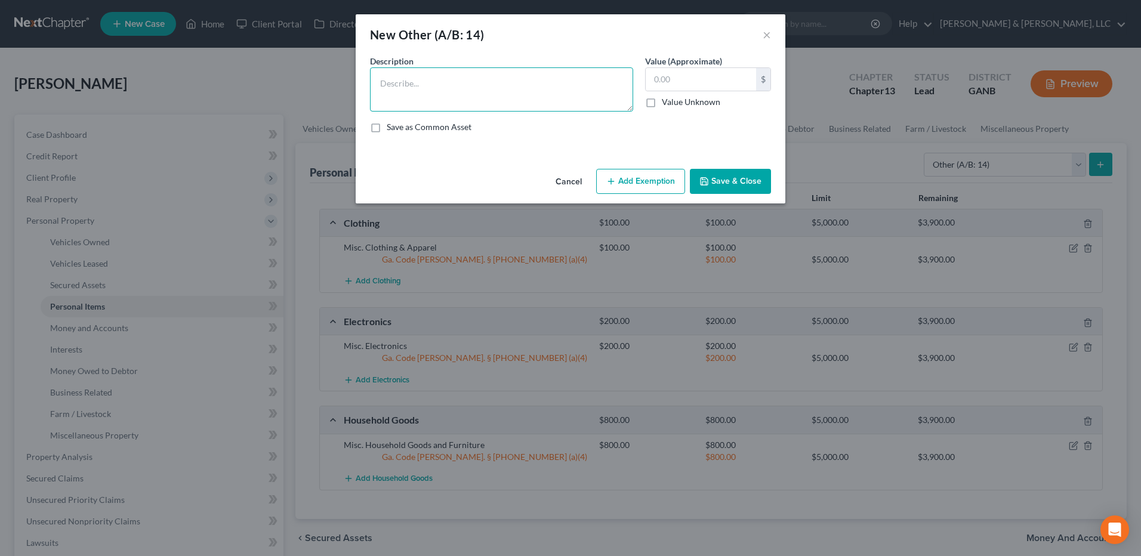
click at [485, 91] on textarea at bounding box center [501, 89] width 263 height 44
type textarea "L"
type textarea "Farmers Furniture Living Room Set"
type input "700"
click at [752, 179] on button "Save & Close" at bounding box center [730, 181] width 81 height 25
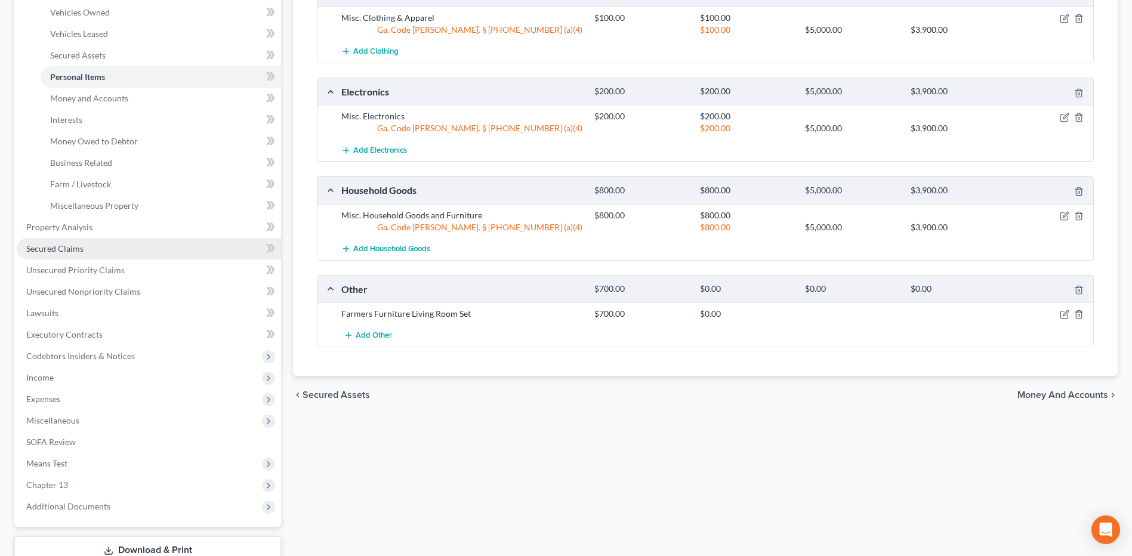
scroll to position [239, 0]
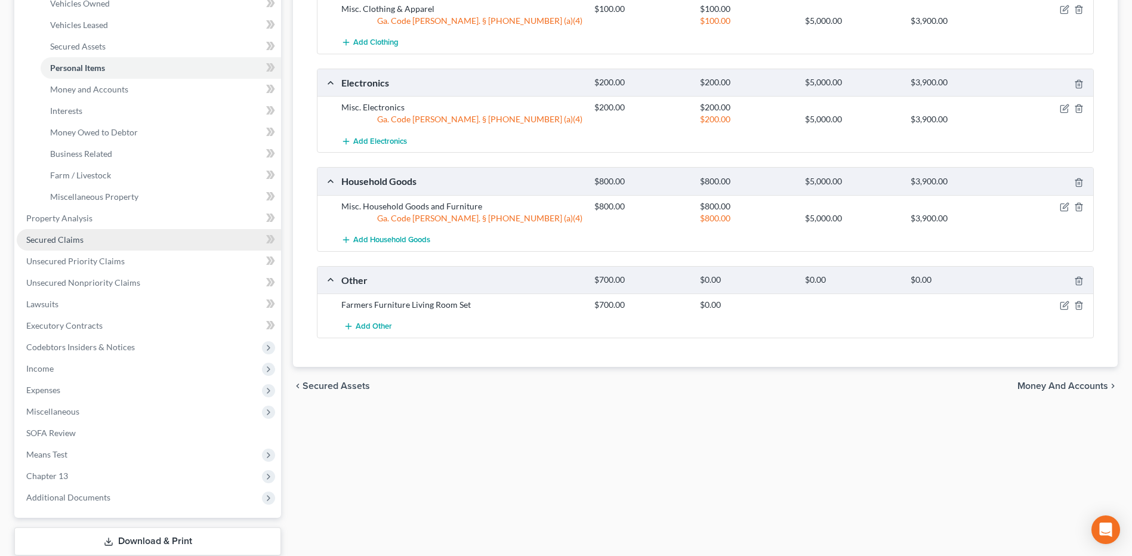
click at [105, 246] on link "Secured Claims" at bounding box center [149, 239] width 264 height 21
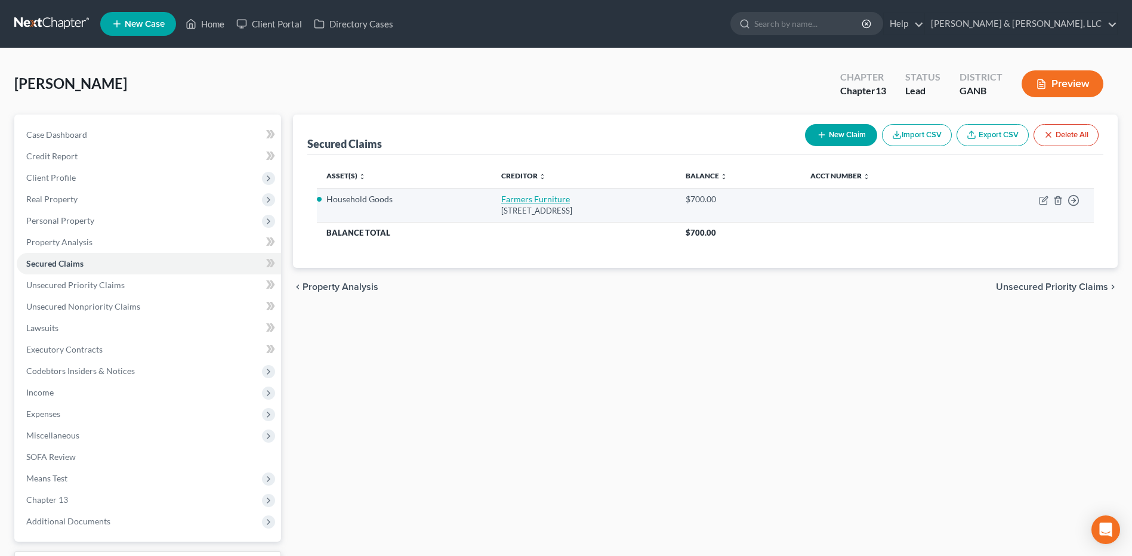
click at [532, 201] on link "Farmers Furniture" at bounding box center [535, 199] width 69 height 10
select select "10"
select select "0"
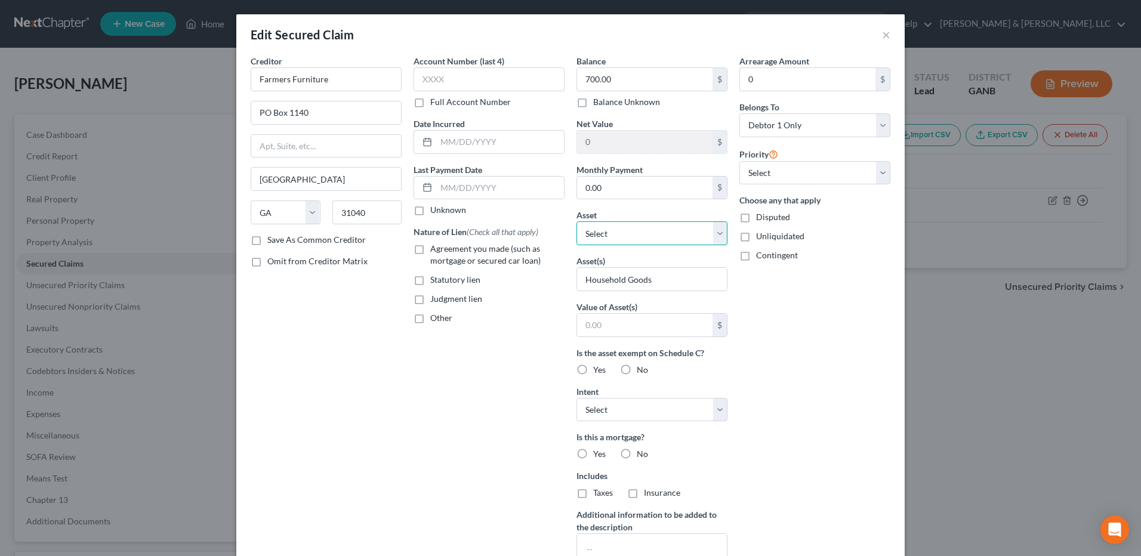
click at [716, 233] on select "Select Other Multiple Assets Electronics - Misc. Electronics - $200.0 Clothing …" at bounding box center [651, 233] width 151 height 24
select select "7"
click at [576, 221] on select "Select Other Multiple Assets Electronics - Misc. Electronics - $200.0 Clothing …" at bounding box center [651, 233] width 151 height 24
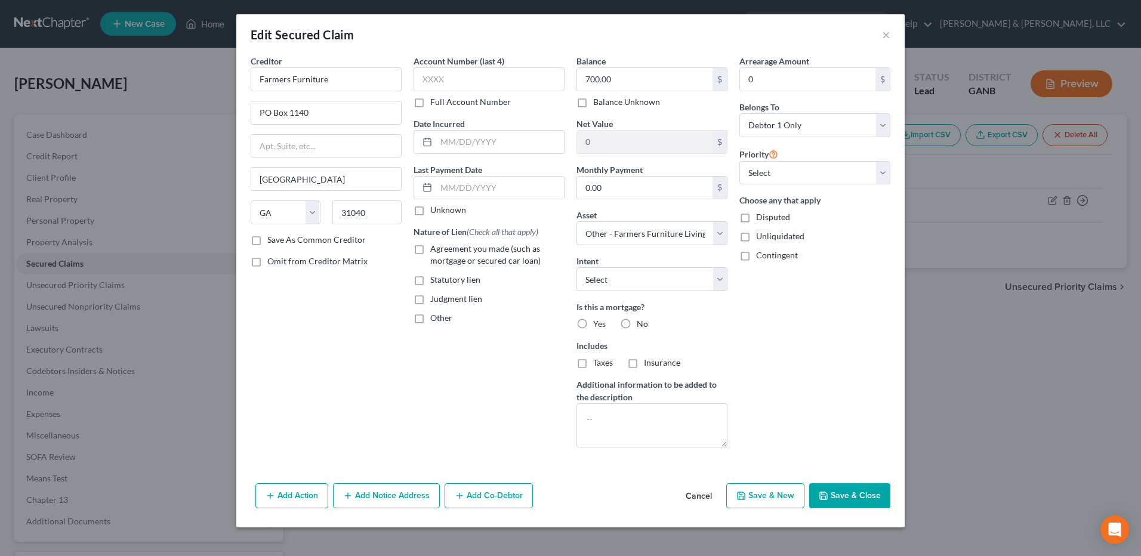
click at [492, 252] on span "Agreement you made (such as mortgage or secured car loan)" at bounding box center [485, 254] width 110 height 22
click at [443, 251] on input "Agreement you made (such as mortgage or secured car loan)" at bounding box center [439, 247] width 8 height 8
checkbox input "true"
click at [861, 494] on button "Save & Close" at bounding box center [849, 495] width 81 height 25
select select
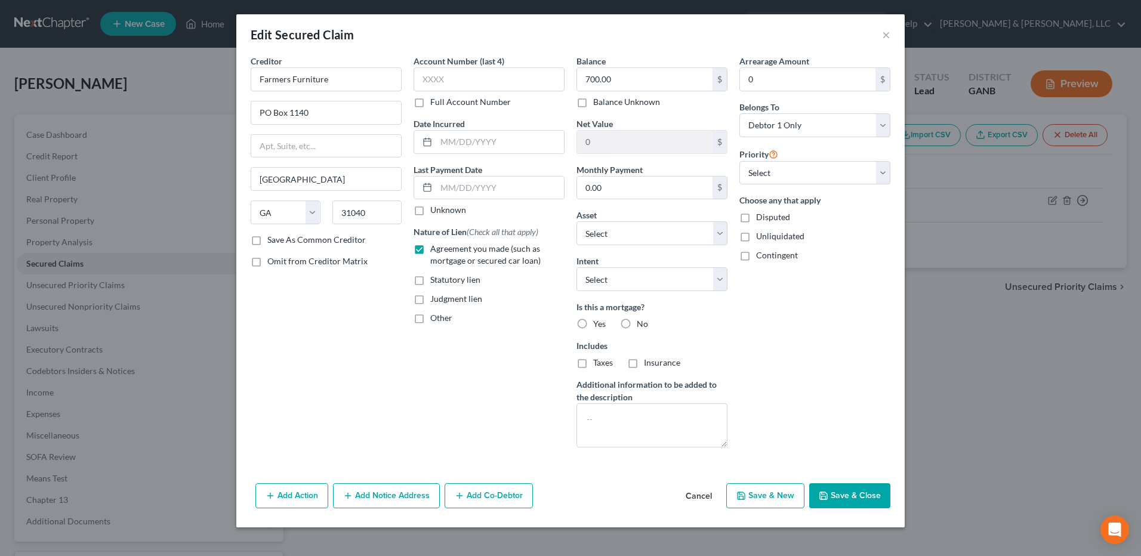
type input "0.00"
select select "7"
